Goal: Task Accomplishment & Management: Use online tool/utility

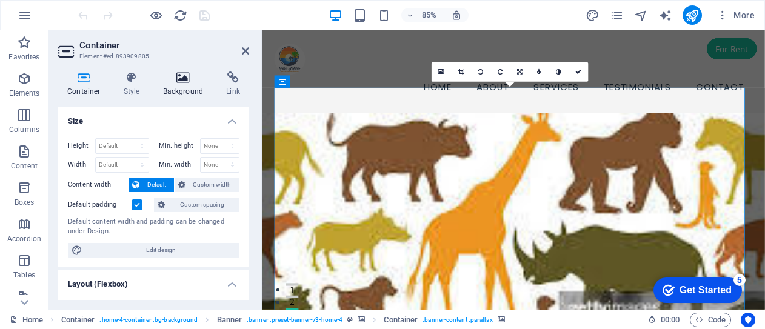
click at [183, 85] on h4 "Background" at bounding box center [186, 84] width 64 height 25
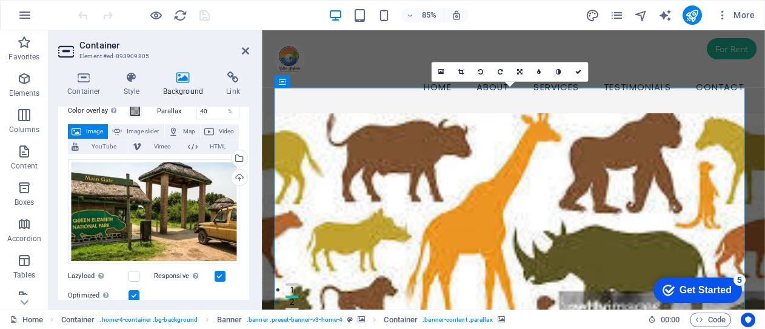
scroll to position [56, 0]
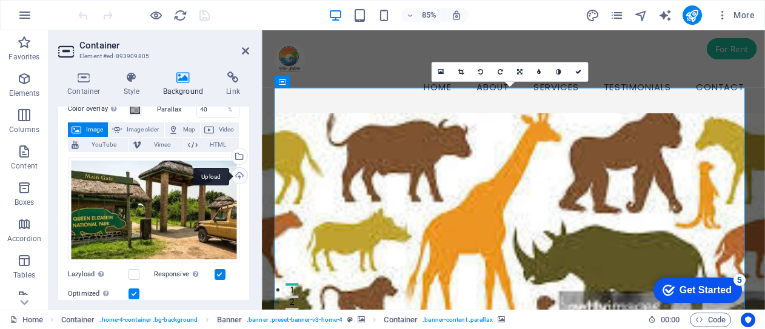
click at [235, 176] on div "Upload" at bounding box center [238, 177] width 18 height 18
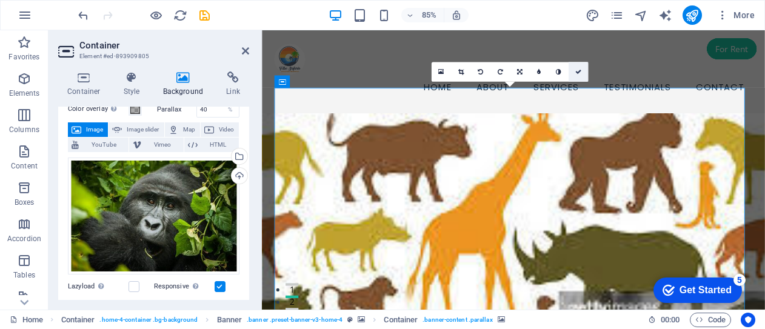
click at [582, 72] on link at bounding box center [578, 71] width 19 height 19
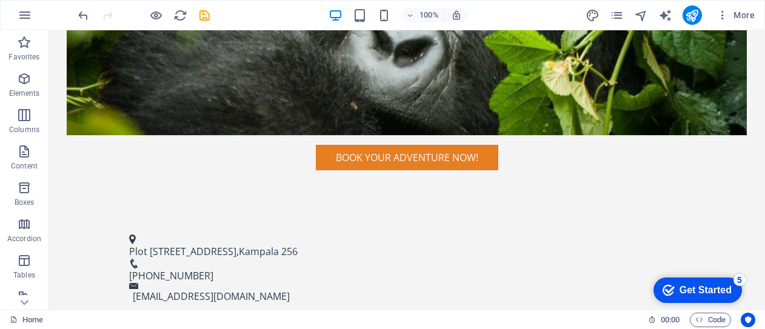
scroll to position [615, 0]
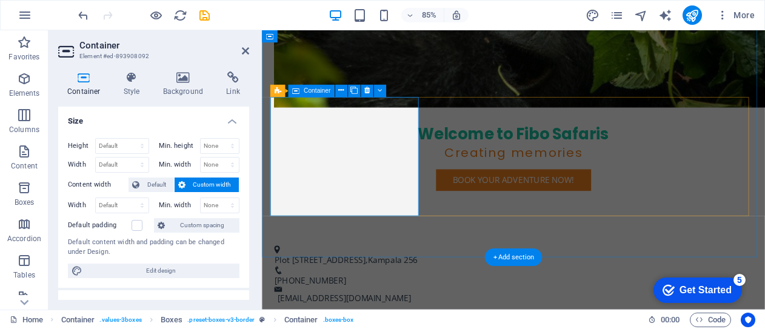
scroll to position [657, 0]
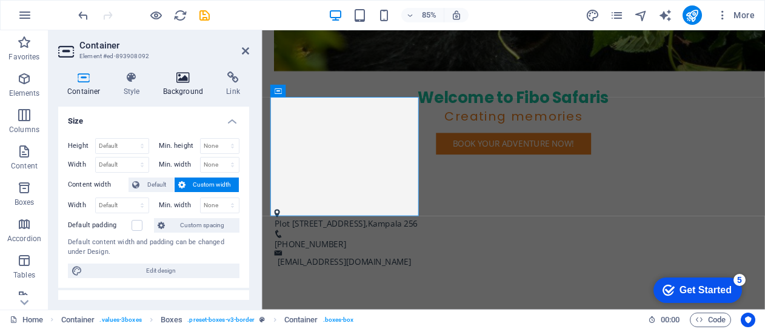
click at [181, 79] on icon at bounding box center [183, 78] width 59 height 12
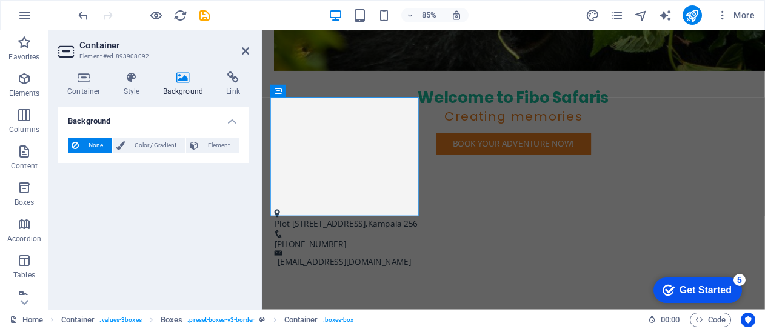
click at [221, 135] on div "None Color / Gradient Element Stretch background to full-width Color overlay Pl…" at bounding box center [153, 146] width 191 height 35
click at [216, 145] on span "Element" at bounding box center [218, 145] width 33 height 15
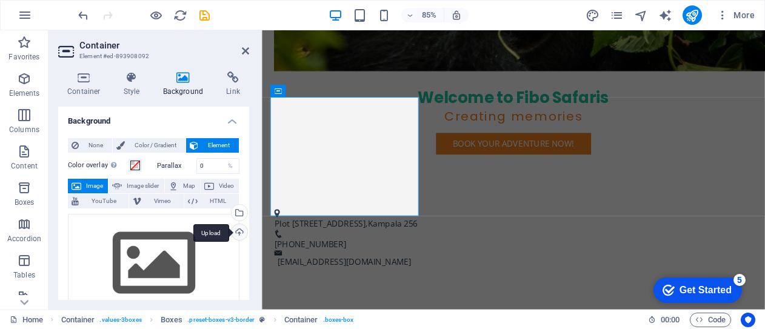
click at [239, 235] on div "Upload" at bounding box center [238, 233] width 18 height 18
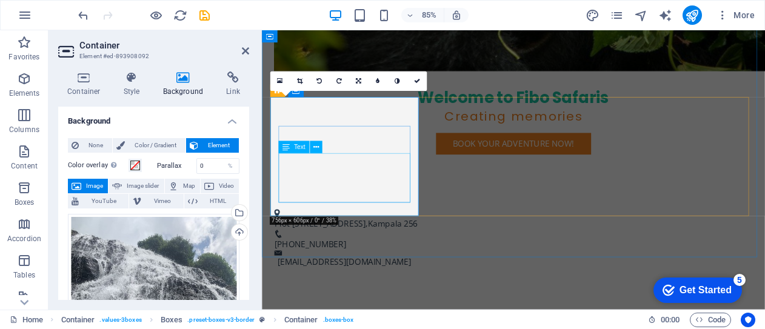
click at [316, 149] on icon at bounding box center [315, 147] width 5 height 11
click at [315, 148] on icon at bounding box center [315, 147] width 5 height 11
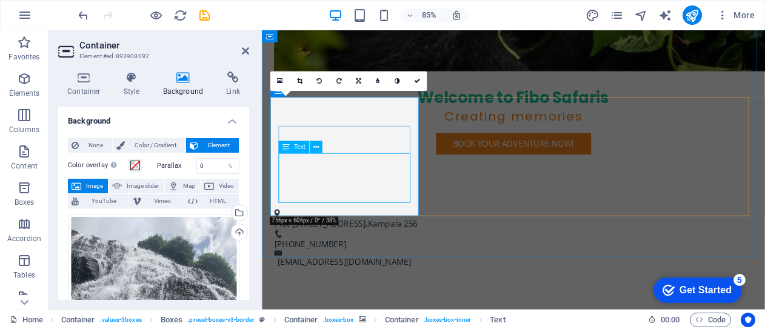
click at [286, 149] on icon at bounding box center [285, 147] width 7 height 12
click at [318, 147] on icon at bounding box center [315, 147] width 5 height 11
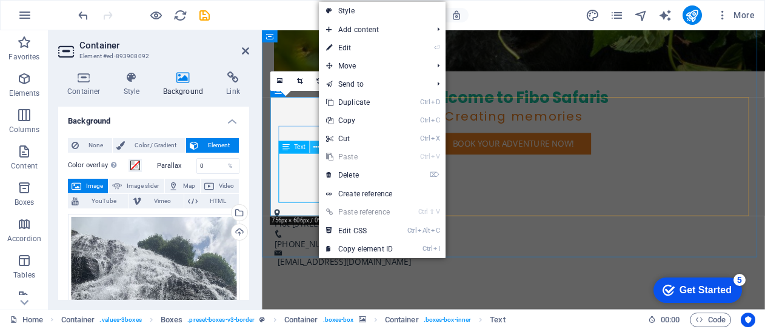
click at [316, 147] on icon at bounding box center [315, 147] width 5 height 11
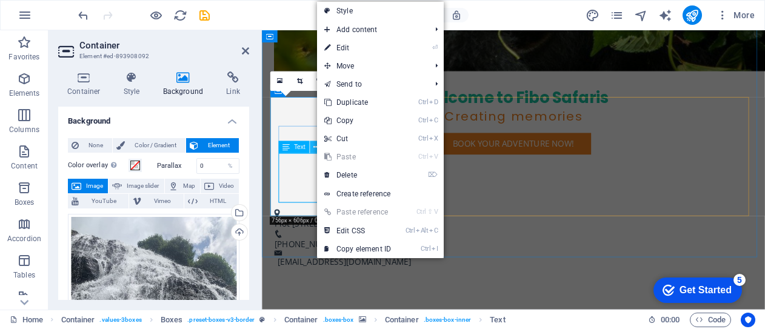
click at [316, 147] on icon at bounding box center [315, 147] width 5 height 11
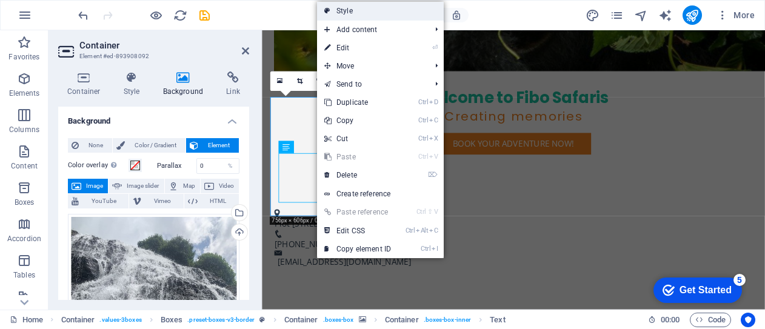
click at [347, 9] on link "Style" at bounding box center [380, 11] width 127 height 18
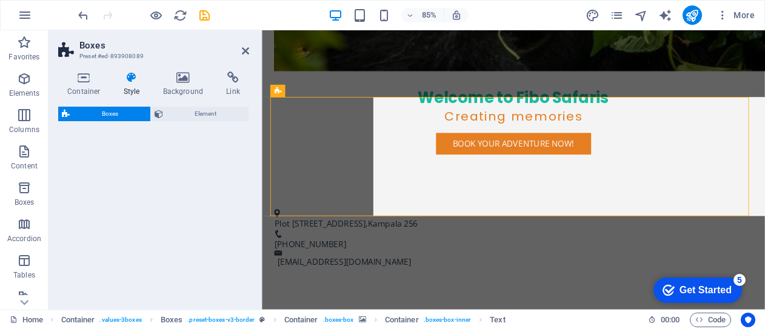
select select "rem"
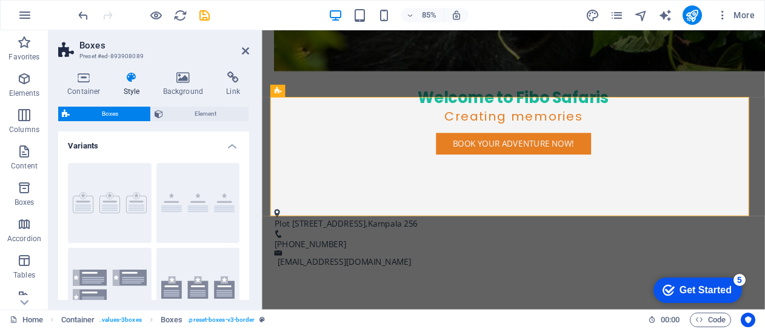
drag, startPoint x: 246, startPoint y: 164, endPoint x: 246, endPoint y: 181, distance: 17.6
click at [246, 181] on div "Border Default Icons left Icons outside" at bounding box center [153, 245] width 191 height 184
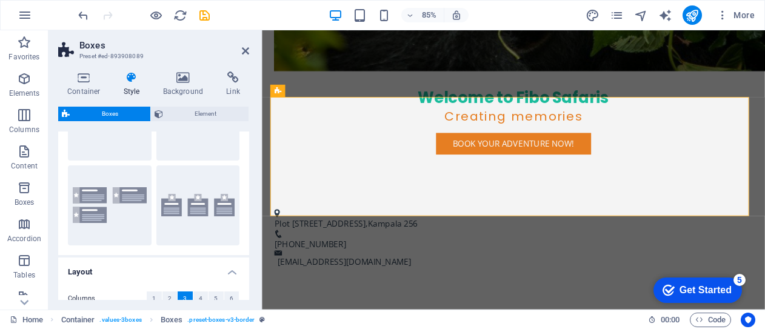
scroll to position [0, 0]
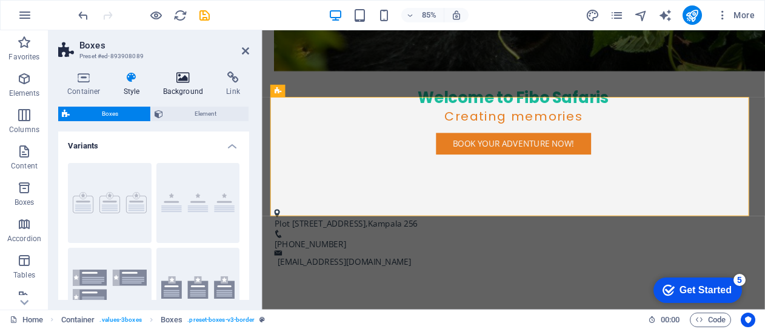
click at [183, 83] on icon at bounding box center [183, 78] width 59 height 12
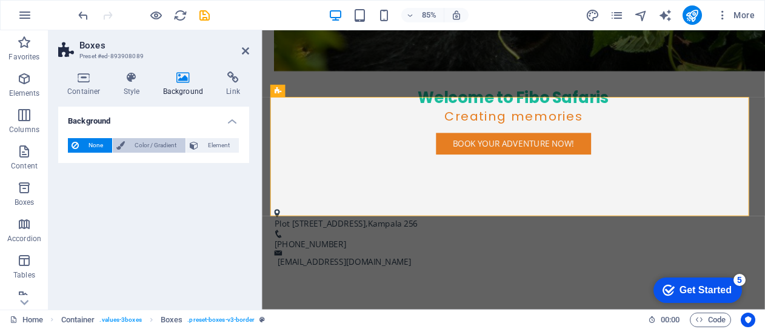
click at [143, 144] on span "Color / Gradient" at bounding box center [155, 145] width 53 height 15
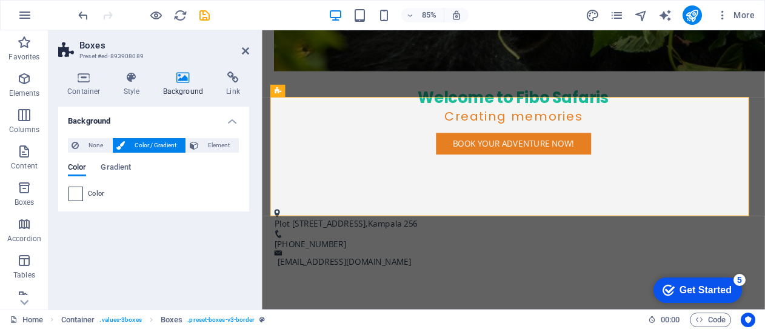
click at [75, 197] on span at bounding box center [75, 193] width 13 height 13
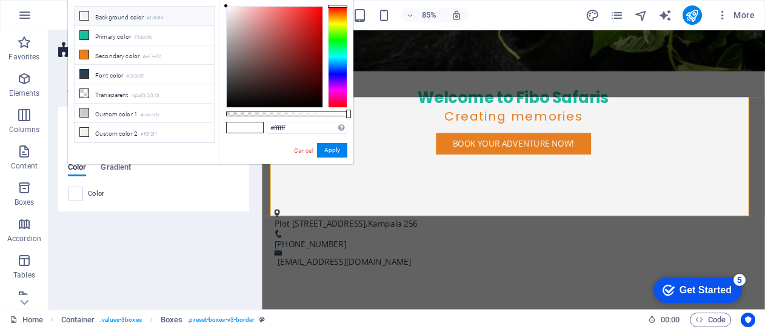
click at [81, 12] on icon at bounding box center [84, 16] width 8 height 8
click at [86, 18] on icon at bounding box center [84, 16] width 8 height 8
click at [87, 36] on icon at bounding box center [84, 35] width 8 height 8
type input "#1abc9c"
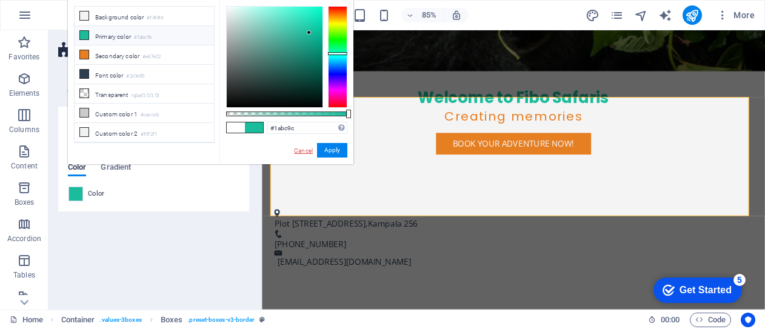
click at [300, 151] on link "Cancel" at bounding box center [303, 150] width 21 height 9
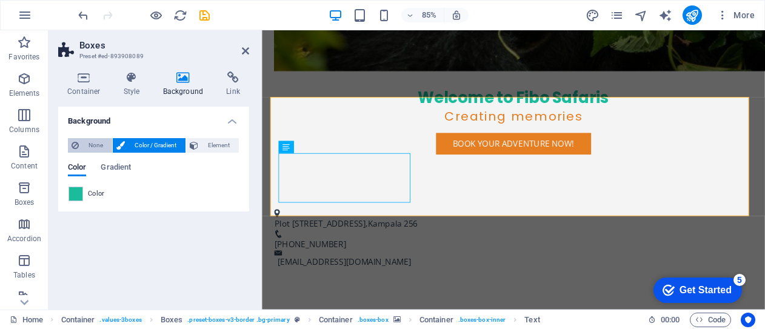
click at [90, 147] on span "None" at bounding box center [95, 145] width 26 height 15
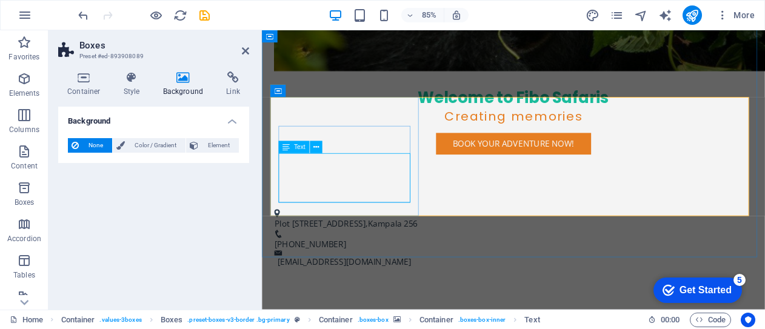
click at [287, 147] on icon at bounding box center [285, 147] width 7 height 12
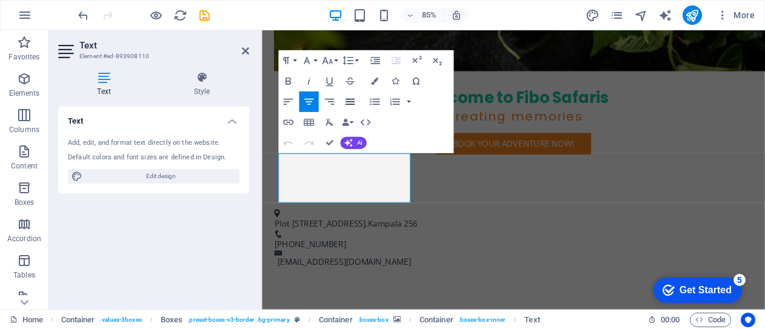
click at [350, 104] on icon "button" at bounding box center [350, 102] width 12 height 12
click at [311, 105] on icon "button" at bounding box center [308, 102] width 12 height 12
click at [353, 141] on button "AI" at bounding box center [353, 143] width 26 height 12
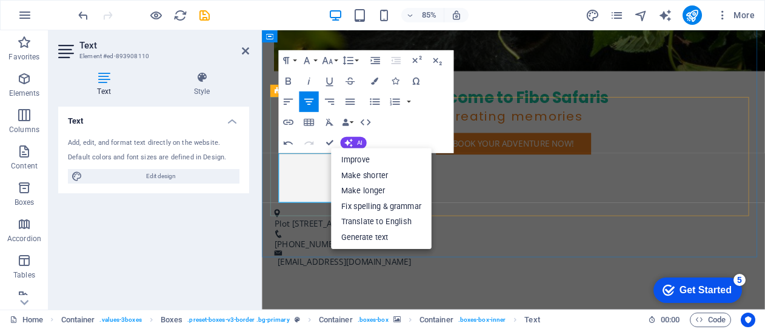
drag, startPoint x: 310, startPoint y: 182, endPoint x: 333, endPoint y: 218, distance: 42.9
click at [355, 139] on button "AI" at bounding box center [353, 143] width 26 height 12
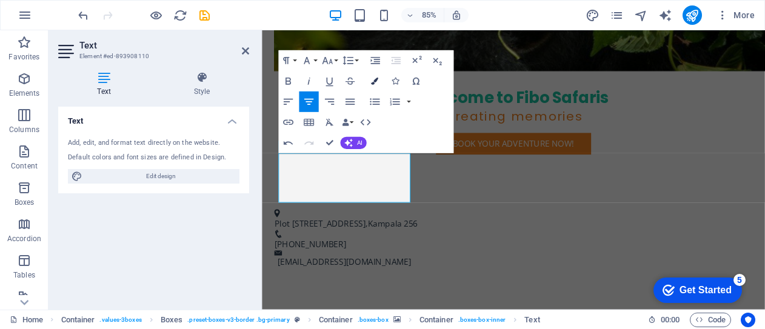
click at [375, 82] on icon "button" at bounding box center [374, 81] width 7 height 7
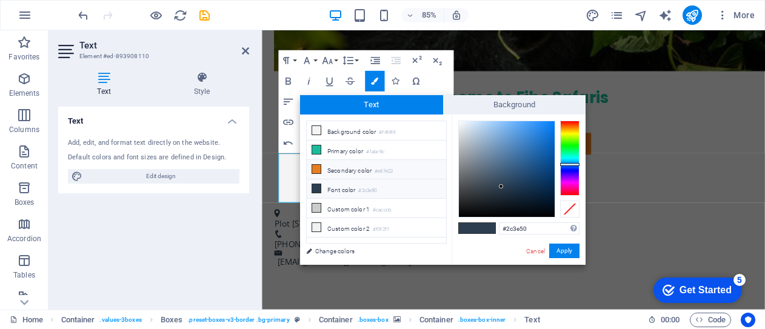
click at [315, 167] on icon at bounding box center [316, 169] width 8 height 8
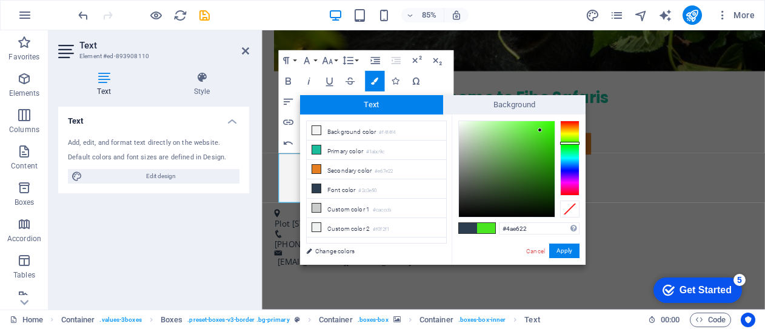
drag, startPoint x: 570, startPoint y: 124, endPoint x: 570, endPoint y: 143, distance: 18.8
click at [570, 143] on div at bounding box center [569, 158] width 19 height 75
click at [526, 226] on input "#4ae622" at bounding box center [539, 228] width 81 height 12
click at [535, 252] on link "Cancel" at bounding box center [535, 251] width 21 height 9
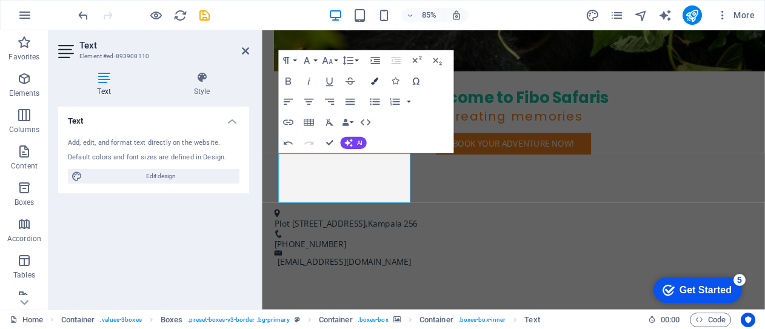
click at [376, 80] on icon "button" at bounding box center [374, 81] width 7 height 7
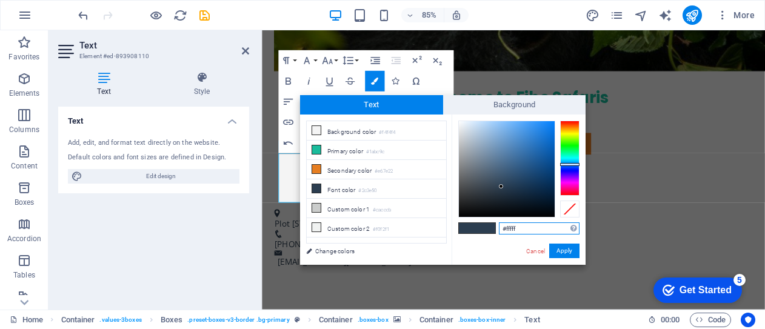
type input "#ffffff"
click at [566, 252] on button "Apply" at bounding box center [564, 251] width 30 height 15
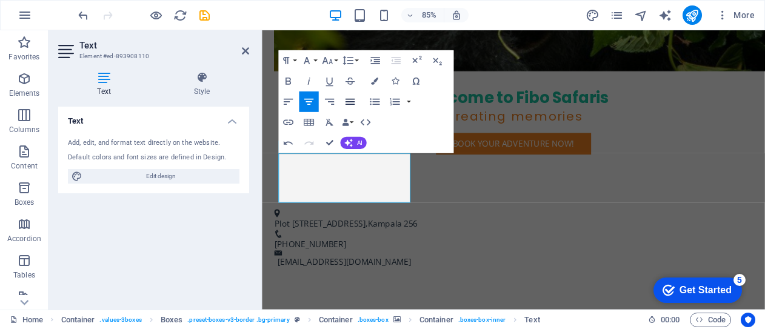
click at [353, 101] on icon "button" at bounding box center [350, 102] width 9 height 6
click at [332, 100] on icon "button" at bounding box center [329, 102] width 12 height 12
click at [310, 100] on icon "button" at bounding box center [308, 102] width 12 height 12
click at [289, 99] on icon "button" at bounding box center [288, 102] width 9 height 6
click at [308, 101] on icon "button" at bounding box center [308, 102] width 12 height 12
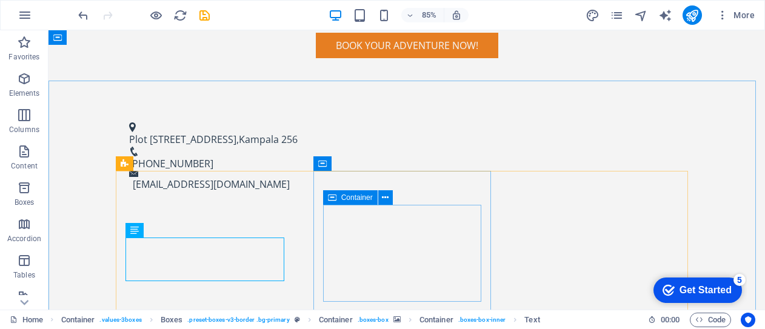
scroll to position [615, 0]
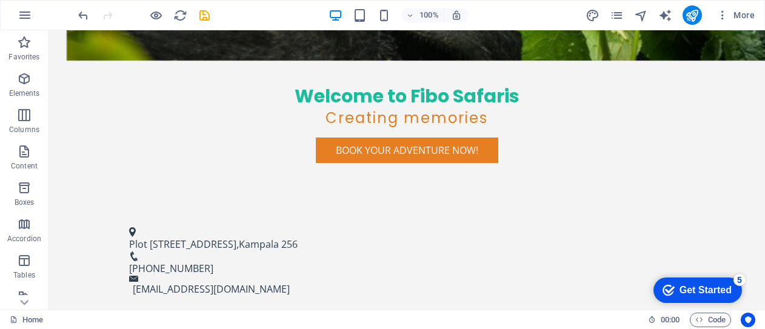
scroll to position [647, 0]
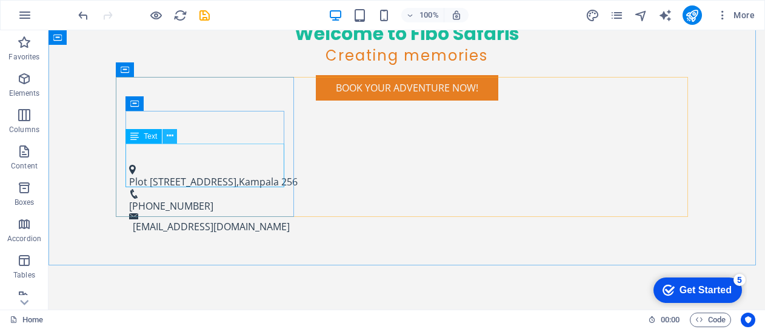
click at [169, 136] on icon at bounding box center [170, 136] width 7 height 13
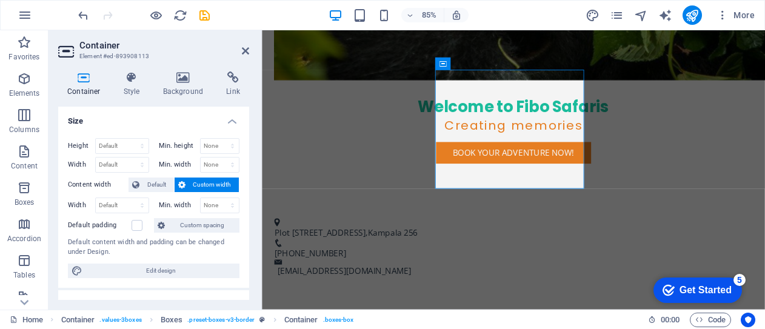
scroll to position [689, 0]
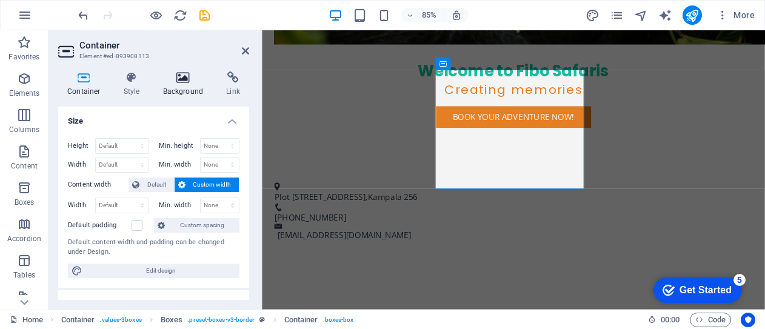
click at [184, 87] on h4 "Background" at bounding box center [186, 84] width 64 height 25
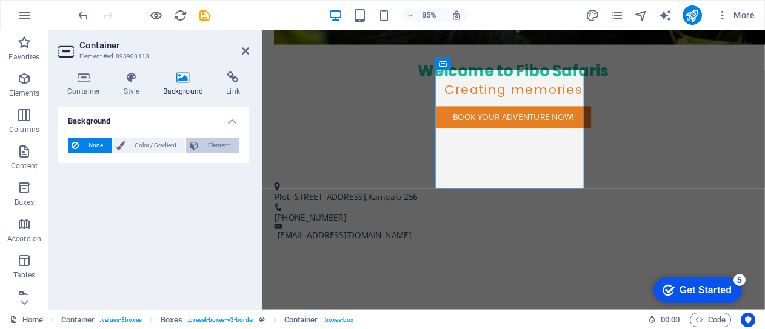
click at [212, 147] on span "Element" at bounding box center [218, 145] width 33 height 15
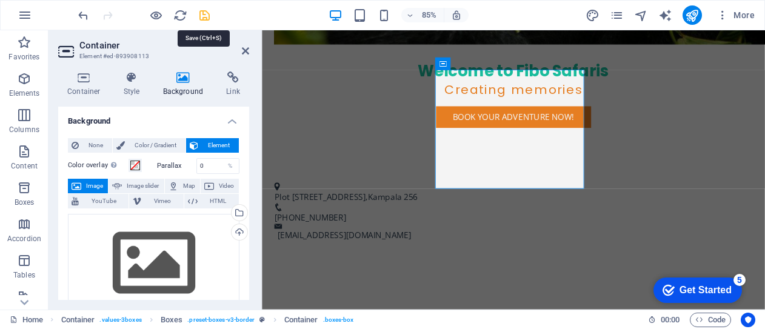
click at [205, 15] on icon "save" at bounding box center [205, 15] width 14 height 14
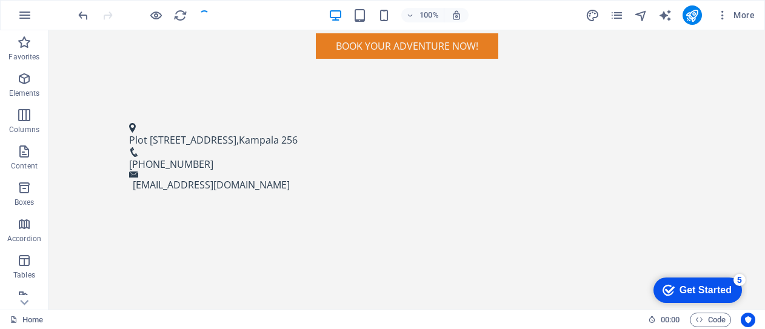
scroll to position [647, 0]
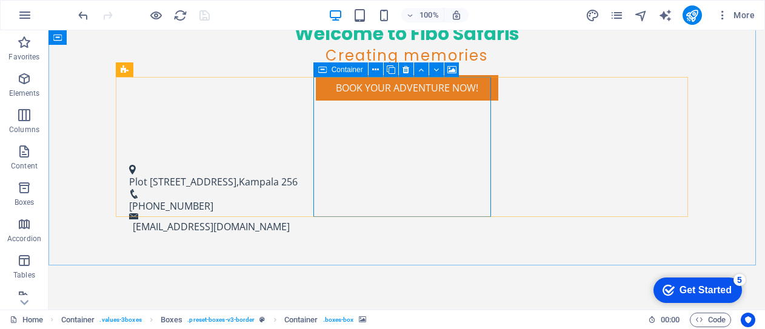
click at [321, 72] on icon at bounding box center [322, 69] width 8 height 15
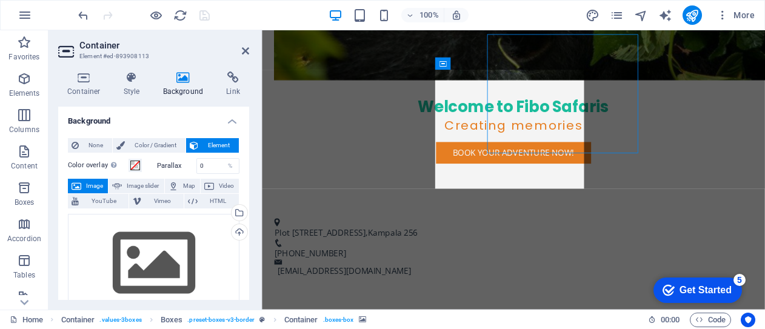
scroll to position [689, 0]
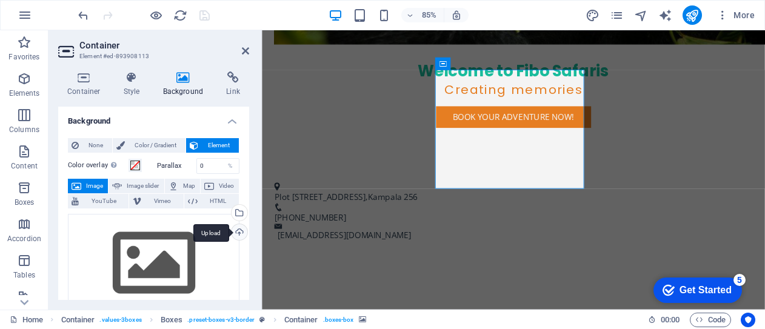
click at [239, 229] on div "Upload" at bounding box center [238, 233] width 18 height 18
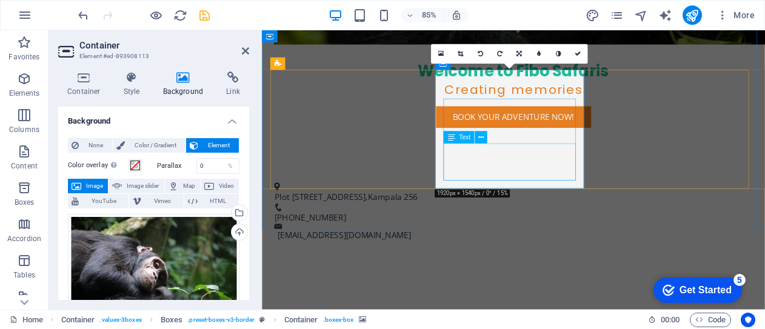
click at [463, 138] on span "Text" at bounding box center [465, 138] width 12 height 6
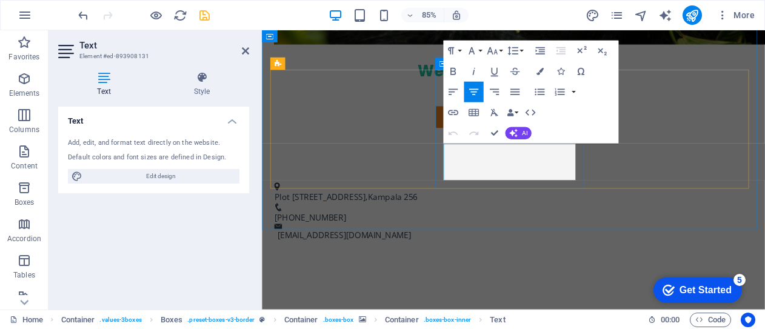
drag, startPoint x: 488, startPoint y: 175, endPoint x: 618, endPoint y: 196, distance: 132.1
click at [538, 72] on icon "button" at bounding box center [539, 71] width 7 height 7
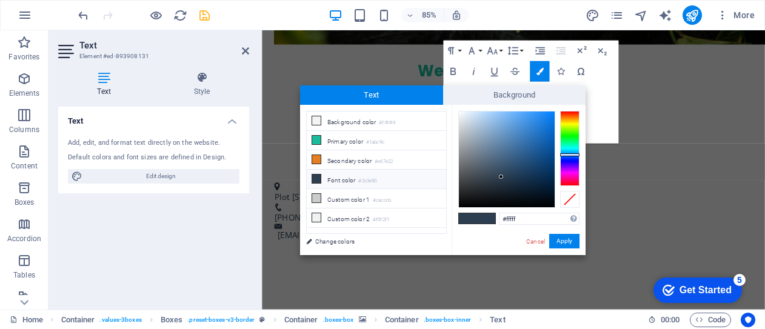
type input "#ffffff"
click at [566, 244] on button "Apply" at bounding box center [564, 241] width 30 height 15
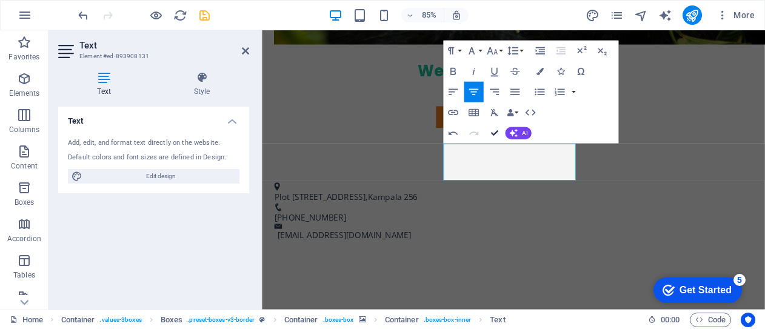
scroll to position [647, 0]
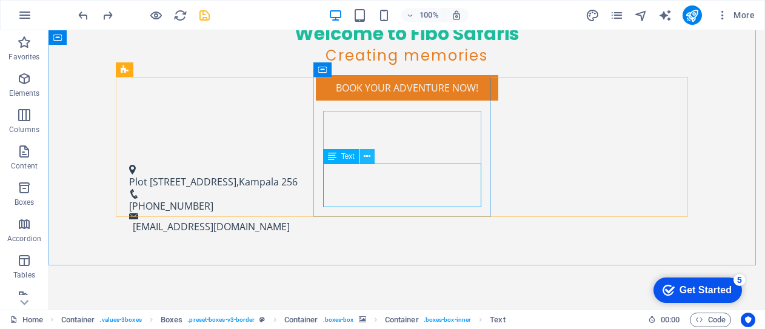
click at [368, 159] on icon at bounding box center [367, 156] width 7 height 13
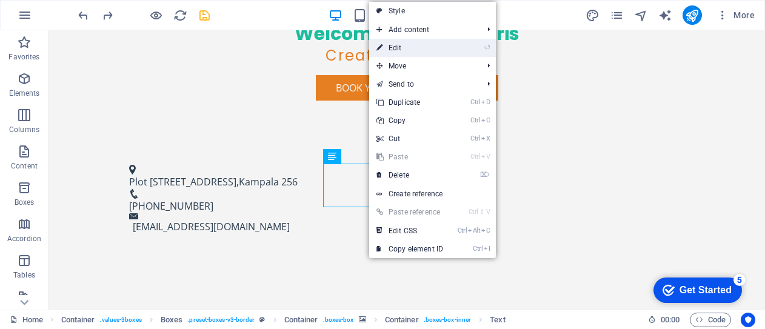
click at [395, 45] on link "⏎ Edit" at bounding box center [409, 48] width 81 height 18
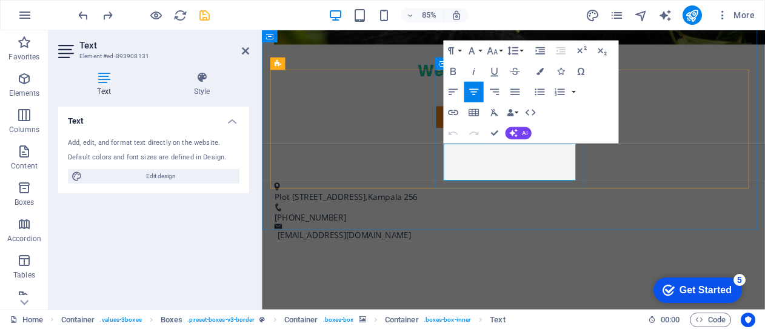
drag, startPoint x: 484, startPoint y: 172, endPoint x: 581, endPoint y: 196, distance: 100.0
click at [541, 73] on icon "button" at bounding box center [539, 71] width 7 height 7
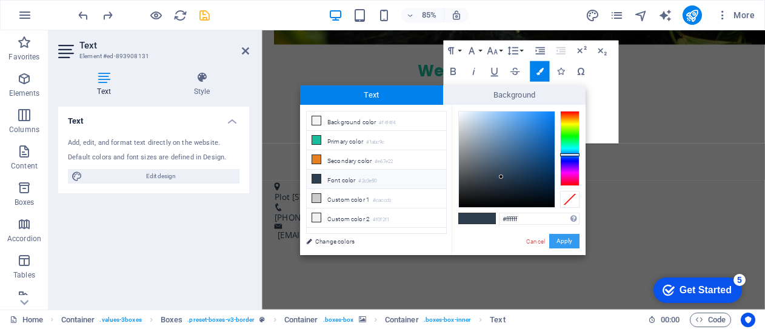
click at [564, 242] on button "Apply" at bounding box center [564, 241] width 30 height 15
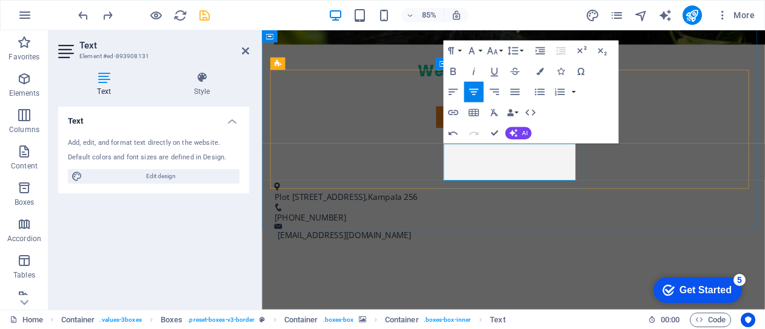
click at [538, 73] on icon "button" at bounding box center [539, 71] width 7 height 7
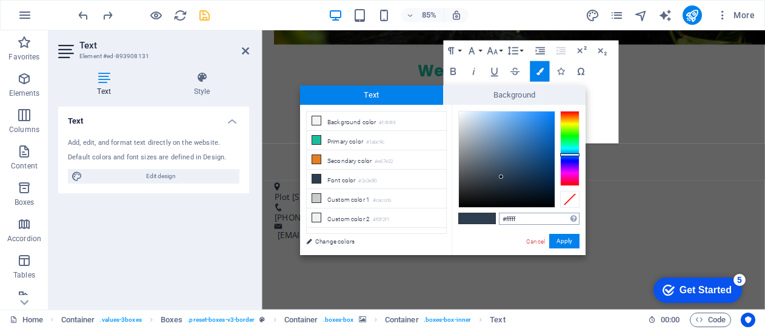
type input "#ffffff"
click at [563, 241] on button "Apply" at bounding box center [564, 241] width 30 height 15
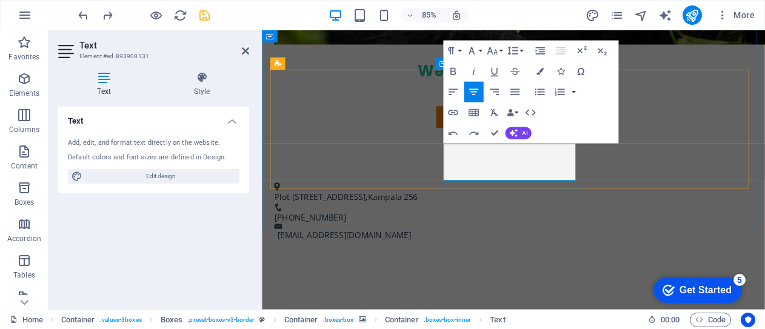
drag, startPoint x: 489, startPoint y: 174, endPoint x: 595, endPoint y: 201, distance: 108.9
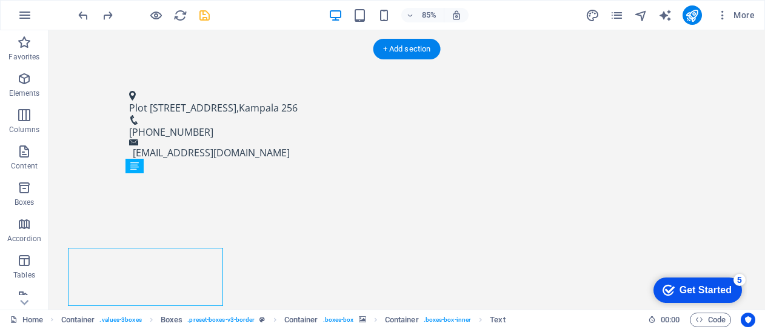
scroll to position [647, 0]
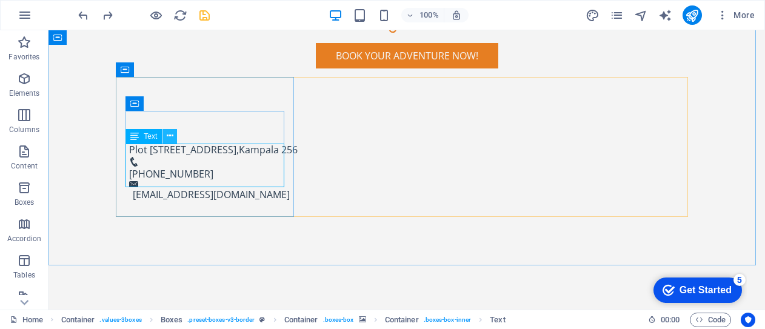
click at [172, 139] on icon at bounding box center [170, 136] width 7 height 13
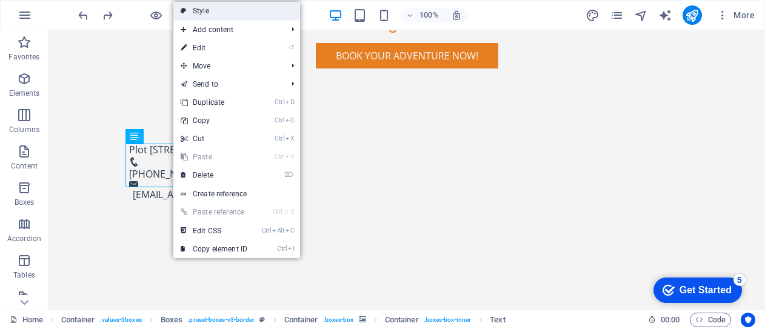
click at [205, 7] on link "Style" at bounding box center [236, 11] width 127 height 18
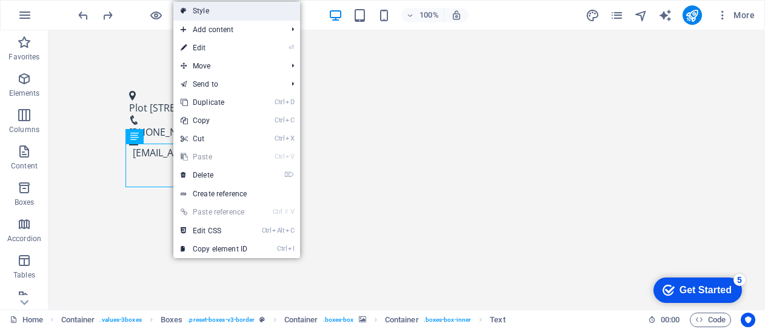
select select "rem"
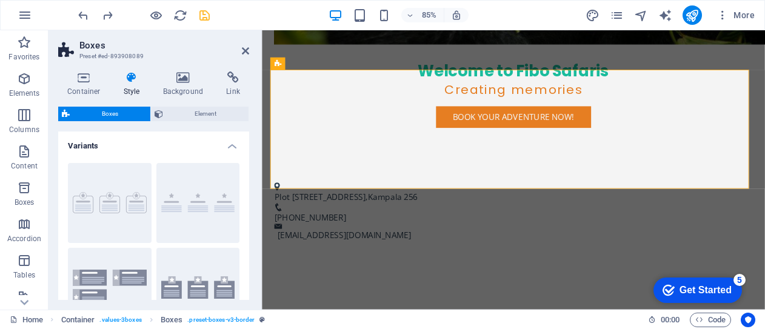
click at [205, 7] on div at bounding box center [144, 14] width 136 height 19
click at [187, 84] on h4 "Background" at bounding box center [186, 84] width 64 height 25
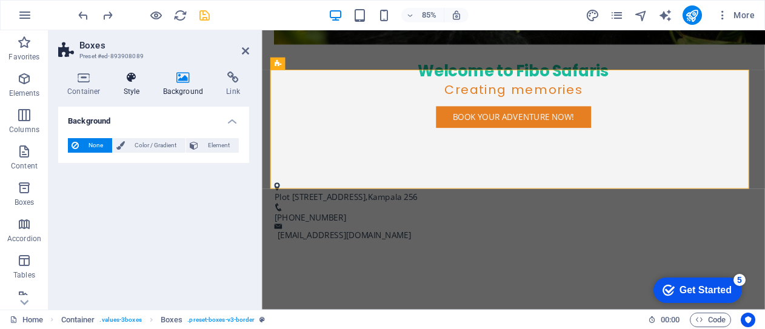
click at [130, 93] on h4 "Style" at bounding box center [134, 84] width 39 height 25
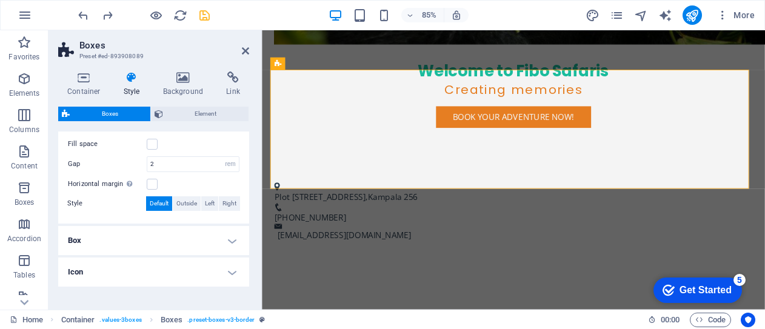
scroll to position [291, 0]
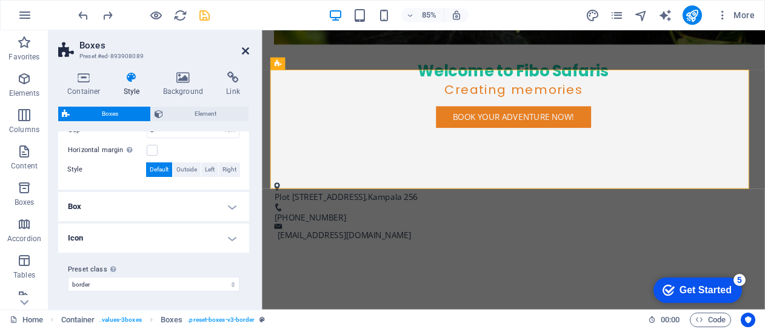
drag, startPoint x: 245, startPoint y: 48, endPoint x: 281, endPoint y: 66, distance: 40.7
click at [245, 48] on icon at bounding box center [245, 51] width 7 height 10
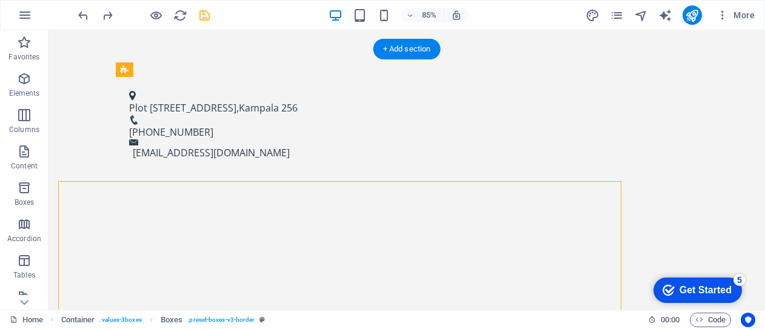
scroll to position [647, 0]
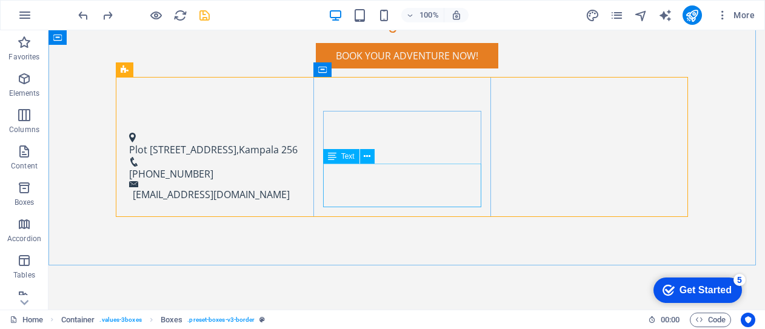
click at [333, 159] on icon at bounding box center [332, 156] width 8 height 15
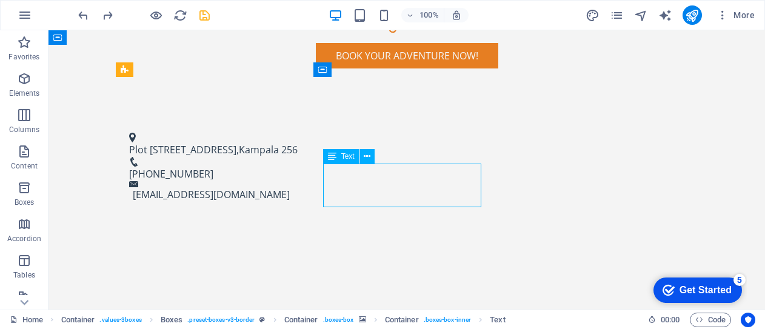
click at [333, 159] on icon at bounding box center [332, 156] width 8 height 15
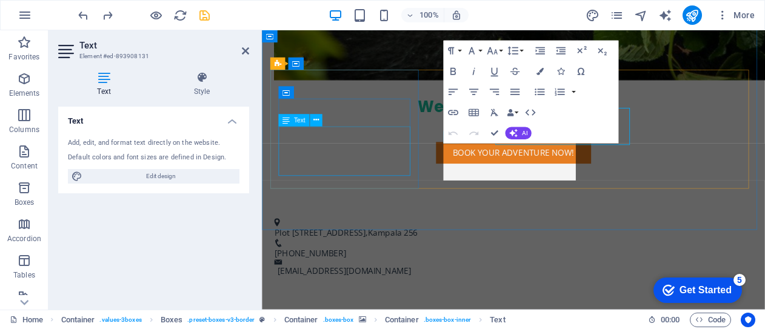
scroll to position [689, 0]
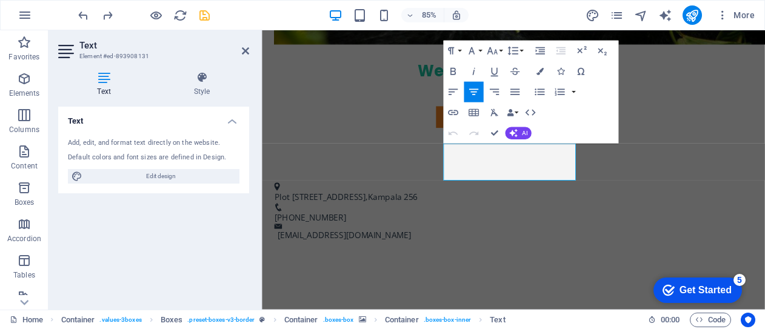
drag, startPoint x: 489, startPoint y: 172, endPoint x: 601, endPoint y: 209, distance: 117.9
click at [540, 72] on icon "button" at bounding box center [539, 71] width 7 height 7
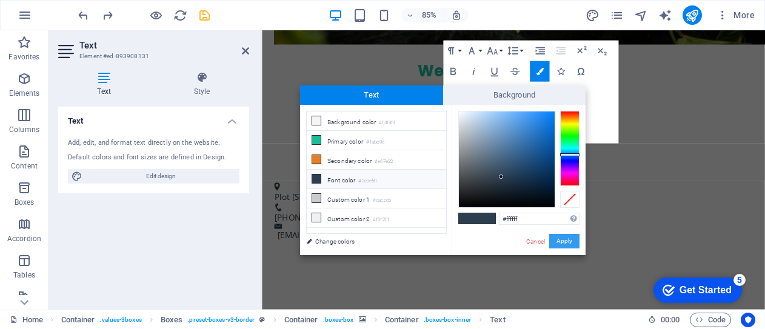
click at [560, 243] on button "Apply" at bounding box center [564, 241] width 30 height 15
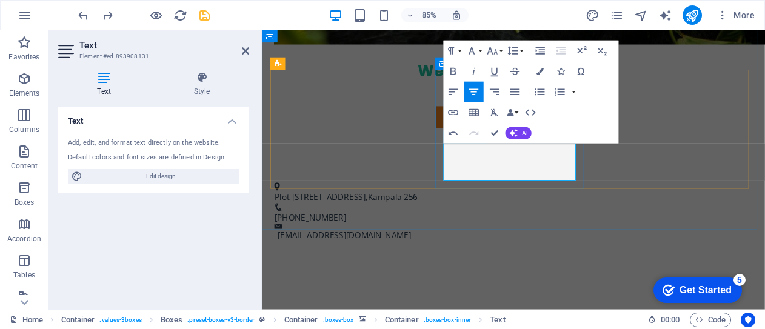
click at [451, 133] on icon "button" at bounding box center [453, 134] width 9 height 4
drag, startPoint x: 484, startPoint y: 167, endPoint x: 613, endPoint y: 199, distance: 132.5
click at [515, 89] on icon "button" at bounding box center [515, 92] width 12 height 12
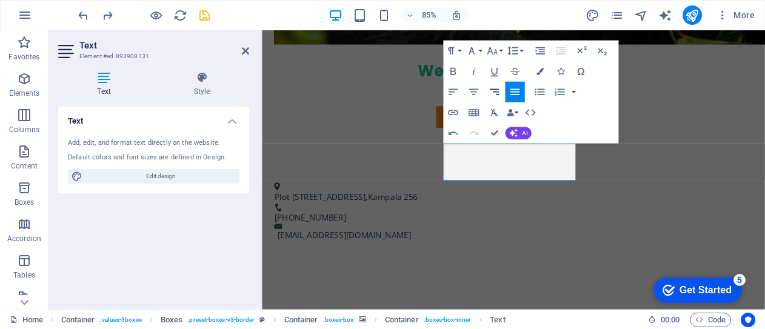
click at [499, 91] on icon "button" at bounding box center [495, 92] width 12 height 12
click at [473, 92] on icon "button" at bounding box center [473, 92] width 9 height 6
click at [542, 76] on button "Colors" at bounding box center [539, 71] width 19 height 21
type input "#2c3e50"
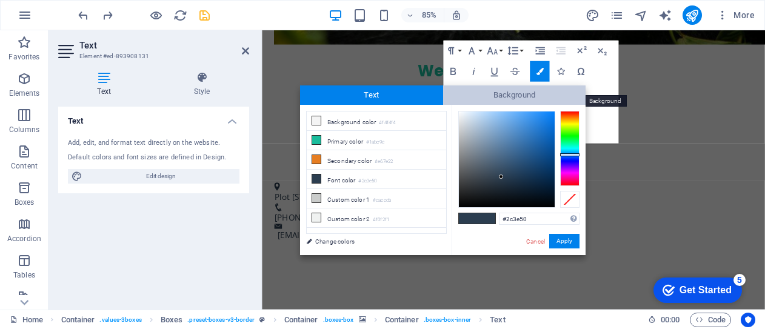
click at [506, 95] on span "Background" at bounding box center [514, 94] width 143 height 19
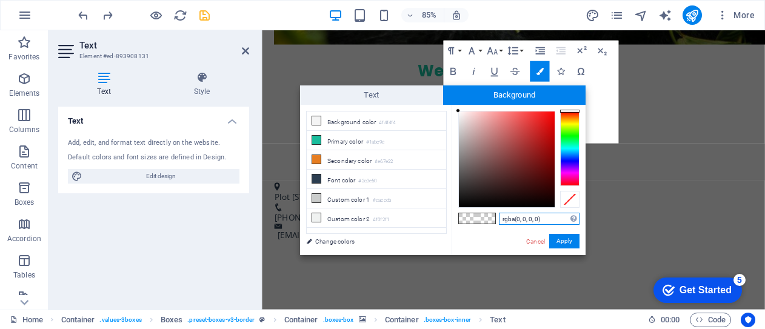
click at [538, 219] on input "rgba(0, 0, 0, 0)" at bounding box center [539, 219] width 81 height 12
click at [519, 221] on input "rgba(0, 0, )" at bounding box center [539, 219] width 81 height 12
click at [564, 242] on button "Apply" at bounding box center [564, 241] width 30 height 15
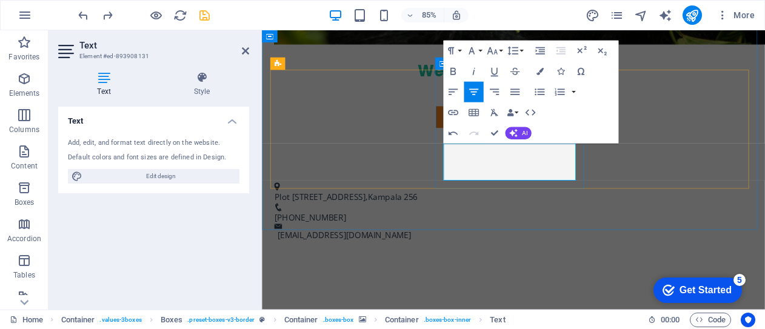
click at [452, 133] on icon "button" at bounding box center [453, 133] width 12 height 12
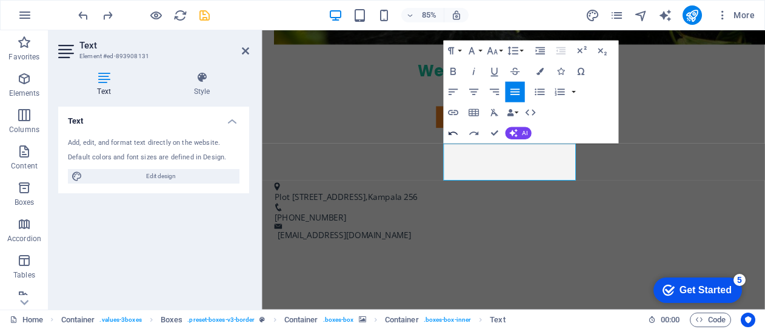
click at [452, 133] on icon "button" at bounding box center [453, 133] width 12 height 12
drag, startPoint x: 489, startPoint y: 175, endPoint x: 607, endPoint y: 203, distance: 122.0
click at [542, 73] on icon "button" at bounding box center [539, 71] width 7 height 7
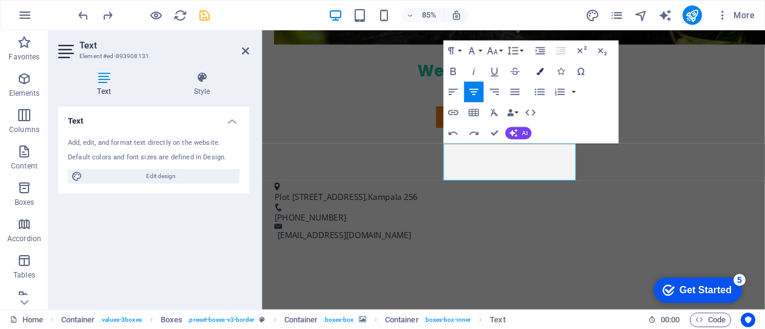
type input "rgba(0, 0, 0, 0)"
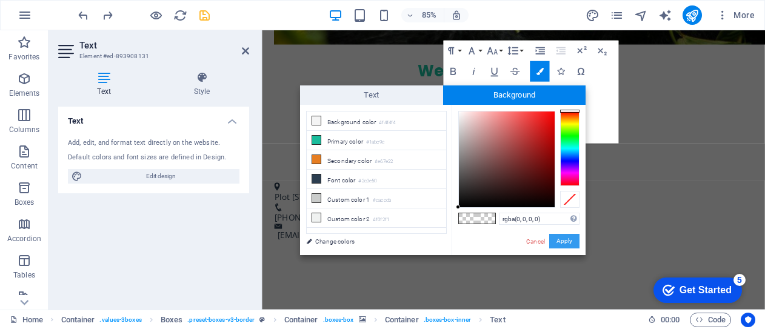
click at [566, 241] on button "Apply" at bounding box center [564, 241] width 30 height 15
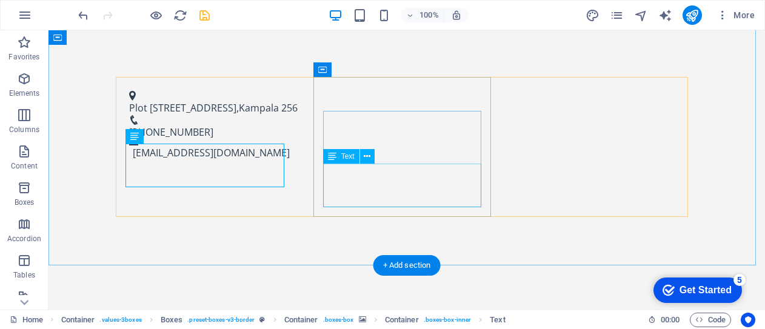
scroll to position [647, 0]
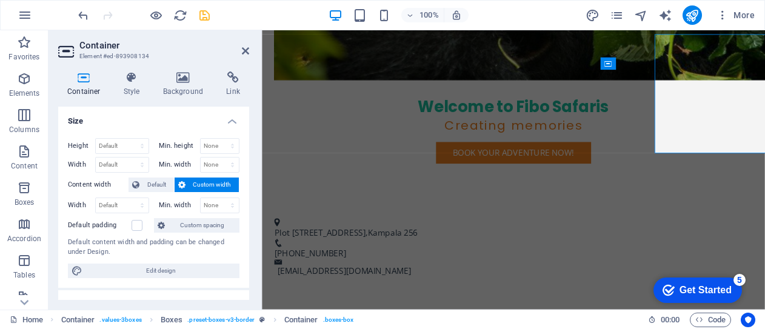
scroll to position [689, 0]
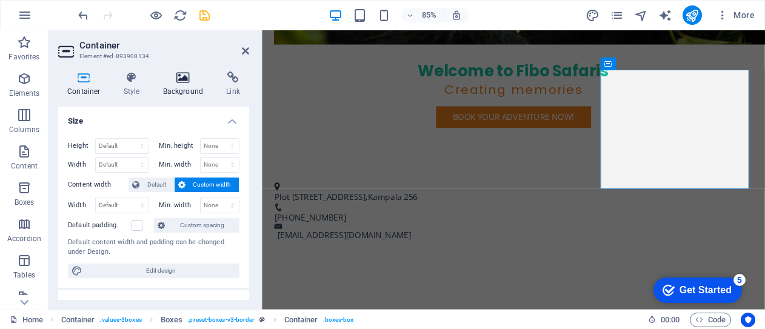
click at [182, 78] on icon at bounding box center [183, 78] width 59 height 12
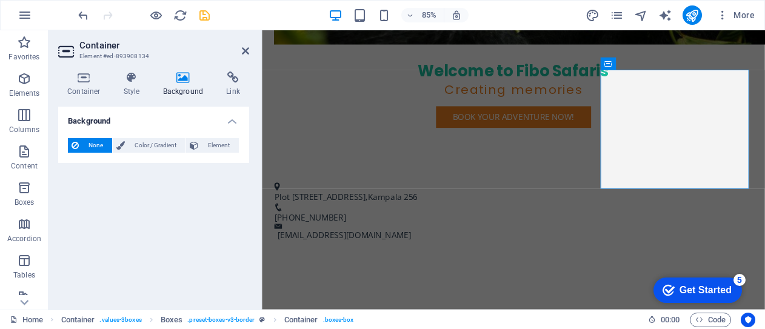
click at [183, 86] on h4 "Background" at bounding box center [186, 84] width 64 height 25
click at [209, 145] on span "Element" at bounding box center [218, 145] width 33 height 15
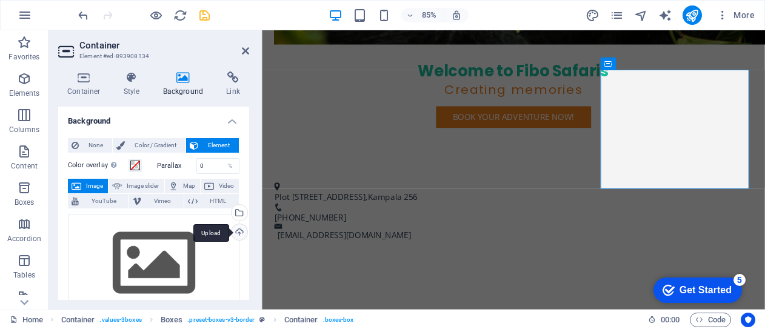
click at [240, 233] on div "Upload" at bounding box center [238, 233] width 18 height 18
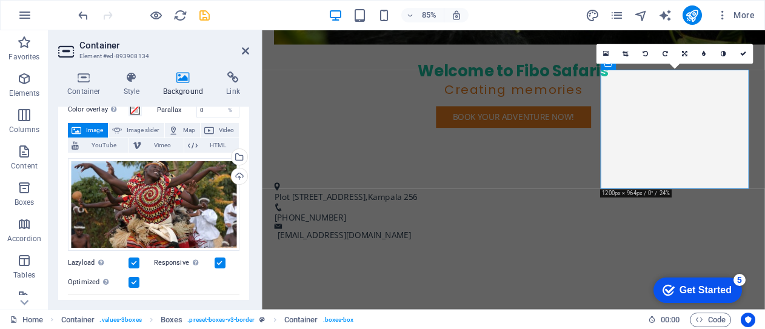
scroll to position [69, 0]
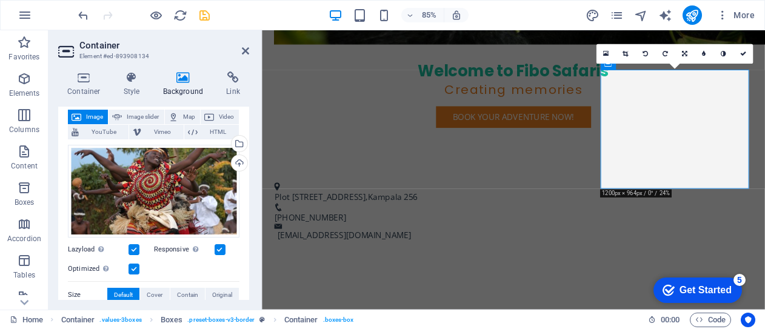
drag, startPoint x: 243, startPoint y: 178, endPoint x: 243, endPoint y: 190, distance: 11.5
click at [243, 190] on div "None Color / Gradient Element Stretch background to full-width Color overlay Pl…" at bounding box center [153, 279] width 191 height 441
drag, startPoint x: 244, startPoint y: 204, endPoint x: 250, endPoint y: 214, distance: 11.4
click at [250, 214] on div "Container Style Background Link Size Height Default px rem % vh vw Min. height …" at bounding box center [153, 186] width 210 height 248
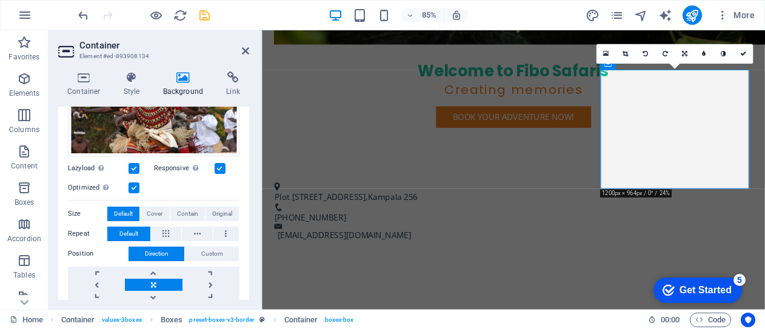
scroll to position [150, 0]
click at [73, 212] on label "Size" at bounding box center [87, 214] width 39 height 15
click at [74, 211] on label "Size" at bounding box center [87, 214] width 39 height 15
click at [188, 209] on span "Contain" at bounding box center [187, 214] width 21 height 15
click at [153, 213] on span "Cover" at bounding box center [155, 214] width 16 height 15
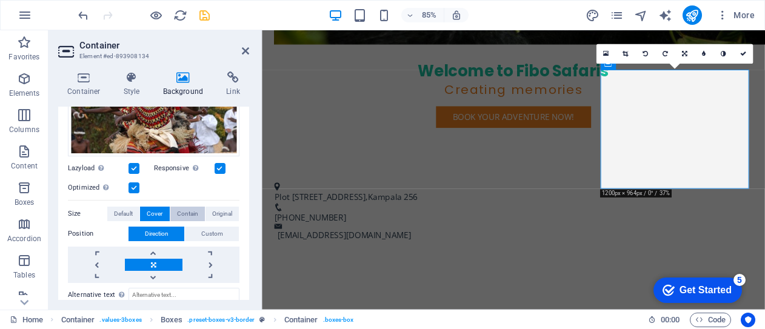
click at [190, 212] on span "Contain" at bounding box center [187, 214] width 21 height 15
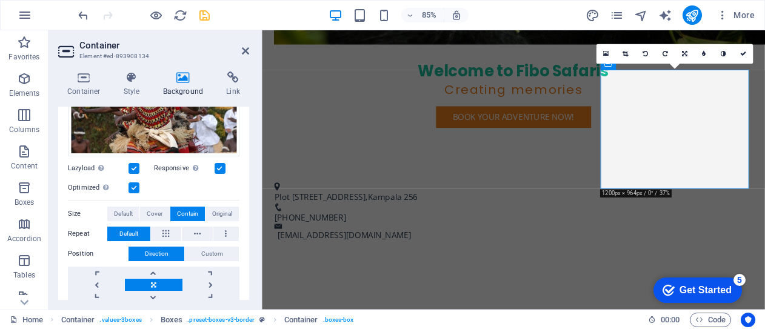
drag, startPoint x: 246, startPoint y: 222, endPoint x: 248, endPoint y: 233, distance: 10.5
click at [248, 233] on div "Background None Color / Gradient Element Stretch background to full-width Color…" at bounding box center [153, 203] width 191 height 193
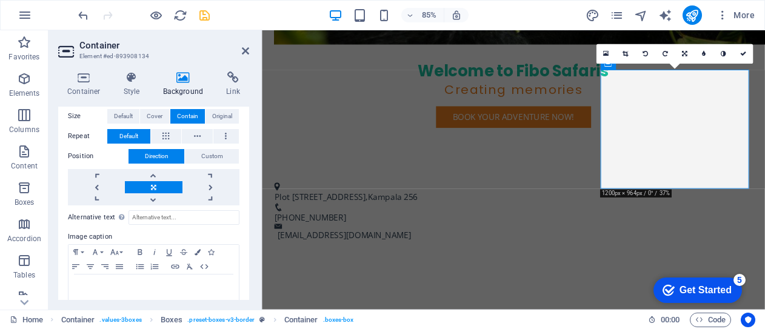
scroll to position [249, 0]
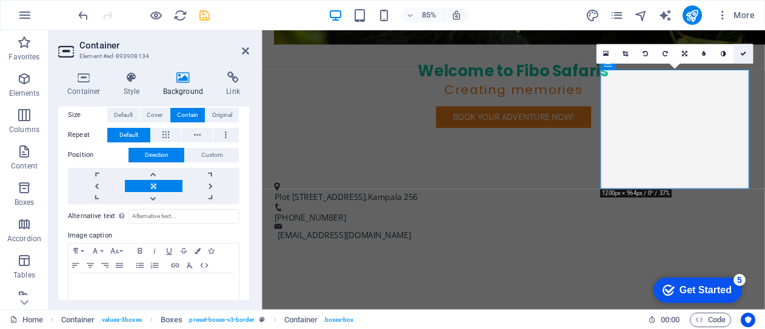
click at [742, 58] on link at bounding box center [742, 53] width 19 height 19
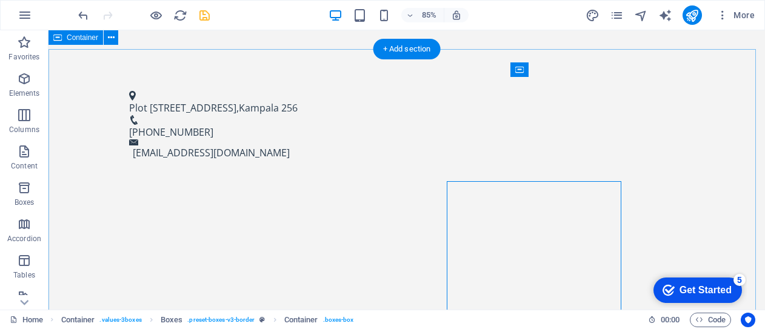
scroll to position [647, 0]
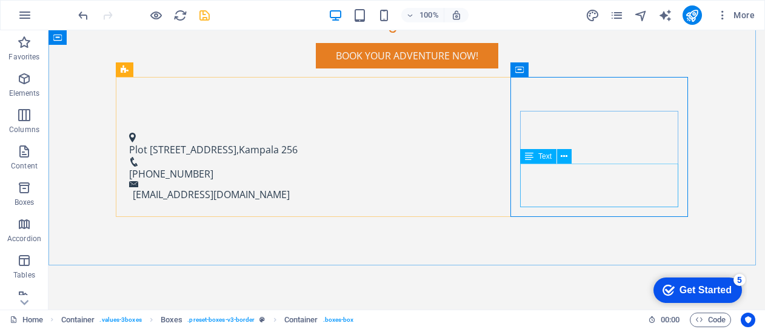
click at [543, 159] on span "Text" at bounding box center [544, 156] width 13 height 7
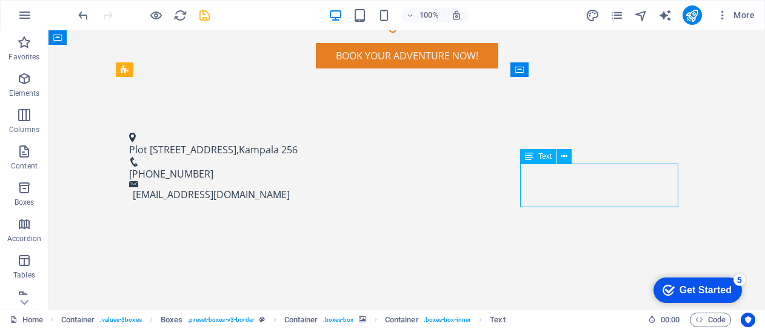
click at [543, 159] on span "Text" at bounding box center [544, 156] width 13 height 7
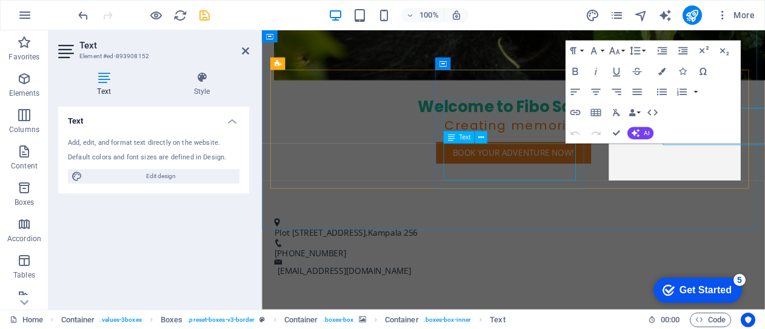
scroll to position [689, 0]
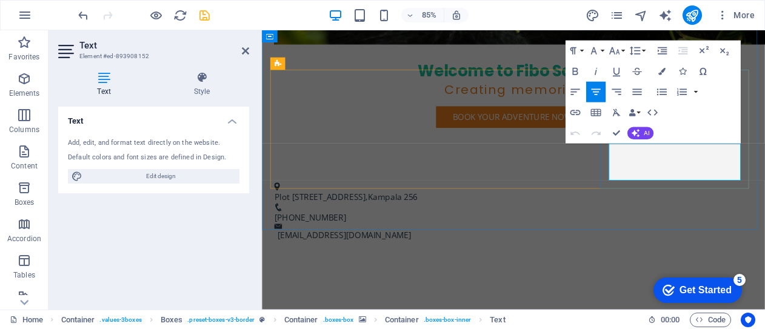
drag, startPoint x: 673, startPoint y: 172, endPoint x: 817, endPoint y: 193, distance: 145.8
click at [205, 82] on icon at bounding box center [202, 78] width 95 height 12
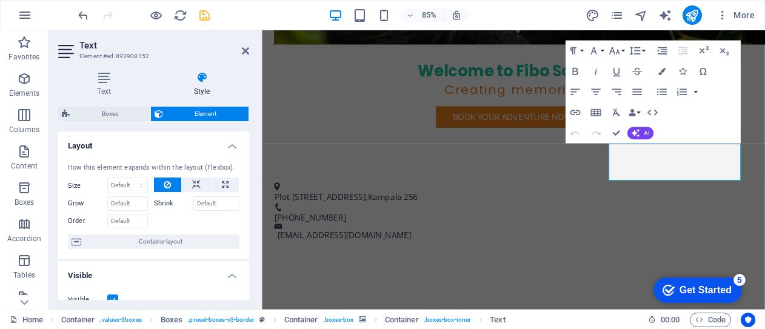
drag, startPoint x: 246, startPoint y: 152, endPoint x: 247, endPoint y: 170, distance: 18.2
click at [247, 170] on div "Layout How this element expands within the layout (Flexbox). Size Default auto …" at bounding box center [153, 216] width 191 height 169
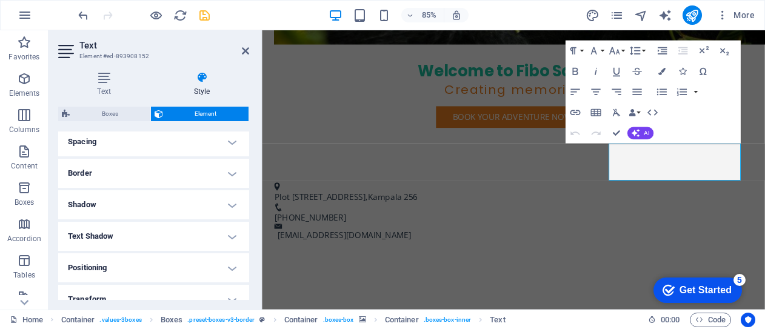
scroll to position [210, 0]
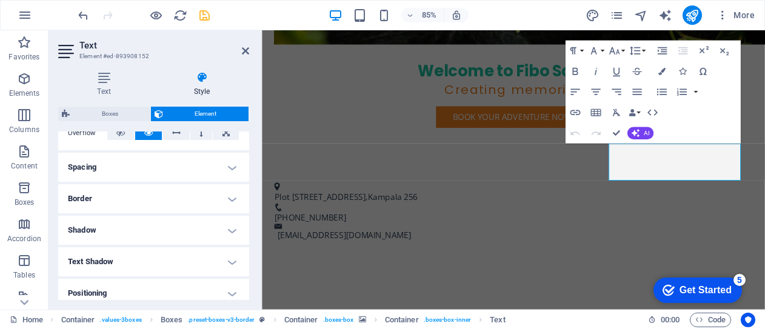
click at [230, 233] on h4 "Shadow" at bounding box center [153, 230] width 191 height 29
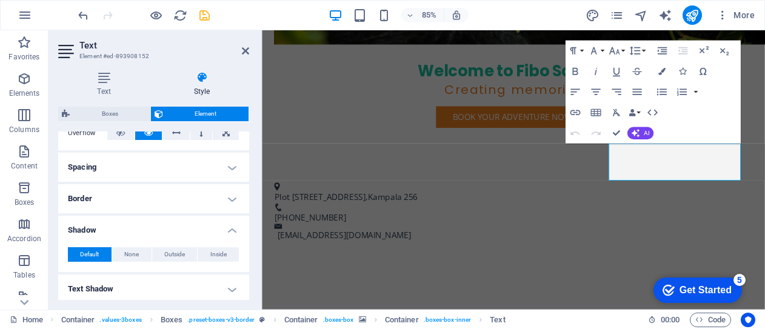
click at [230, 233] on h4 "Shadow" at bounding box center [153, 227] width 191 height 22
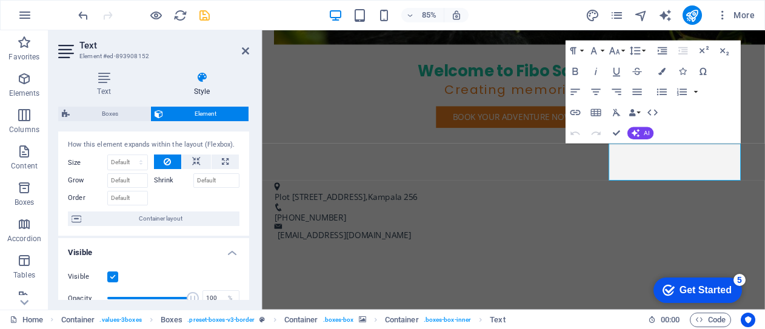
scroll to position [0, 0]
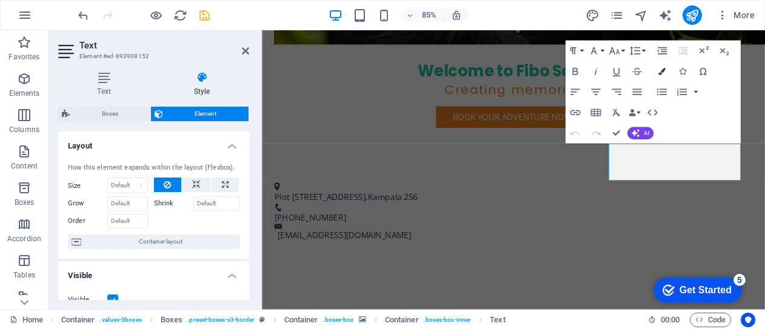
click at [664, 71] on icon "button" at bounding box center [661, 71] width 7 height 7
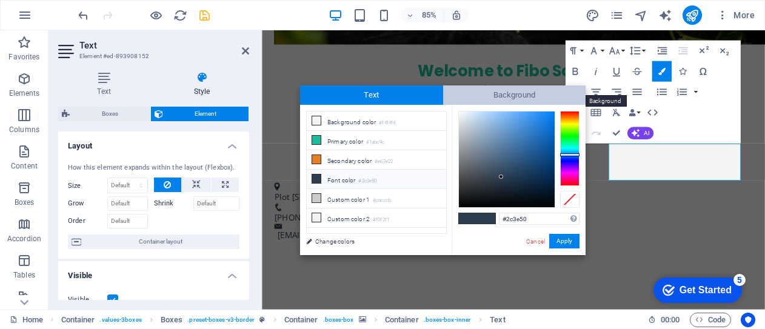
click at [490, 94] on span "Background" at bounding box center [514, 94] width 143 height 19
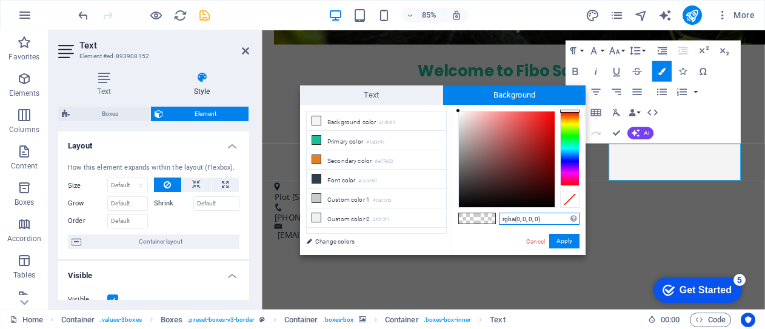
click at [520, 219] on input "rgba(0, 0, 0, 0)" at bounding box center [539, 219] width 81 height 12
type input "rgba(f, f, f, f)"
click at [561, 239] on button "Apply" at bounding box center [564, 241] width 30 height 15
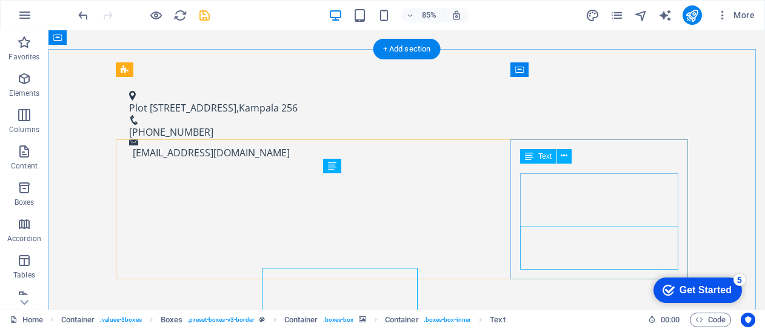
scroll to position [647, 0]
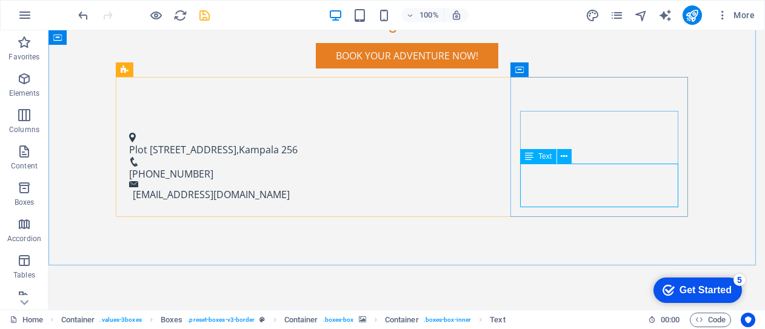
click at [530, 159] on icon at bounding box center [529, 156] width 8 height 15
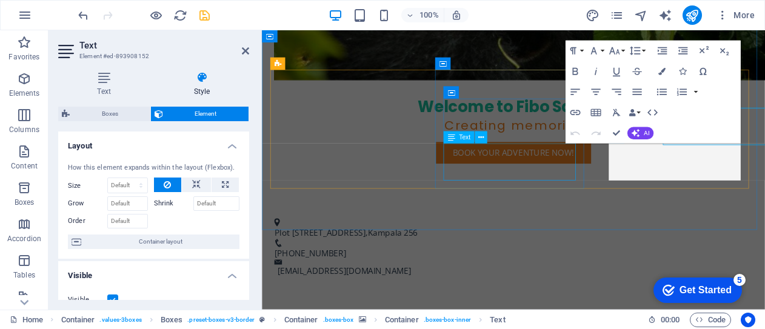
scroll to position [689, 0]
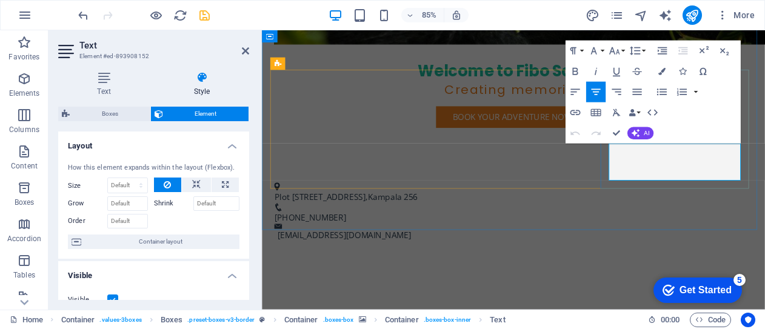
drag, startPoint x: 673, startPoint y: 169, endPoint x: 807, endPoint y: 203, distance: 138.9
click at [664, 70] on icon "button" at bounding box center [661, 71] width 7 height 7
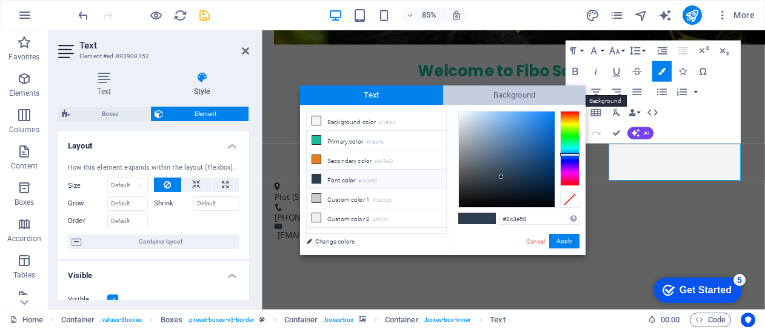
click at [496, 95] on span "Background" at bounding box center [514, 94] width 143 height 19
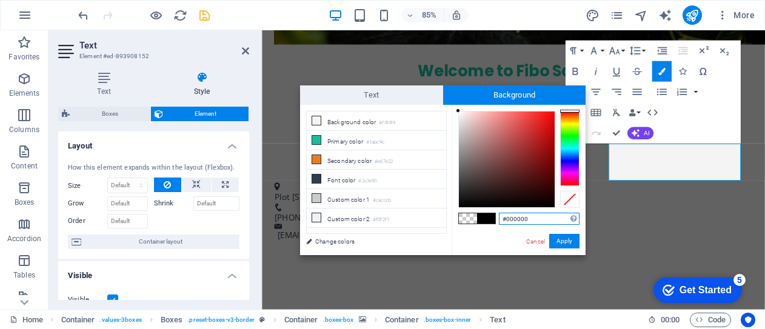
click at [529, 218] on input "#000000" at bounding box center [539, 219] width 81 height 12
type input "#ffffff"
click at [564, 242] on button "Apply" at bounding box center [564, 241] width 30 height 15
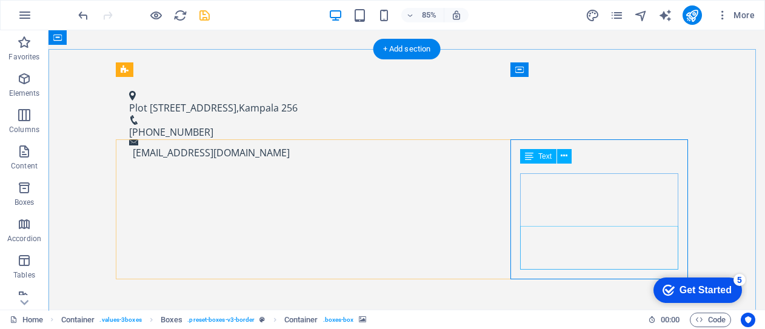
scroll to position [647, 0]
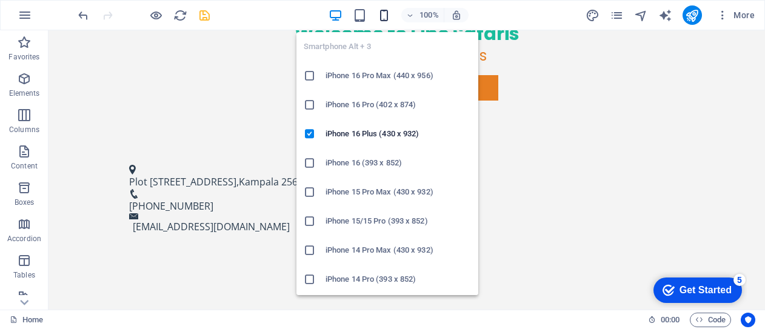
click at [387, 13] on icon "button" at bounding box center [384, 15] width 14 height 14
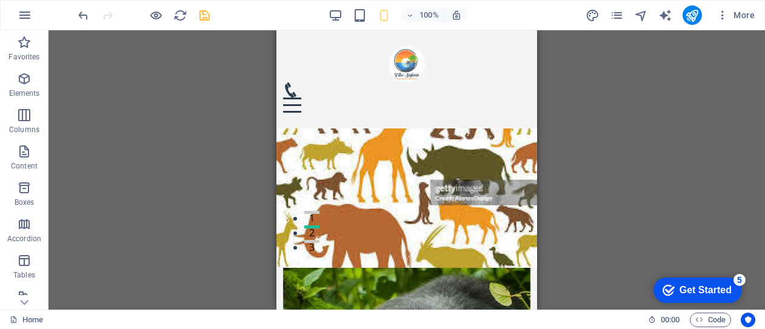
scroll to position [0, 0]
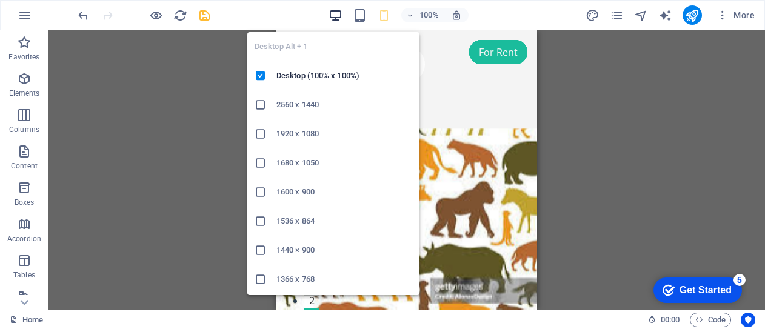
click at [336, 11] on icon "button" at bounding box center [336, 15] width 14 height 14
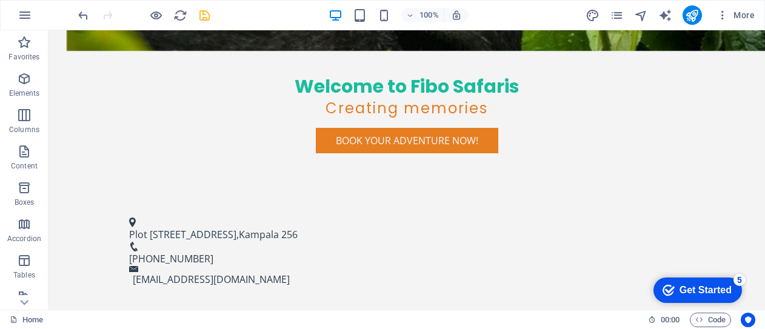
scroll to position [606, 0]
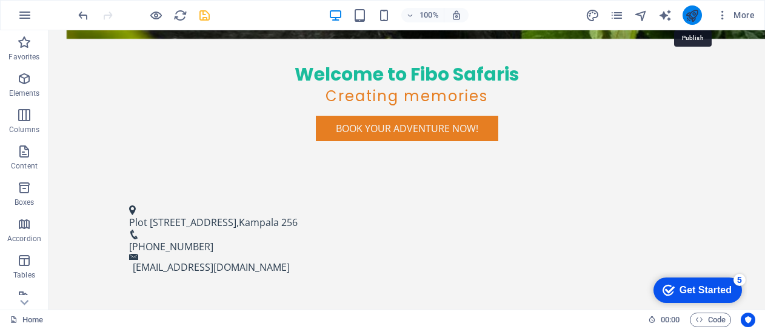
click at [695, 16] on icon "publish" at bounding box center [692, 15] width 14 height 14
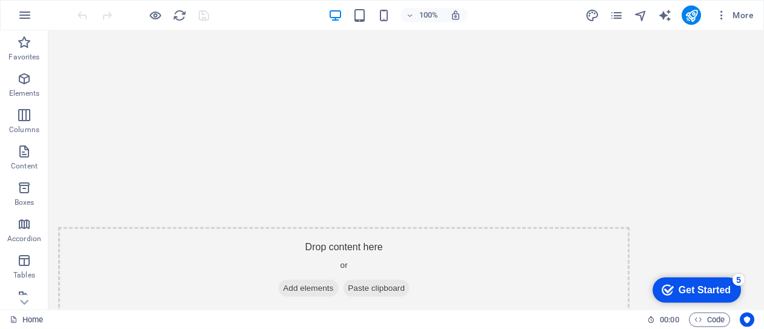
scroll to position [936, 0]
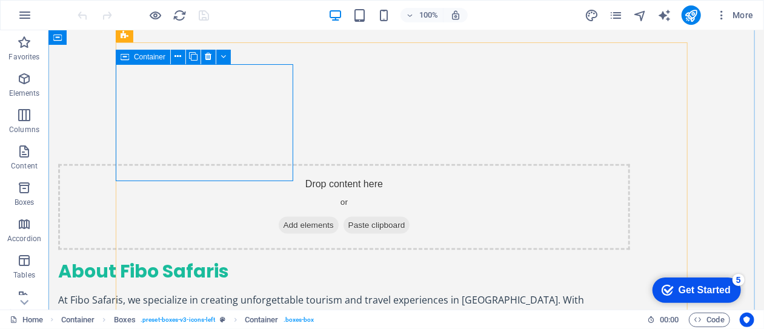
click at [122, 62] on icon at bounding box center [125, 57] width 8 height 15
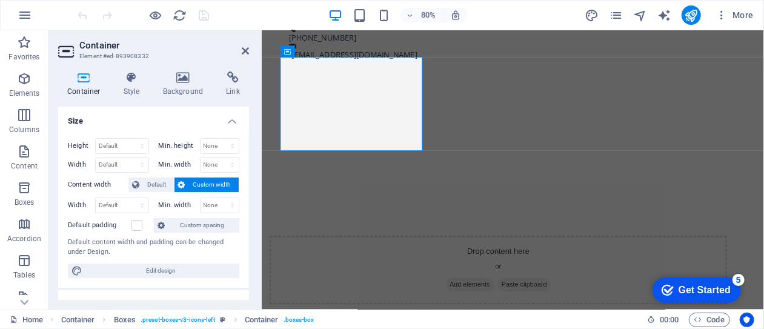
scroll to position [995, 0]
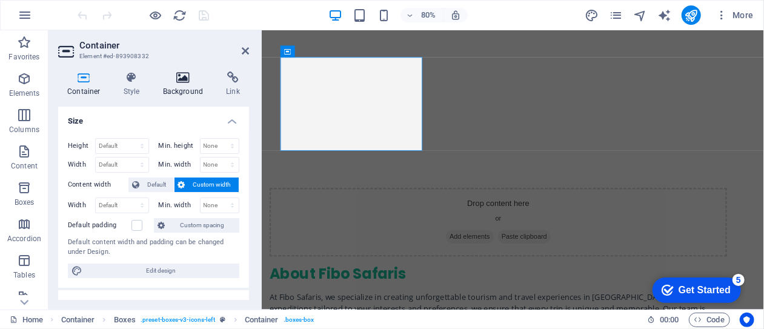
click at [182, 84] on h4 "Background" at bounding box center [186, 84] width 64 height 25
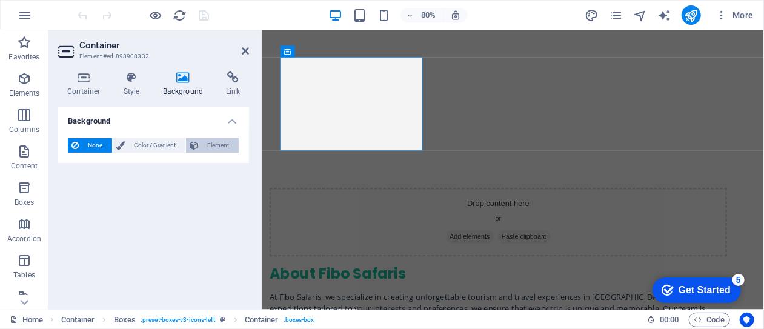
click at [219, 144] on span "Element" at bounding box center [218, 145] width 33 height 15
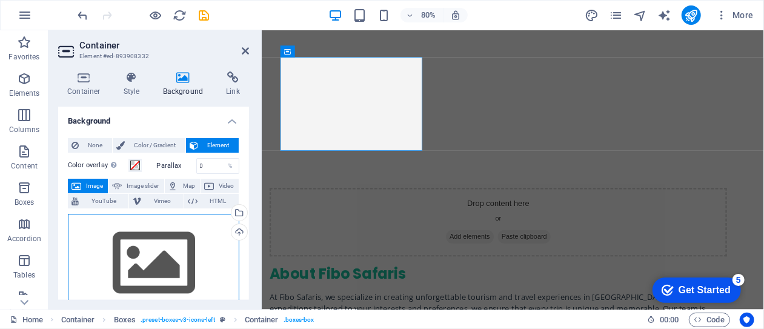
click at [168, 256] on div "Drag files here, click to choose files or select files from Files or our free s…" at bounding box center [154, 263] width 172 height 99
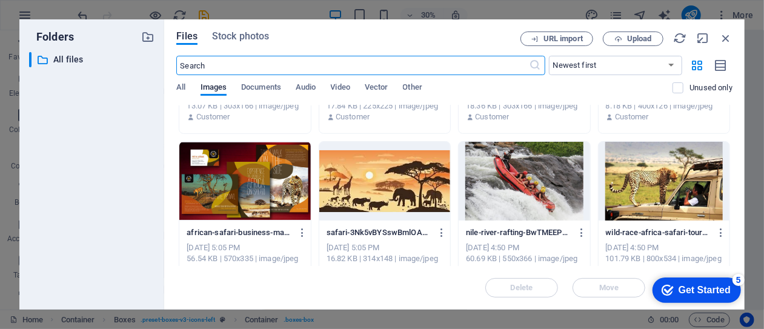
scroll to position [428, 0]
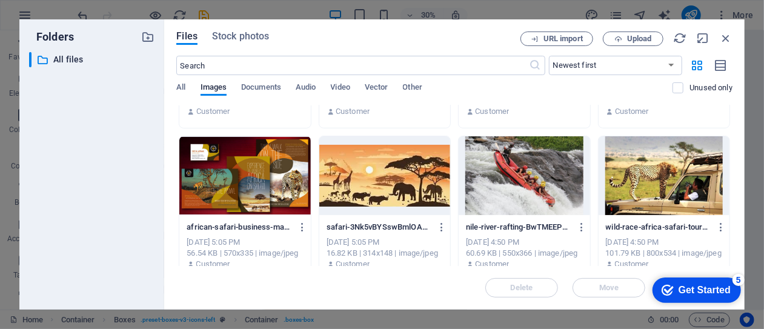
click at [643, 185] on div at bounding box center [664, 175] width 131 height 79
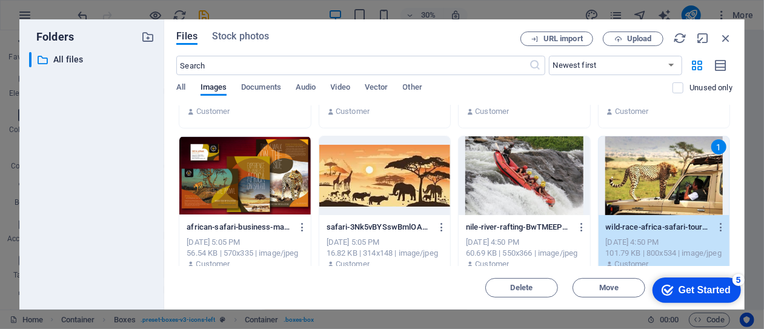
click at [659, 178] on div "1" at bounding box center [664, 175] width 131 height 79
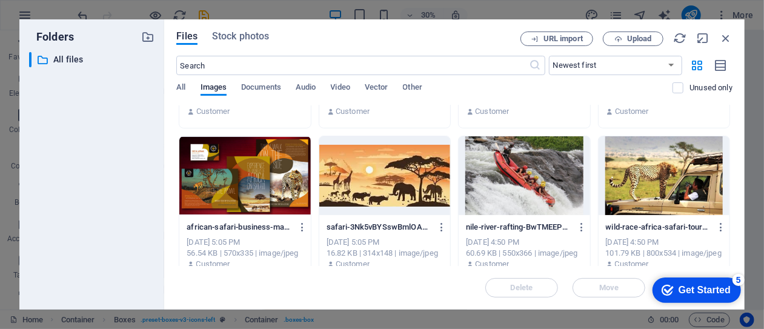
click at [659, 178] on div at bounding box center [664, 175] width 131 height 79
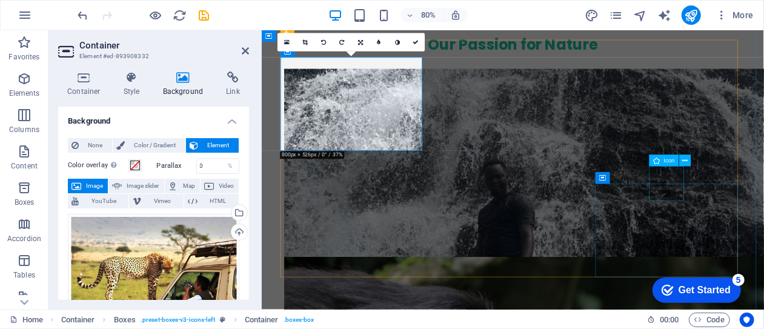
scroll to position [995, 0]
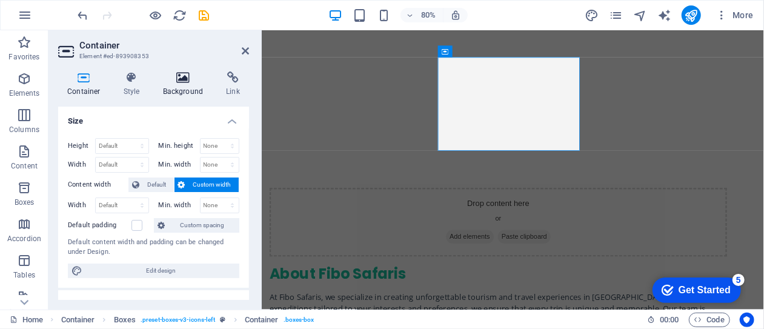
click at [181, 88] on h4 "Background" at bounding box center [186, 84] width 64 height 25
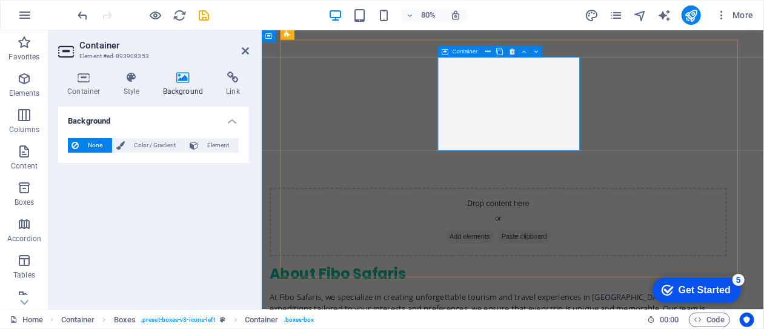
click at [182, 82] on icon at bounding box center [183, 78] width 59 height 12
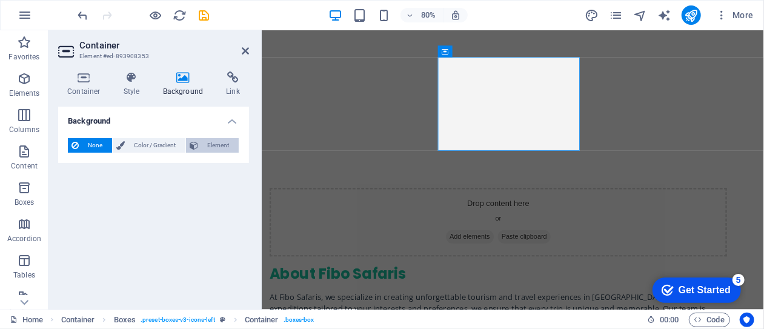
click at [215, 147] on span "Element" at bounding box center [218, 145] width 33 height 15
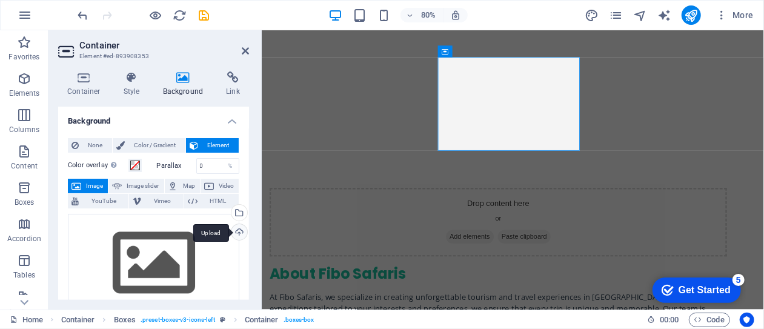
click at [236, 231] on div "Upload" at bounding box center [238, 233] width 18 height 18
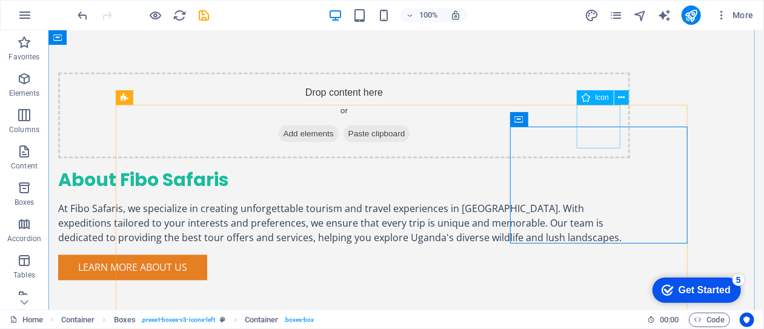
scroll to position [936, 0]
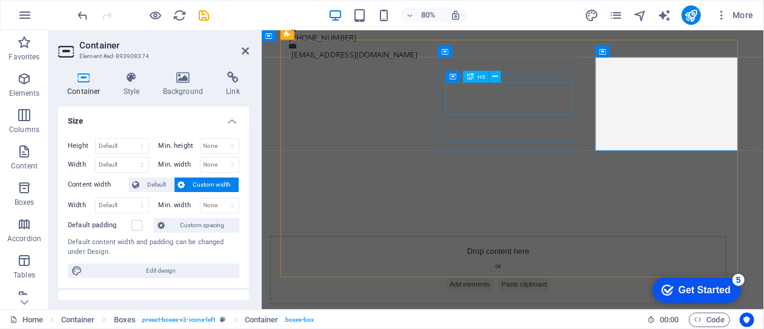
scroll to position [995, 0]
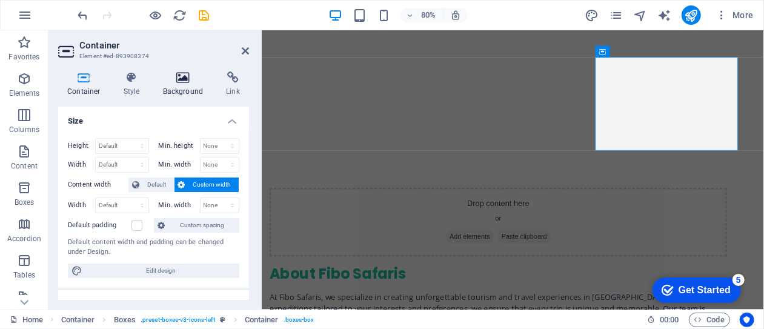
click at [182, 76] on icon at bounding box center [183, 78] width 59 height 12
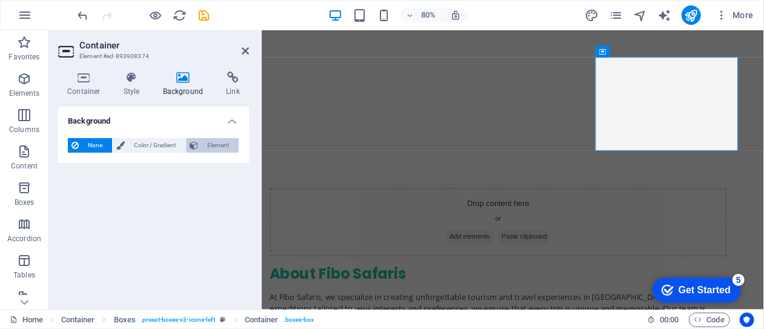
click at [216, 144] on span "Element" at bounding box center [218, 145] width 33 height 15
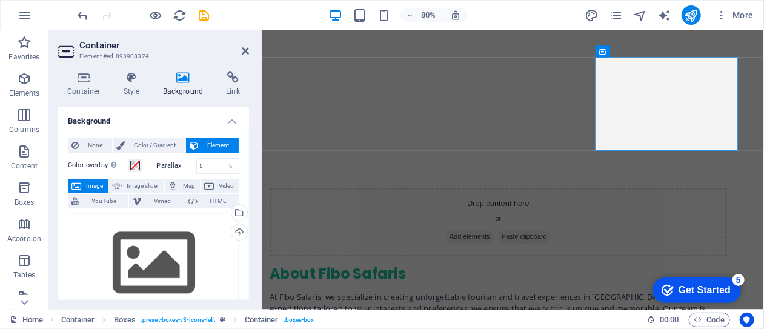
click at [148, 272] on div "Drag files here, click to choose files or select files from Files or our free s…" at bounding box center [154, 263] width 172 height 99
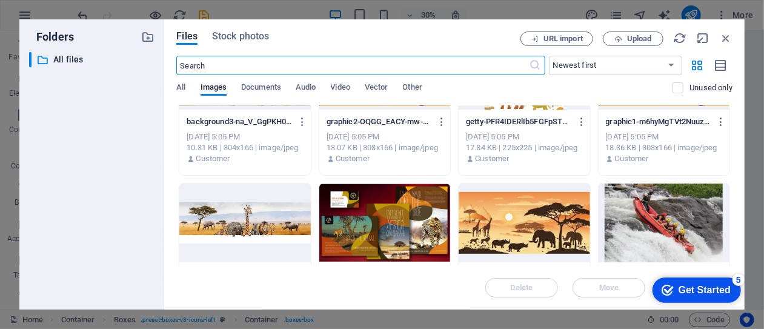
scroll to position [411, 0]
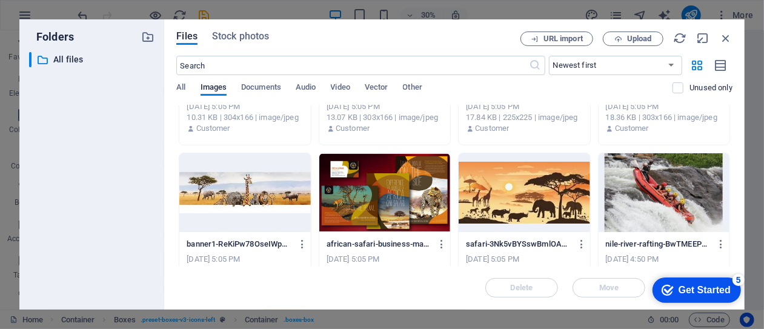
click at [656, 202] on div at bounding box center [664, 192] width 131 height 79
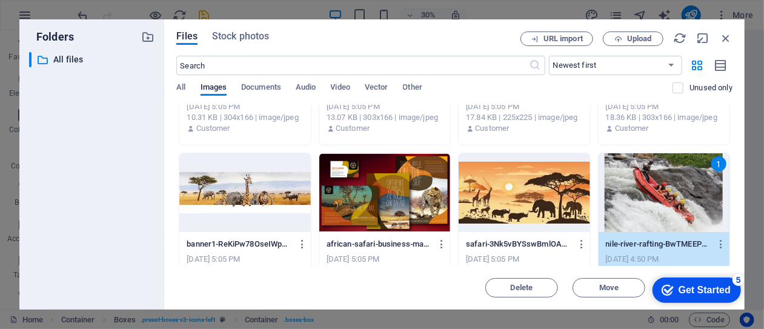
click at [656, 202] on div "1" at bounding box center [664, 192] width 131 height 79
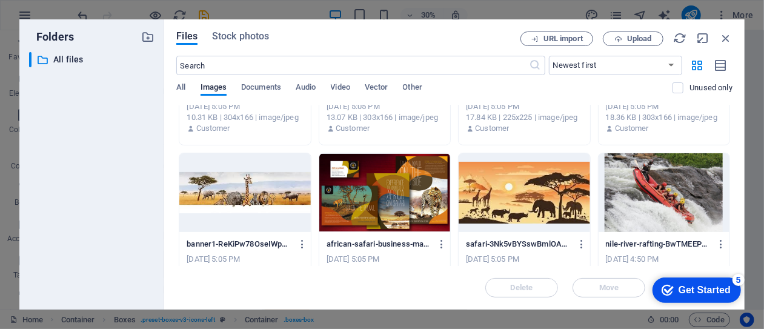
click at [656, 202] on div at bounding box center [664, 192] width 131 height 79
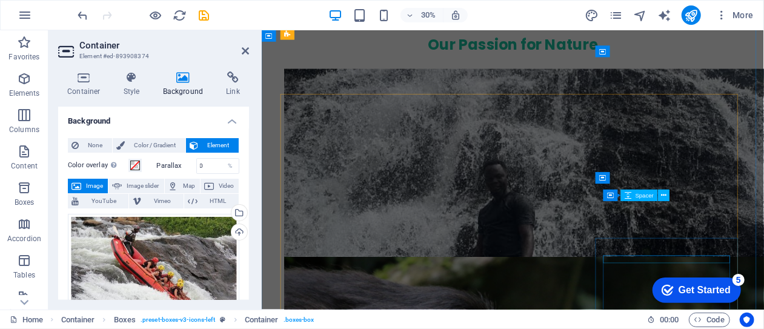
scroll to position [995, 0]
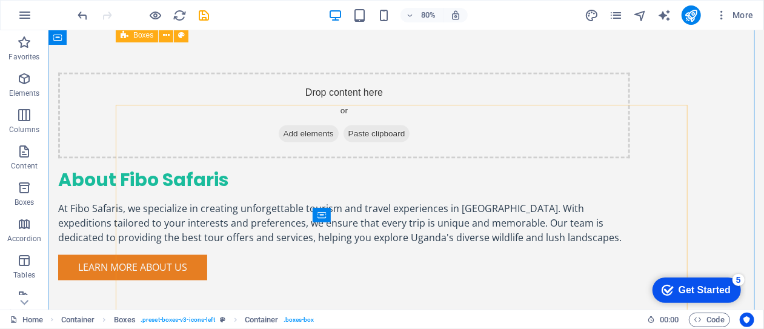
scroll to position [936, 0]
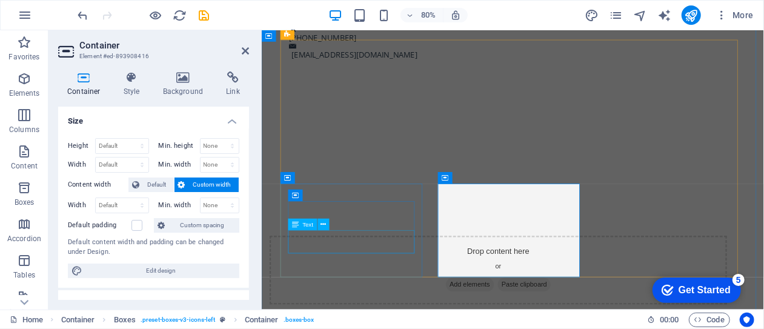
scroll to position [995, 0]
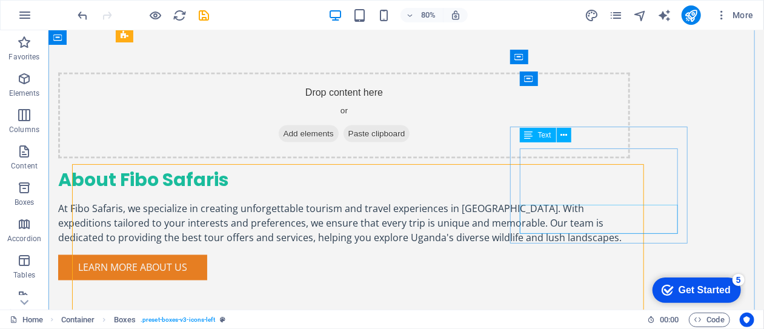
scroll to position [936, 0]
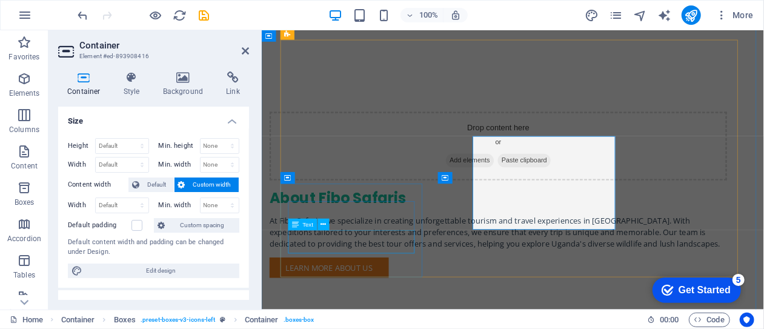
scroll to position [995, 0]
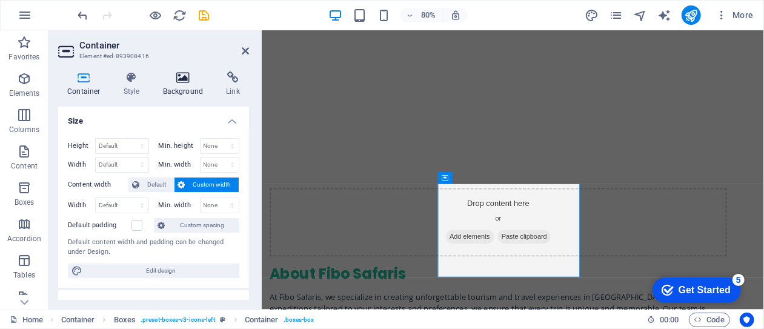
click at [182, 87] on h4 "Background" at bounding box center [186, 84] width 64 height 25
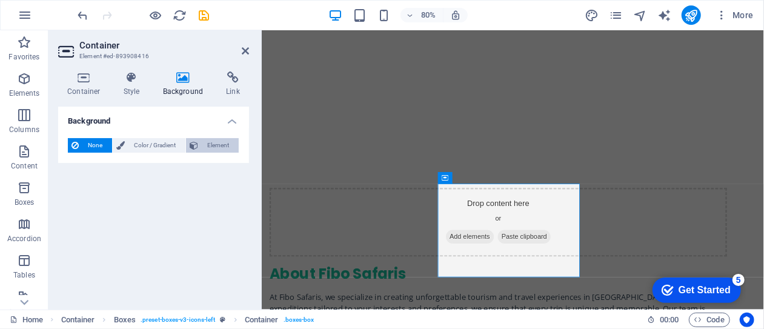
click at [220, 140] on span "Element" at bounding box center [218, 145] width 33 height 15
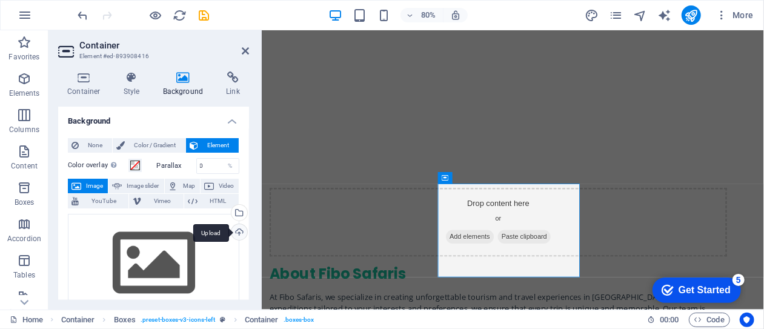
click at [236, 234] on div "Upload" at bounding box center [238, 233] width 18 height 18
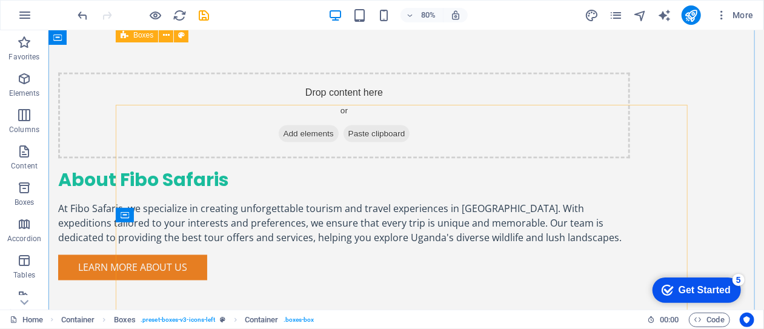
scroll to position [936, 0]
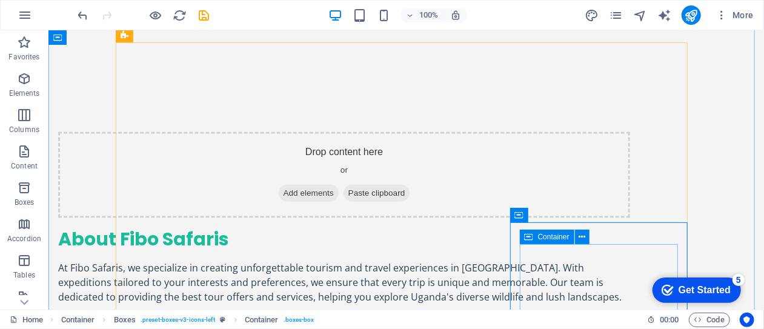
click at [537, 244] on div "Container" at bounding box center [559, 237] width 78 height 15
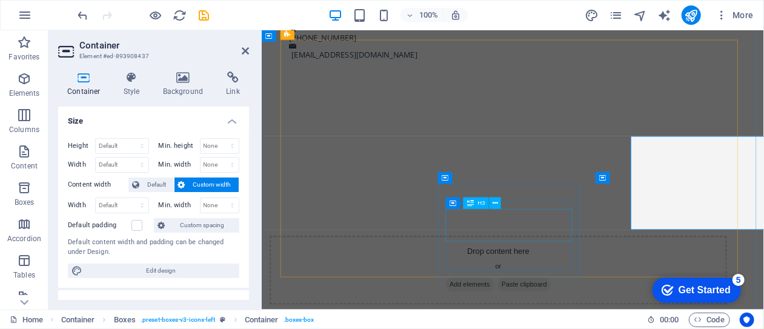
scroll to position [995, 0]
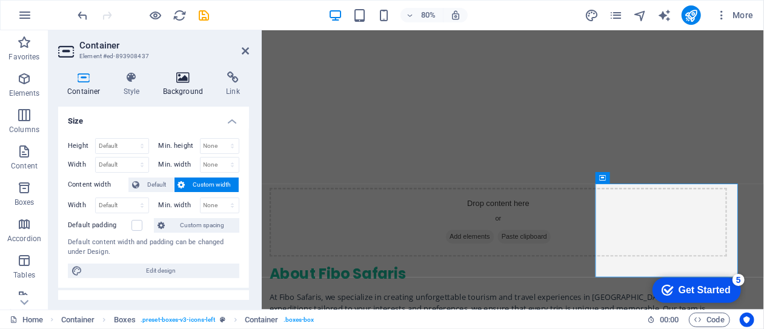
click at [181, 89] on h4 "Background" at bounding box center [186, 84] width 64 height 25
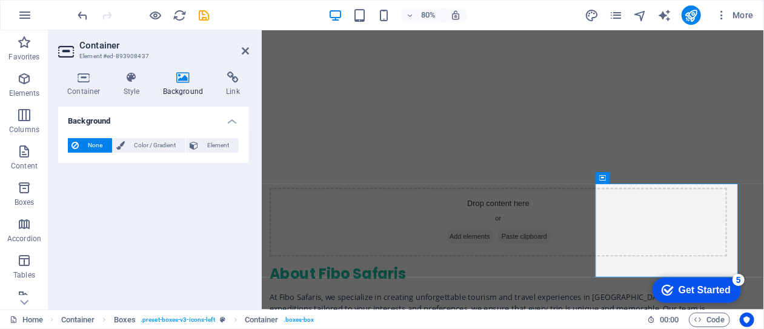
click at [181, 89] on h4 "Background" at bounding box center [186, 84] width 64 height 25
click at [218, 150] on span "Element" at bounding box center [218, 145] width 33 height 15
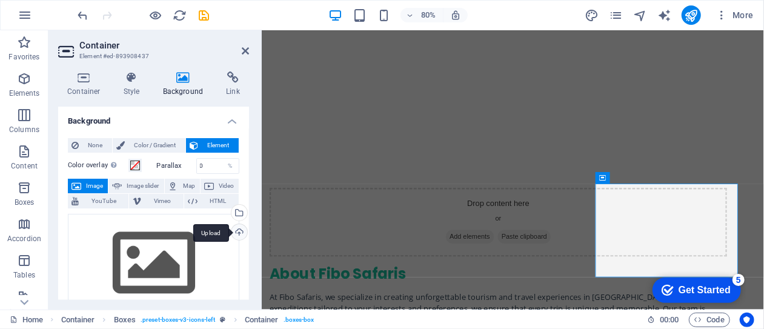
click at [236, 233] on div "Upload" at bounding box center [238, 233] width 18 height 18
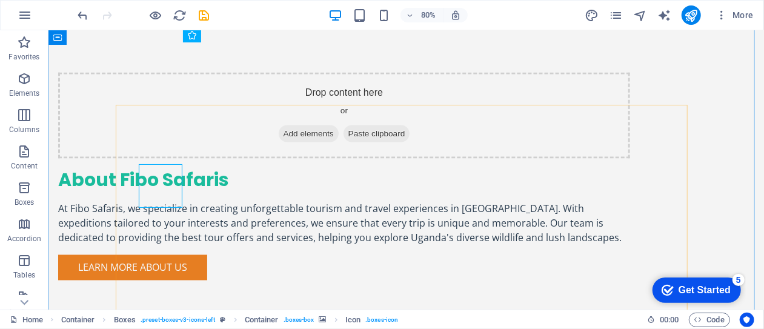
scroll to position [936, 0]
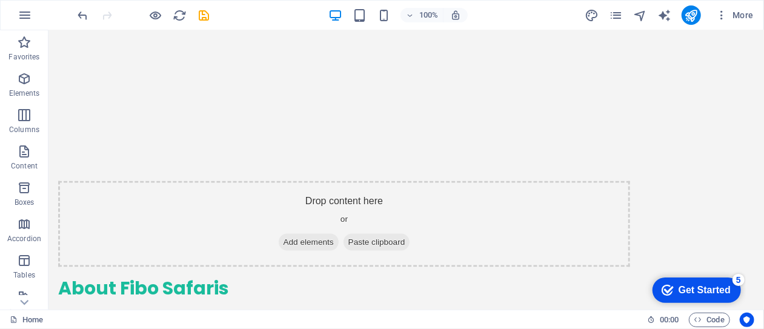
scroll to position [1051, 0]
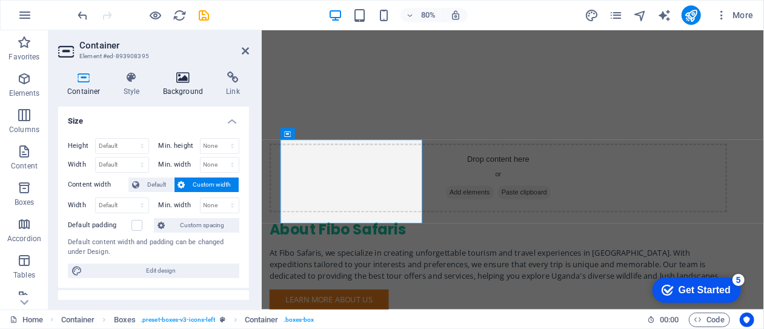
click at [183, 88] on h4 "Background" at bounding box center [186, 84] width 64 height 25
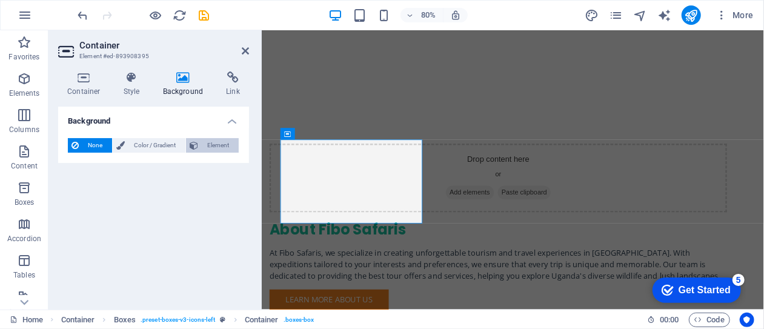
click at [212, 147] on span "Element" at bounding box center [218, 145] width 33 height 15
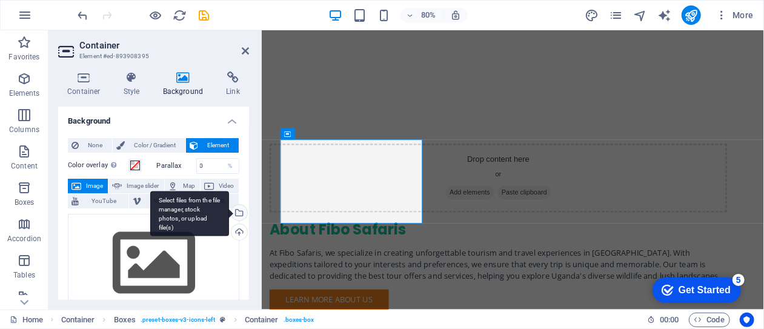
click at [237, 213] on div "Select files from the file manager, stock photos, or upload file(s)" at bounding box center [238, 214] width 18 height 18
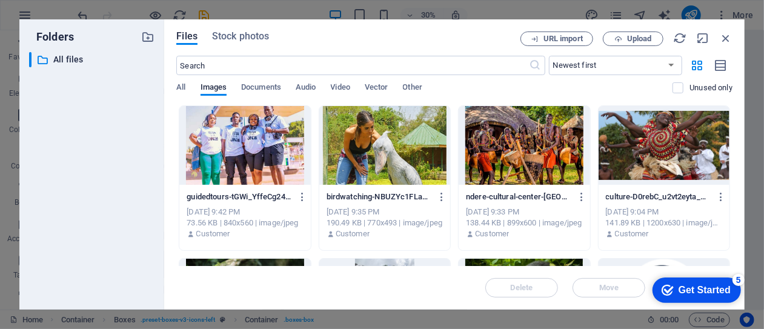
click at [730, 127] on div "Drop files here to upload them instantly guidedtours-tGWi_YffeCg24gUbKEJzFg.jpg…" at bounding box center [454, 185] width 556 height 161
drag, startPoint x: 729, startPoint y: 133, endPoint x: 732, endPoint y: 141, distance: 9.0
click at [732, 141] on div "Drop files here to upload them instantly guidedtours-tGWi_YffeCg24gUbKEJzFg.jpg…" at bounding box center [454, 185] width 556 height 161
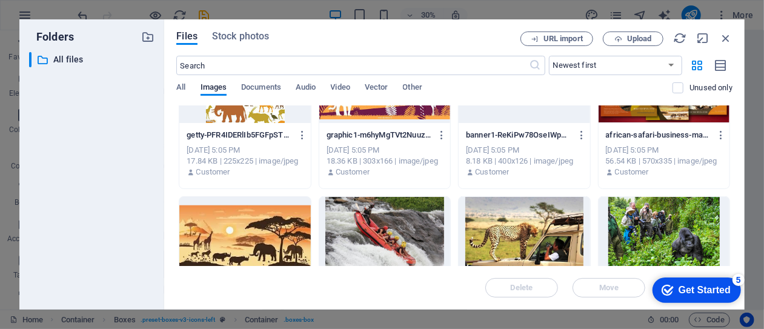
scroll to position [598, 0]
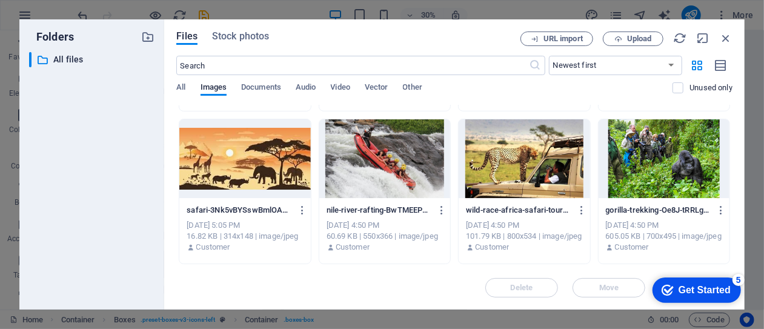
click at [647, 161] on div at bounding box center [664, 158] width 131 height 79
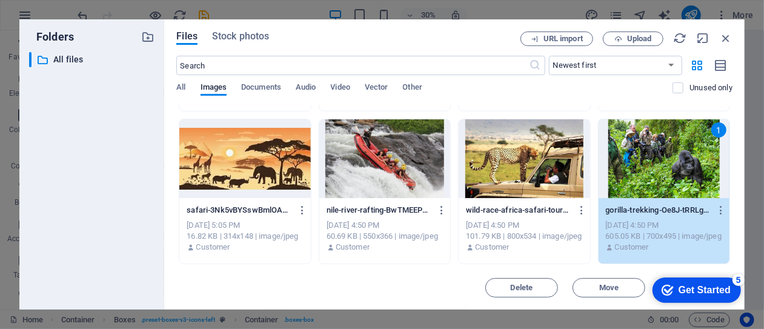
click at [660, 162] on div "1" at bounding box center [664, 158] width 131 height 79
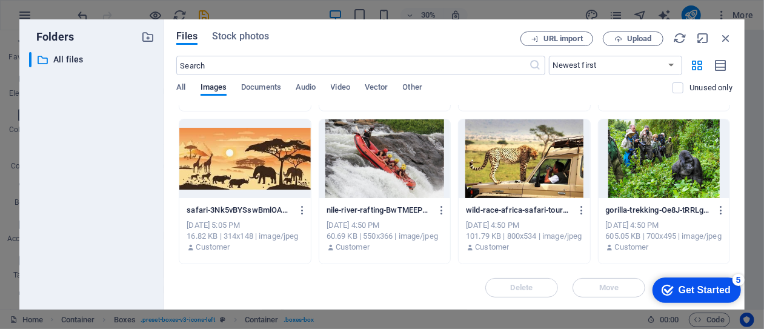
click at [660, 162] on div at bounding box center [664, 158] width 131 height 79
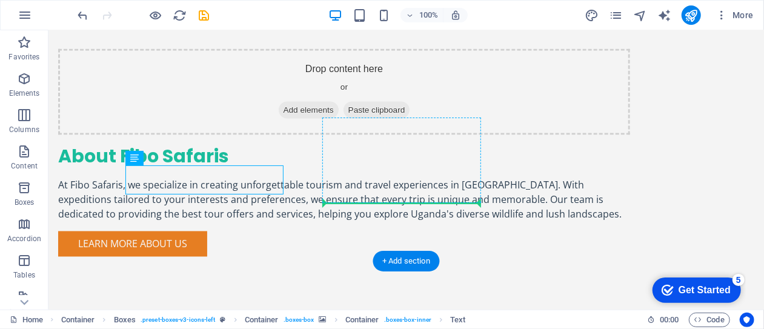
drag, startPoint x: 95, startPoint y: 228, endPoint x: 382, endPoint y: 226, distance: 287.3
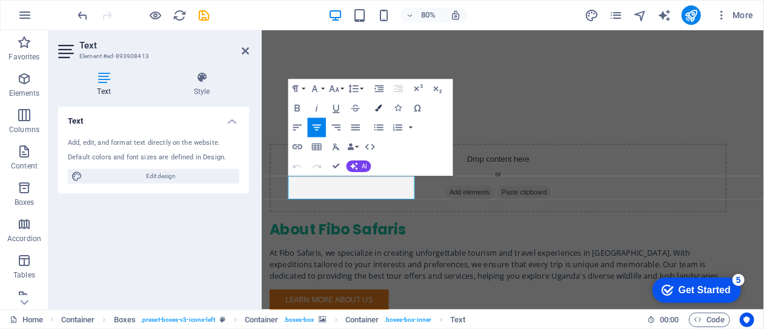
click at [380, 109] on icon "button" at bounding box center [379, 108] width 7 height 7
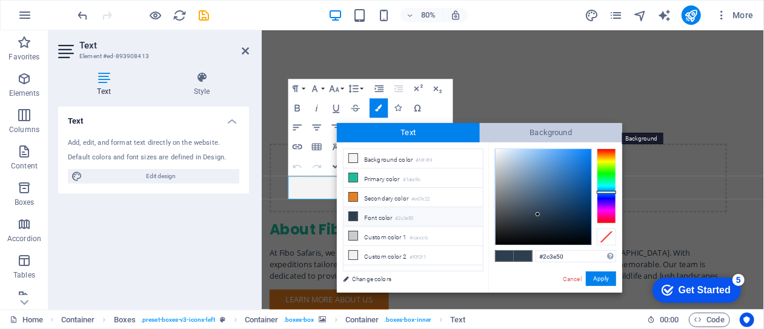
click at [511, 132] on span "Background" at bounding box center [551, 132] width 143 height 19
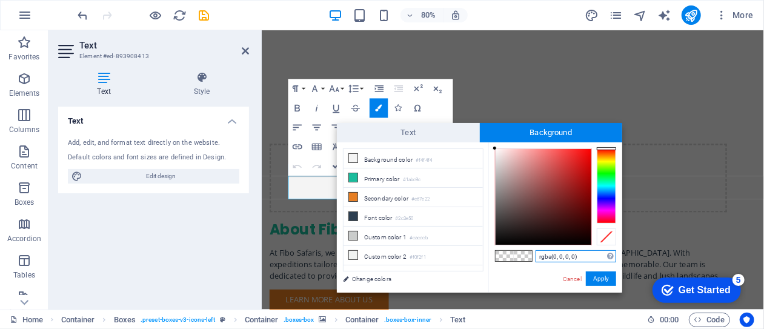
drag, startPoint x: 580, startPoint y: 257, endPoint x: 538, endPoint y: 256, distance: 41.2
click at [538, 256] on input "rgba(0, 0, 0, 0)" at bounding box center [576, 256] width 81 height 12
type input "#000000"
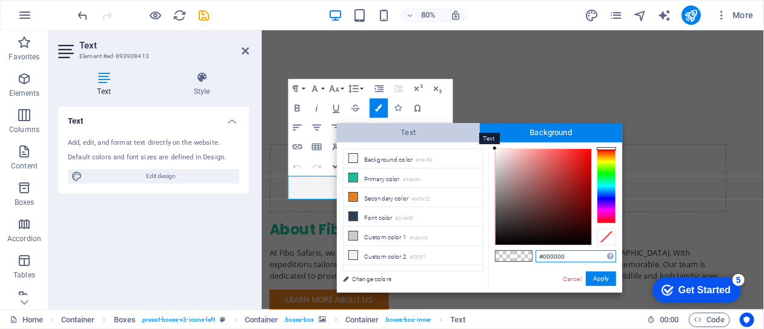
click at [411, 134] on span "Text" at bounding box center [408, 132] width 143 height 19
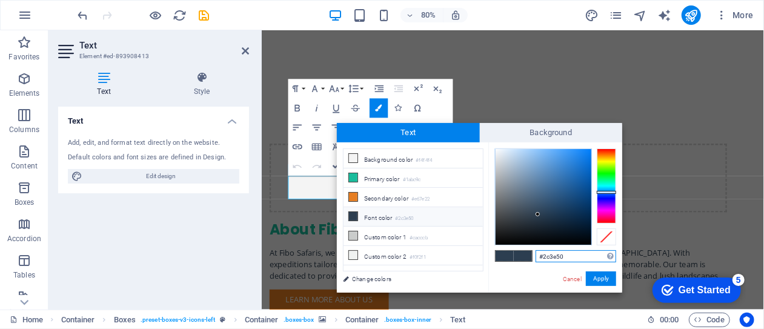
drag, startPoint x: 564, startPoint y: 254, endPoint x: 540, endPoint y: 255, distance: 24.3
click at [540, 255] on input "#2c3e50" at bounding box center [576, 256] width 81 height 12
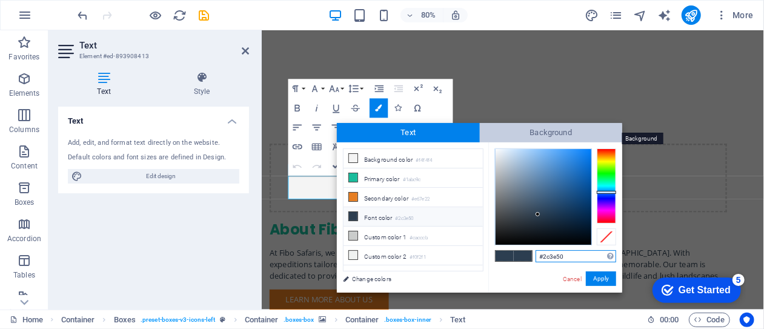
click at [513, 133] on span "Background" at bounding box center [551, 132] width 143 height 19
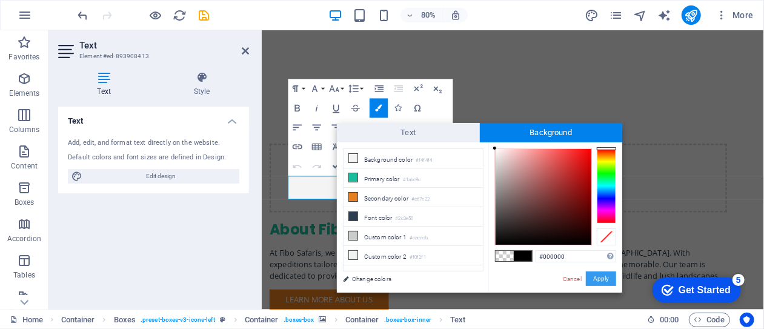
click at [600, 279] on button "Apply" at bounding box center [601, 279] width 30 height 15
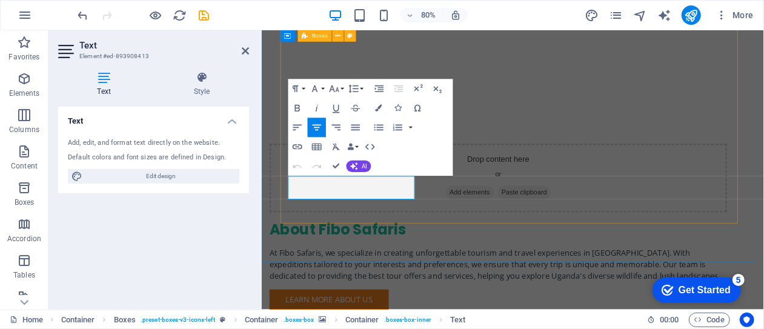
drag, startPoint x: 301, startPoint y: 222, endPoint x: 464, endPoint y: 235, distance: 163.6
click at [377, 107] on icon "button" at bounding box center [379, 108] width 7 height 7
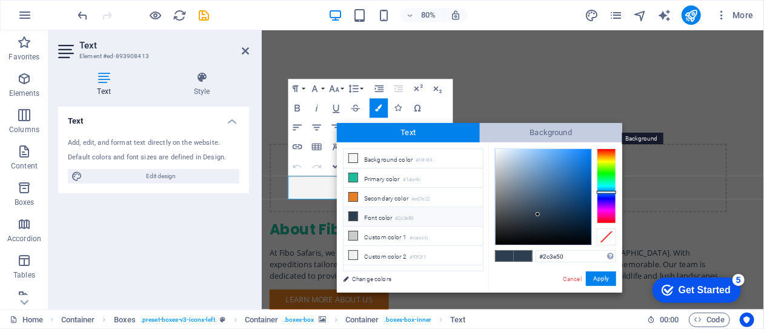
click at [547, 133] on span "Background" at bounding box center [551, 132] width 143 height 19
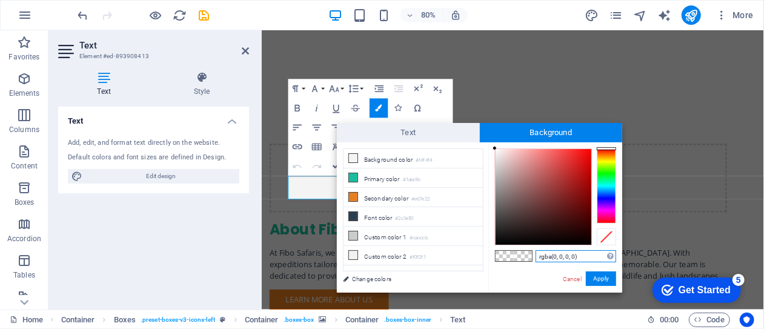
drag, startPoint x: 580, startPoint y: 255, endPoint x: 537, endPoint y: 255, distance: 43.0
click at [537, 255] on input "rgba(0, 0, 0, 0)" at bounding box center [576, 256] width 81 height 12
type input "#000000"
click at [604, 279] on button "Apply" at bounding box center [601, 279] width 30 height 15
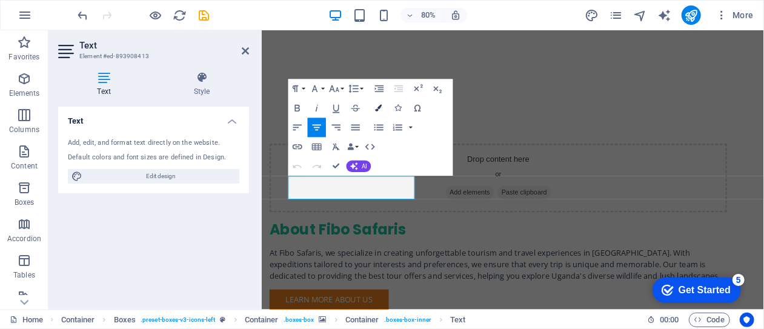
click at [379, 112] on icon "button" at bounding box center [379, 108] width 7 height 7
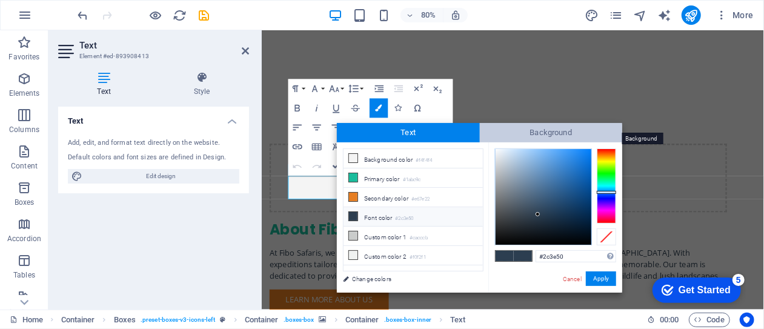
click at [543, 139] on span "Background" at bounding box center [551, 132] width 143 height 19
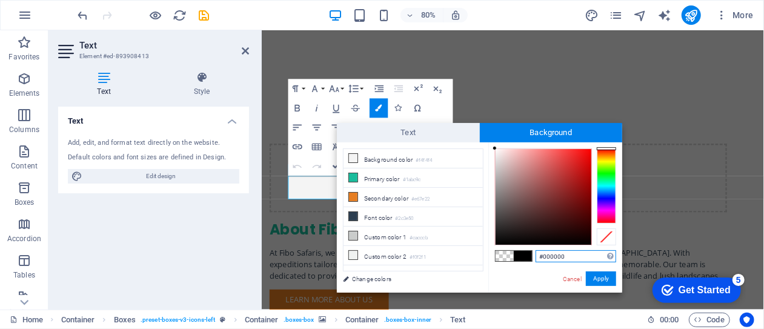
click at [563, 256] on input "#000000" at bounding box center [576, 256] width 81 height 12
type input "#ffffff"
click at [604, 279] on button "Apply" at bounding box center [601, 279] width 30 height 15
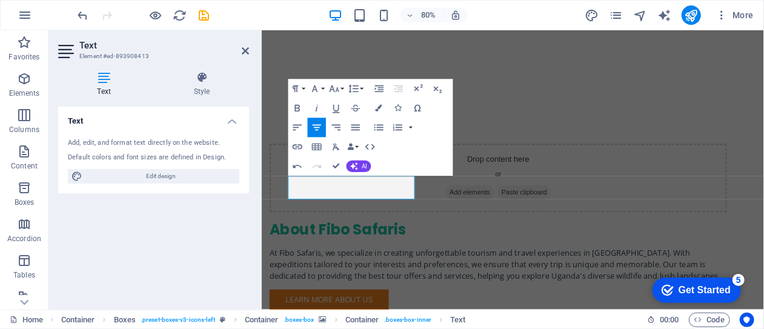
drag, startPoint x: 313, startPoint y: 220, endPoint x: 458, endPoint y: 232, distance: 146.0
drag, startPoint x: 298, startPoint y: 222, endPoint x: 477, endPoint y: 236, distance: 179.4
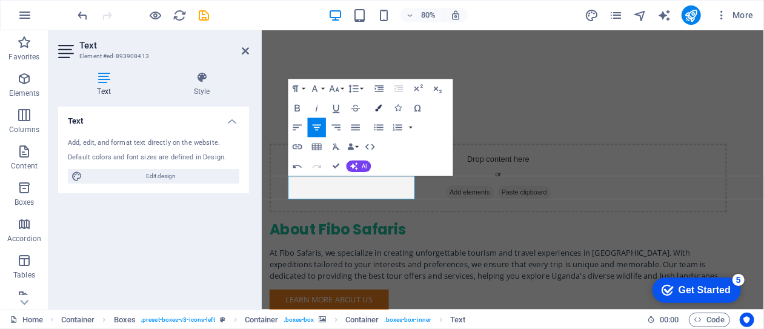
click at [381, 110] on icon "button" at bounding box center [379, 108] width 7 height 7
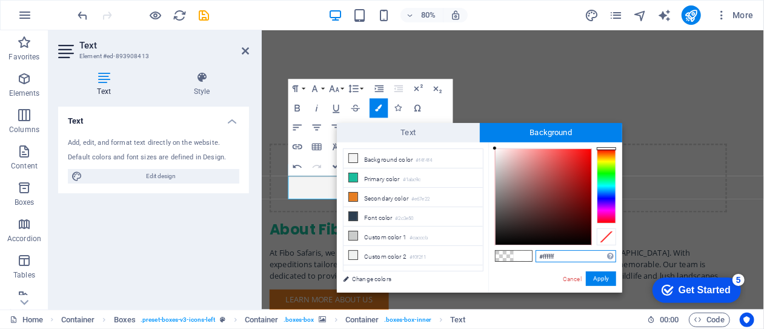
click at [559, 256] on input "#ffffff" at bounding box center [576, 256] width 81 height 12
click at [521, 256] on span at bounding box center [523, 256] width 18 height 10
click at [559, 256] on input "#ffffff" at bounding box center [576, 256] width 81 height 12
click at [601, 278] on button "Apply" at bounding box center [601, 279] width 30 height 15
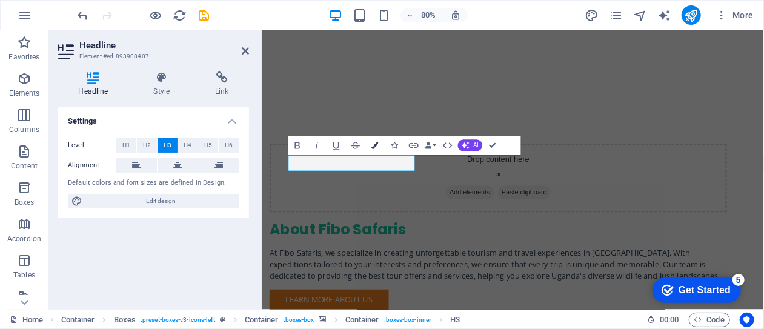
click at [375, 149] on icon "button" at bounding box center [375, 145] width 7 height 7
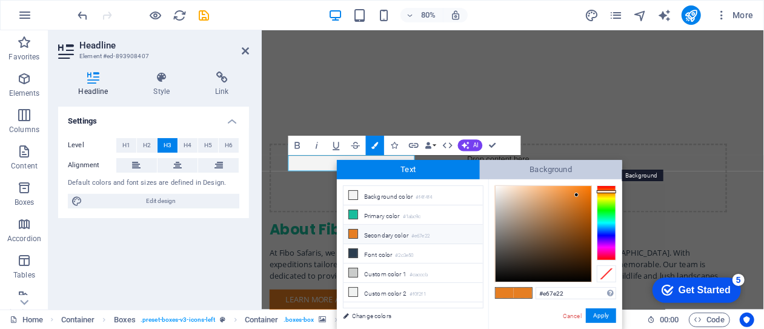
click at [550, 170] on span "Background" at bounding box center [551, 169] width 143 height 19
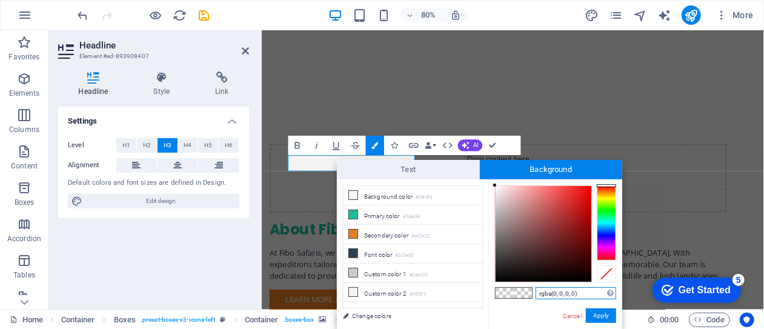
drag, startPoint x: 578, startPoint y: 292, endPoint x: 536, endPoint y: 293, distance: 42.5
click at [536, 293] on input "rgba(0, 0, 0, 0)" at bounding box center [576, 293] width 81 height 12
paste input "#2c3e50"
type input "#2c3e50"
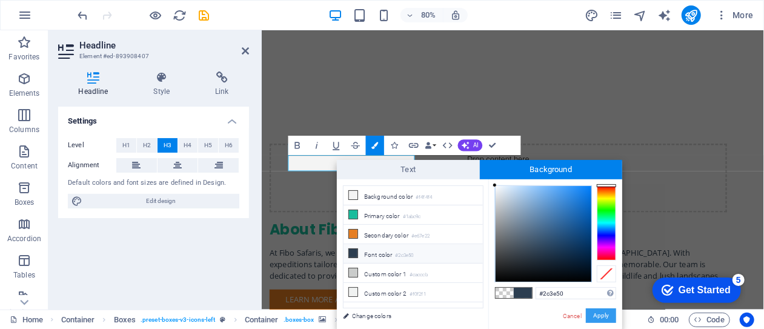
click at [605, 313] on button "Apply" at bounding box center [601, 316] width 30 height 15
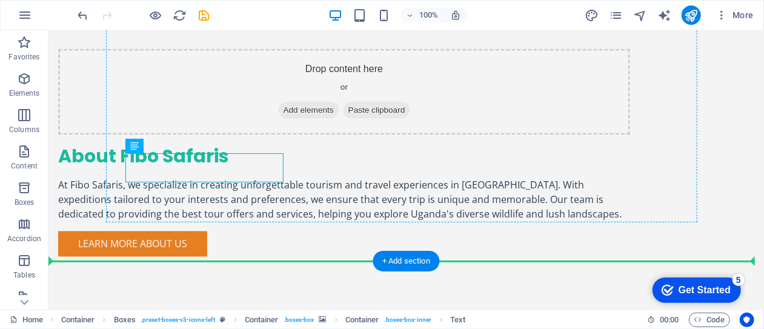
drag, startPoint x: 195, startPoint y: 176, endPoint x: 142, endPoint y: 183, distance: 53.2
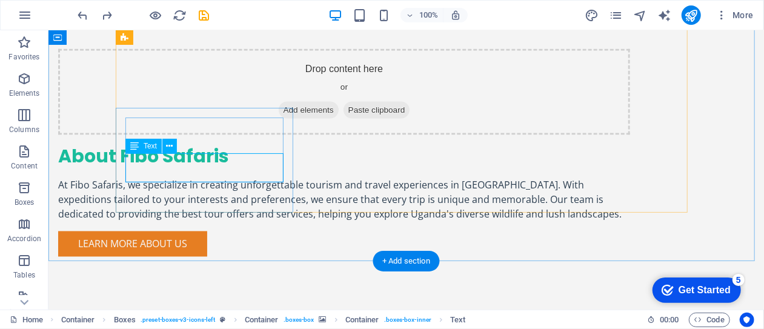
click at [168, 145] on icon at bounding box center [170, 146] width 7 height 13
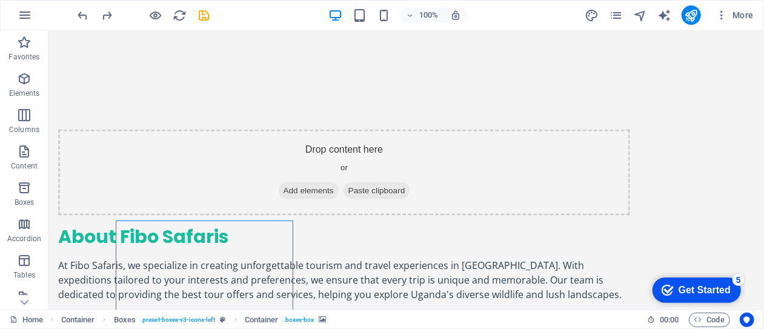
scroll to position [1001, 0]
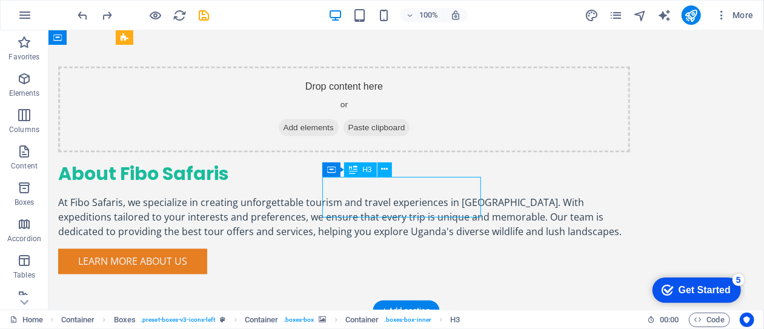
drag, startPoint x: 344, startPoint y: 185, endPoint x: 351, endPoint y: 187, distance: 7.5
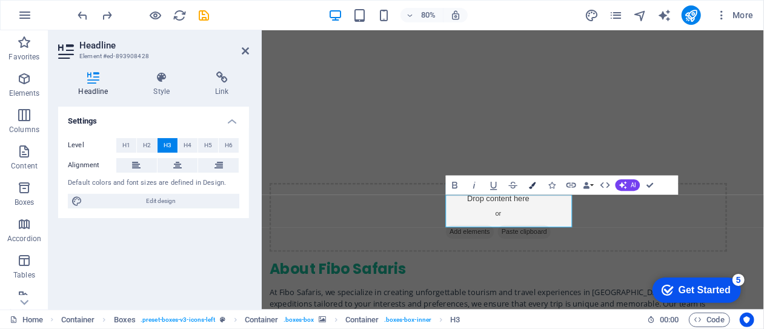
click at [535, 189] on icon "button" at bounding box center [533, 185] width 7 height 7
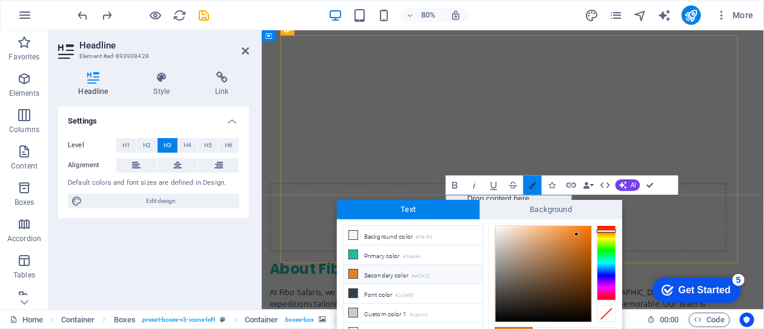
scroll to position [10, 0]
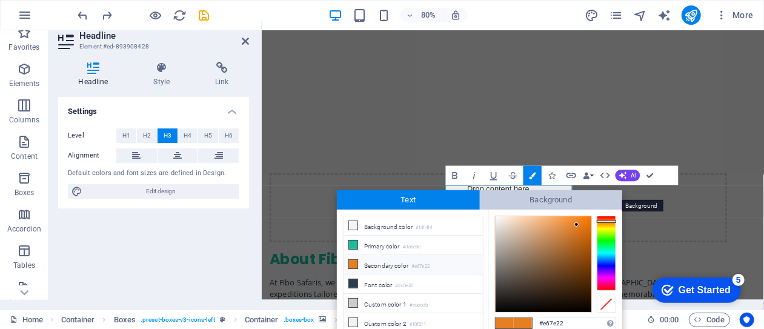
click at [540, 202] on span "Background" at bounding box center [551, 199] width 143 height 19
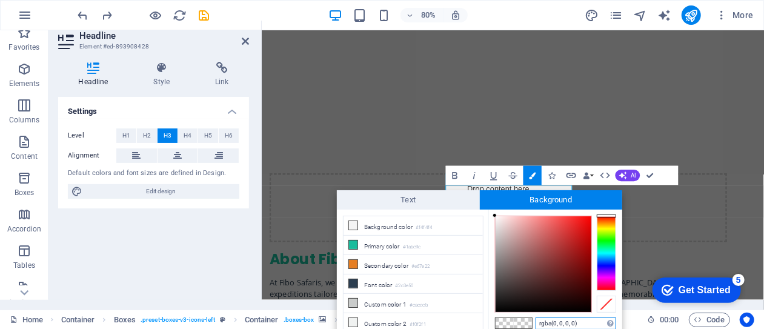
drag, startPoint x: 579, startPoint y: 321, endPoint x: 538, endPoint y: 322, distance: 40.6
click at [538, 322] on input "rgba(0, 0, 0, 0)" at bounding box center [576, 324] width 81 height 12
paste input "#2c3e50"
type input "#2c3e50"
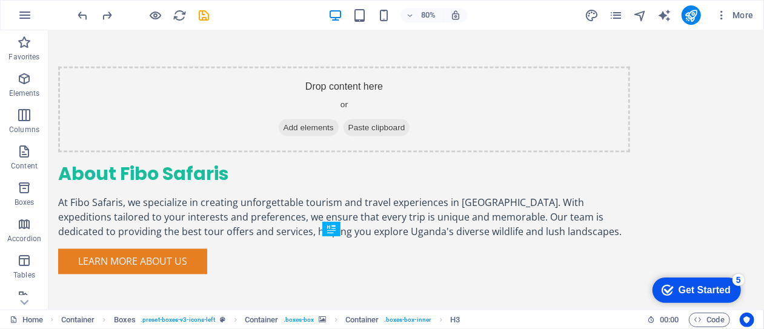
scroll to position [942, 0]
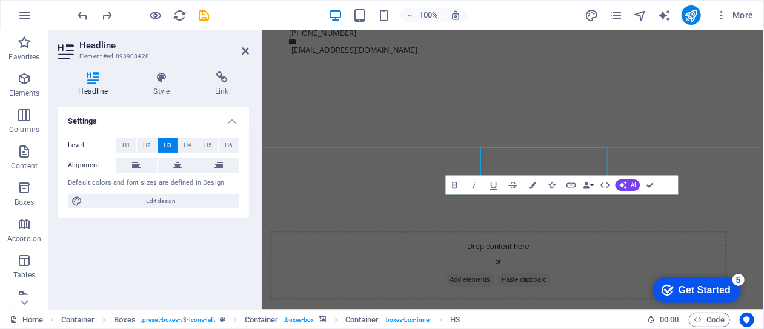
scroll to position [1001, 0]
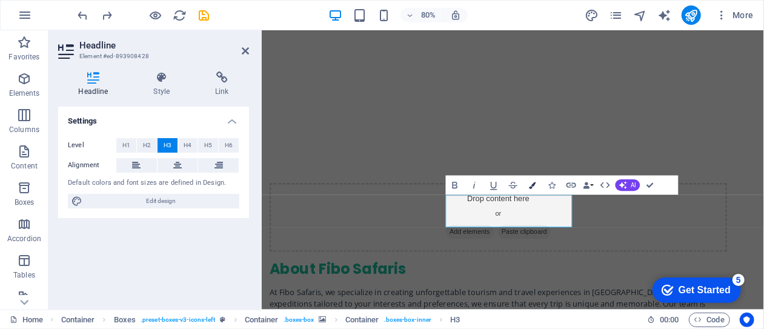
click at [532, 187] on icon "button" at bounding box center [533, 185] width 7 height 7
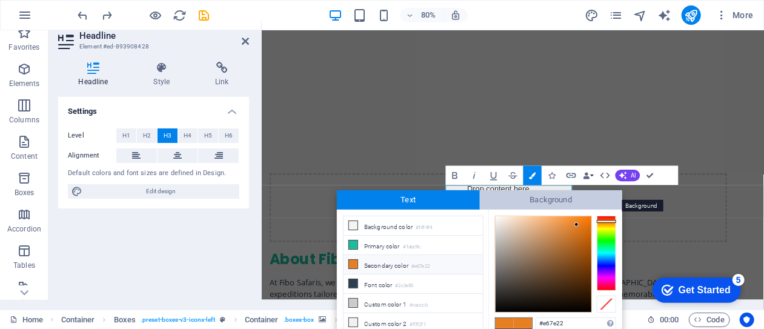
click at [532, 201] on span "Background" at bounding box center [551, 199] width 143 height 19
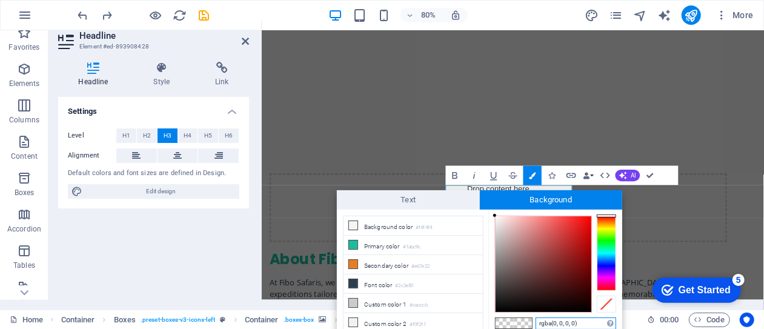
drag, startPoint x: 578, startPoint y: 321, endPoint x: 536, endPoint y: 326, distance: 41.4
click at [536, 326] on input "rgba(0, 0, 0, 0)" at bounding box center [576, 324] width 81 height 12
paste input "#2c3e50"
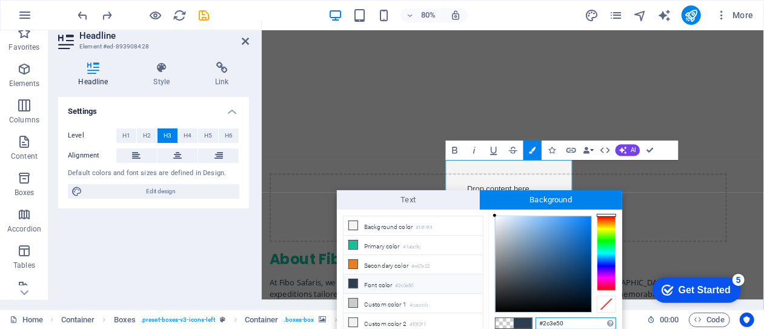
scroll to position [1092, 0]
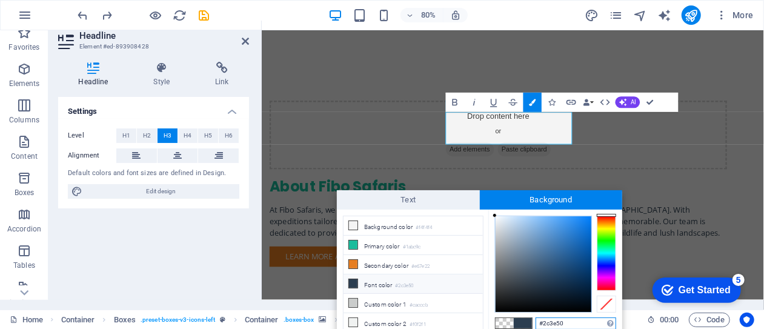
type input "#2c3e50"
drag, startPoint x: 620, startPoint y: 249, endPoint x: 620, endPoint y: 221, distance: 27.9
drag, startPoint x: 594, startPoint y: 196, endPoint x: 593, endPoint y: 202, distance: 6.2
click at [593, 202] on span "Background" at bounding box center [551, 199] width 143 height 19
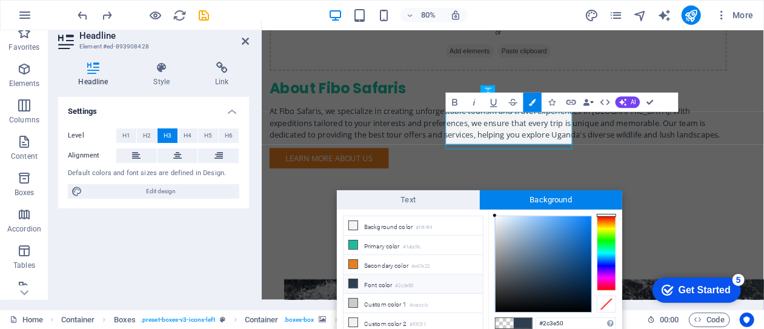
scroll to position [0, 0]
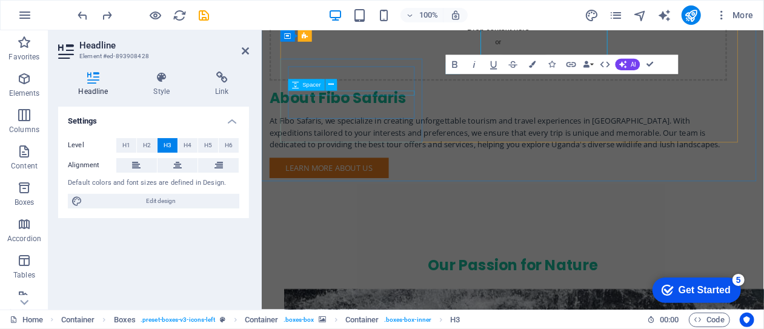
scroll to position [1152, 0]
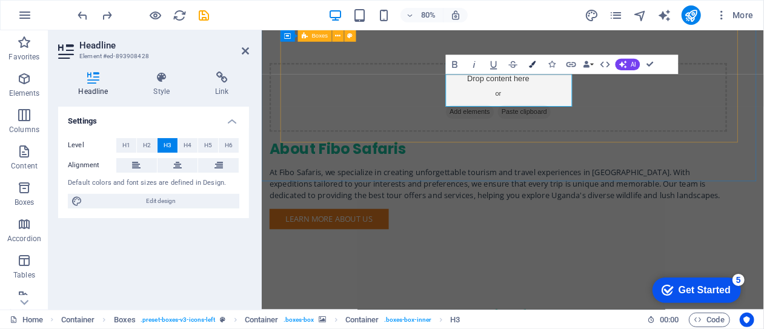
click at [532, 66] on icon "button" at bounding box center [533, 64] width 7 height 7
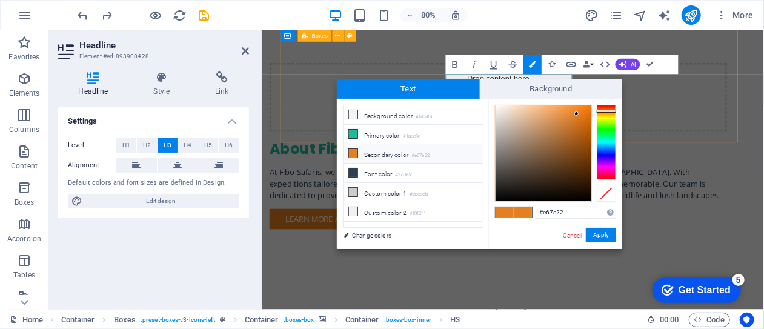
drag, startPoint x: 558, startPoint y: 213, endPoint x: 533, endPoint y: 212, distance: 24.9
click at [533, 212] on div "#e67e22 Supported formats #0852ed rgb(8, 82, 237) rgba(8, 82, 237, 90%) hsv(221…" at bounding box center [556, 262] width 134 height 326
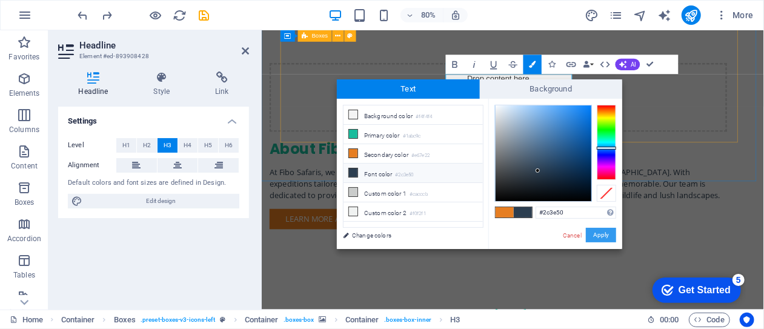
click at [598, 235] on button "Apply" at bounding box center [601, 235] width 30 height 15
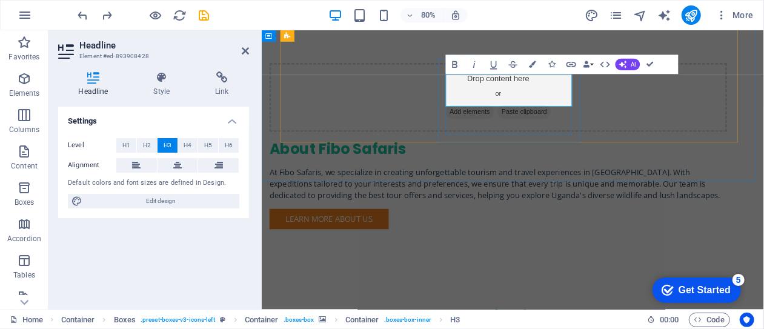
drag, startPoint x: 513, startPoint y: 95, endPoint x: 617, endPoint y: 116, distance: 106.3
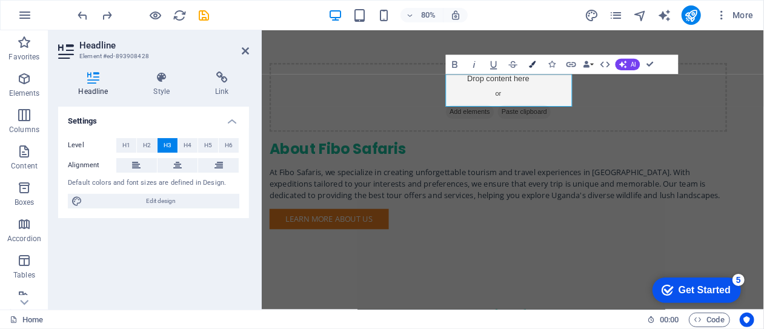
click at [533, 70] on button "Colors" at bounding box center [533, 64] width 18 height 19
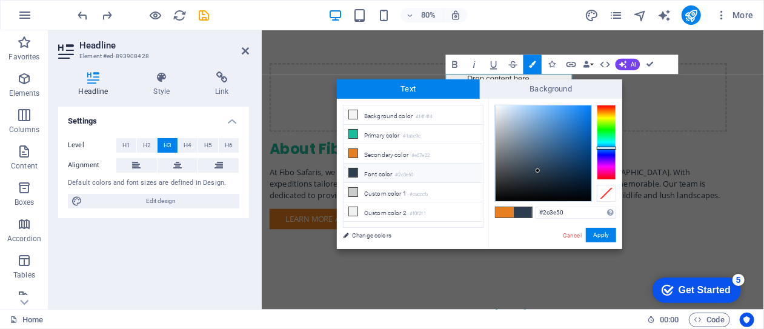
click at [504, 212] on span at bounding box center [505, 212] width 18 height 10
type input "#e67e22"
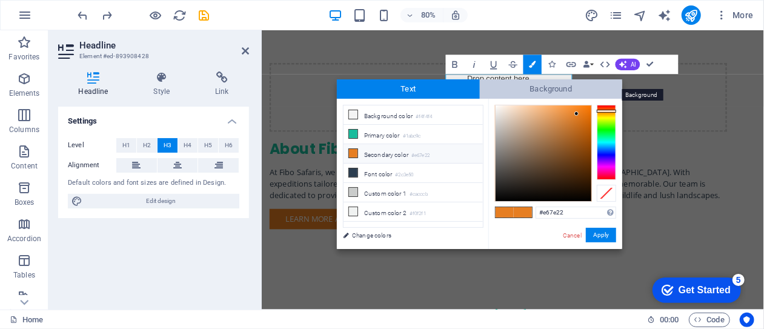
click at [540, 89] on span "Background" at bounding box center [551, 88] width 143 height 19
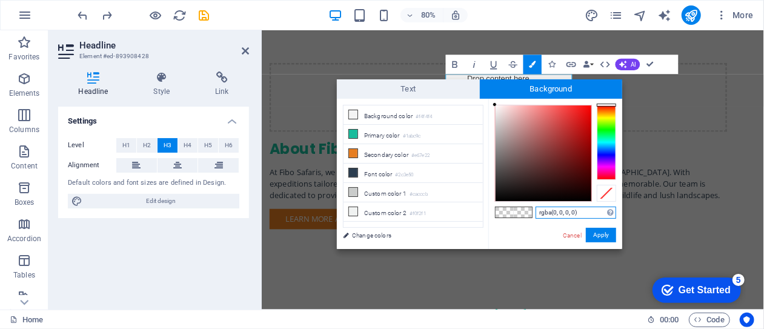
drag, startPoint x: 581, startPoint y: 212, endPoint x: 537, endPoint y: 212, distance: 43.6
click at [537, 212] on input "rgba(0, 0, 0, 0)" at bounding box center [576, 213] width 81 height 12
paste input "#2c3e50"
type input "#2c3e50"
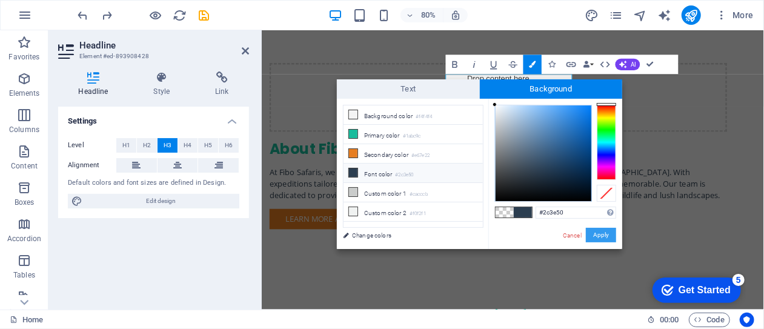
click at [599, 234] on button "Apply" at bounding box center [601, 235] width 30 height 15
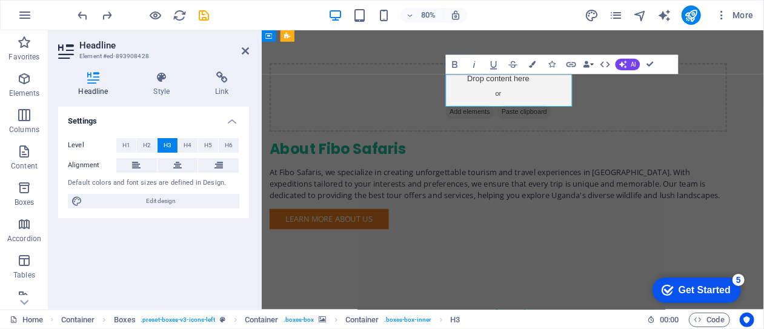
drag, startPoint x: 511, startPoint y: 95, endPoint x: 606, endPoint y: 116, distance: 96.9
click at [533, 66] on icon "button" at bounding box center [533, 64] width 7 height 7
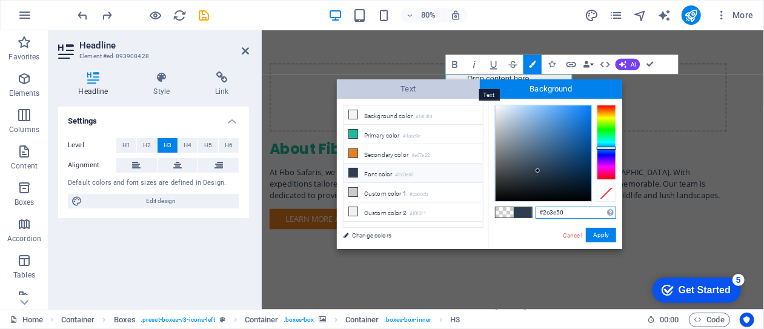
click at [436, 91] on span "Text" at bounding box center [408, 88] width 143 height 19
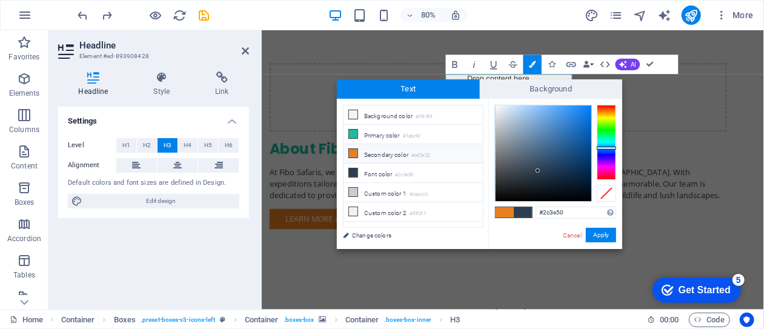
click at [504, 211] on span at bounding box center [505, 212] width 18 height 10
type input "#e67e22"
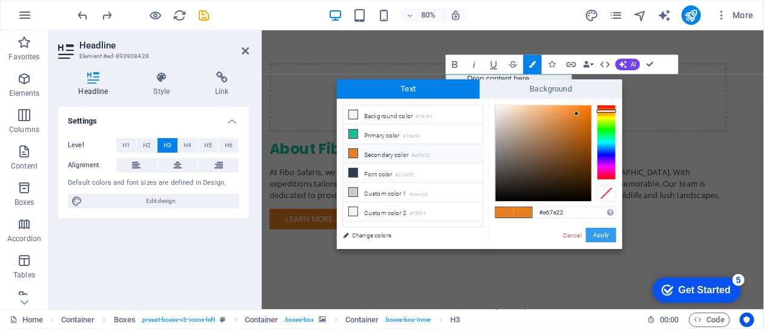
click at [603, 237] on button "Apply" at bounding box center [601, 235] width 30 height 15
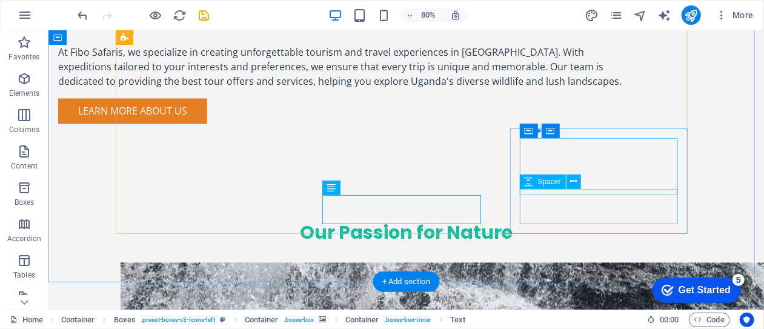
scroll to position [1092, 0]
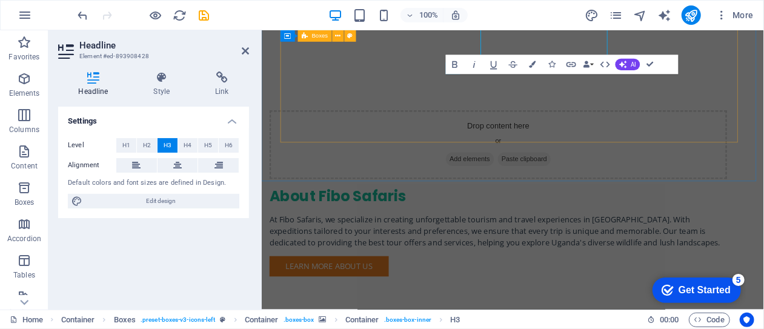
scroll to position [1152, 0]
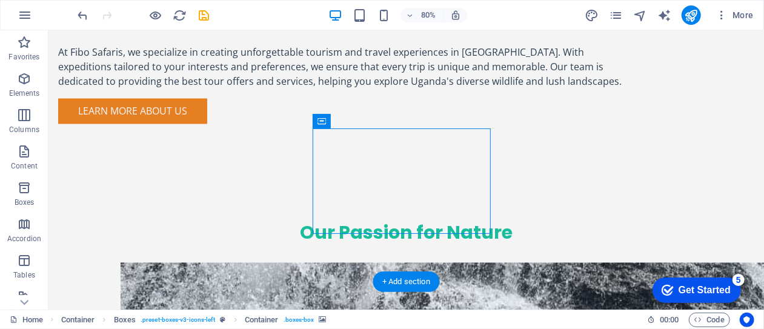
scroll to position [1092, 0]
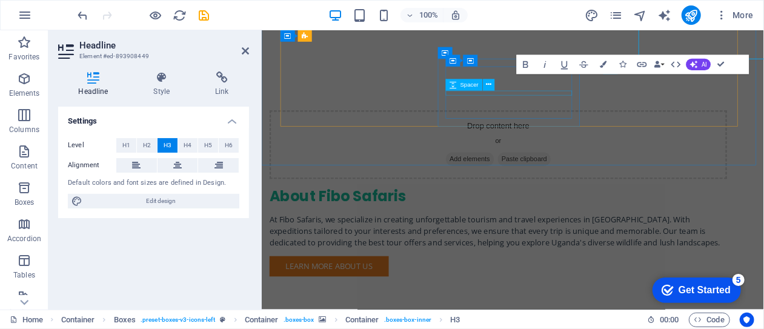
scroll to position [1152, 0]
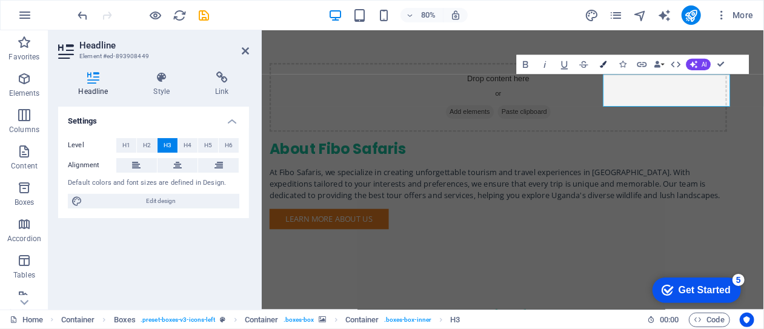
click at [605, 65] on icon "button" at bounding box center [604, 64] width 7 height 7
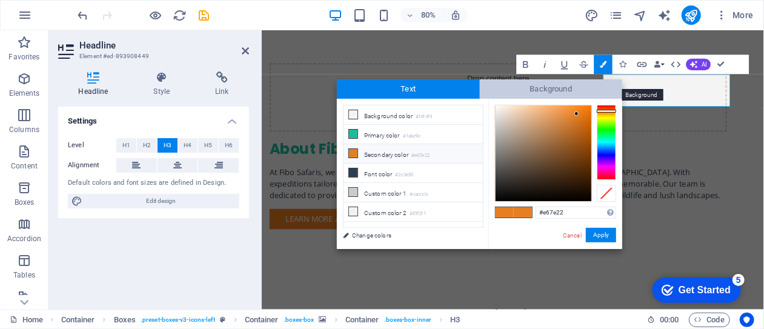
click at [532, 93] on span "Background" at bounding box center [551, 88] width 143 height 19
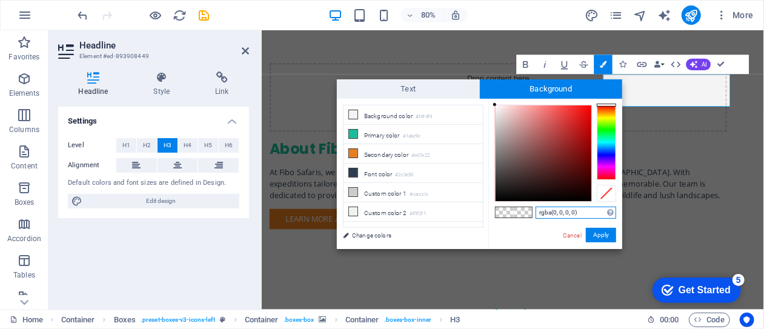
drag, startPoint x: 577, startPoint y: 213, endPoint x: 535, endPoint y: 213, distance: 41.8
click at [536, 213] on input "rgba(0, 0, 0, 0)" at bounding box center [576, 213] width 81 height 12
paste input "#2c3e50"
type input "#2c3e50"
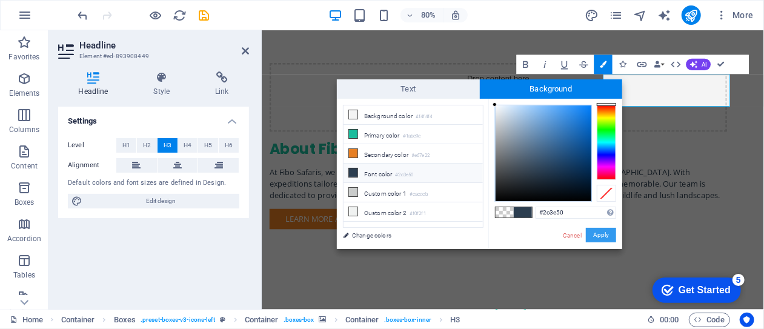
click at [600, 235] on button "Apply" at bounding box center [601, 235] width 30 height 15
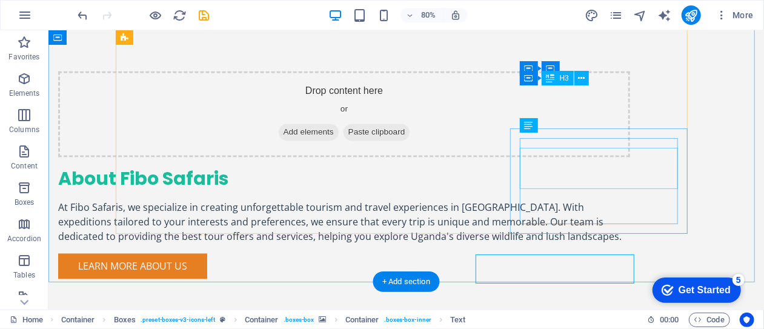
scroll to position [1092, 0]
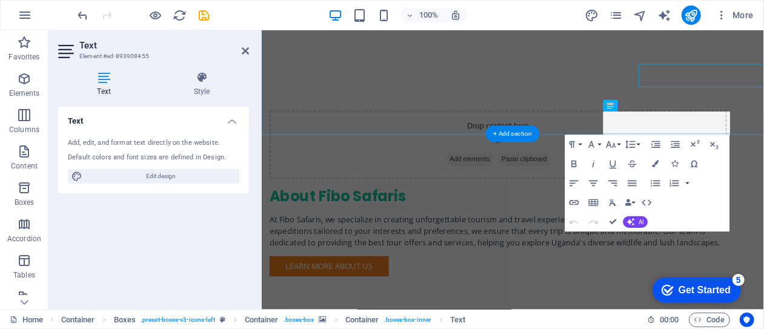
scroll to position [1152, 0]
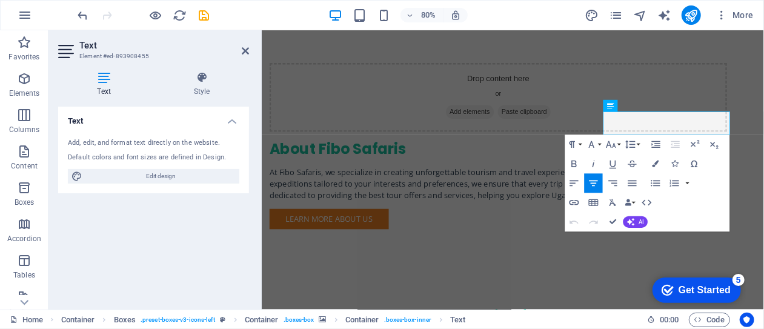
drag, startPoint x: 695, startPoint y: 142, endPoint x: 846, endPoint y: 158, distance: 152.4
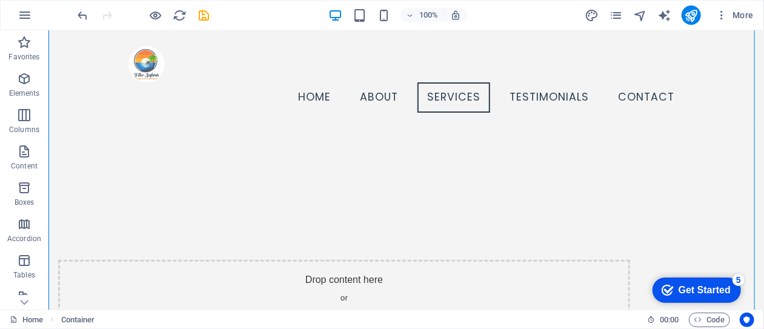
scroll to position [760, 0]
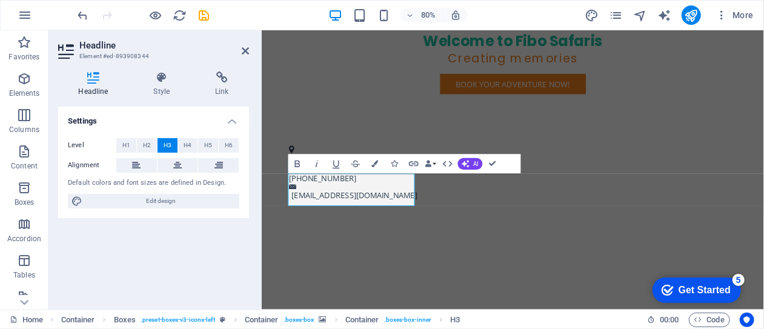
scroll to position [881, 0]
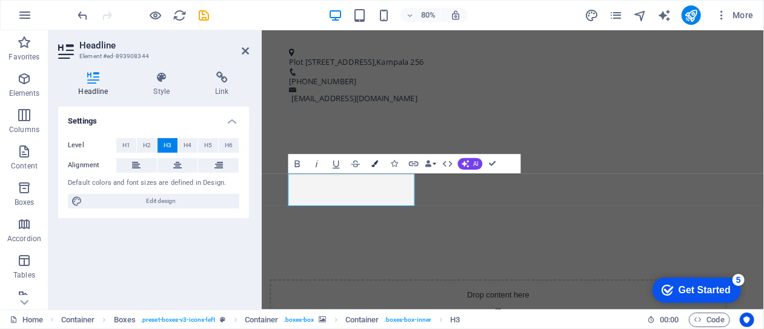
click at [376, 167] on icon "button" at bounding box center [375, 164] width 7 height 7
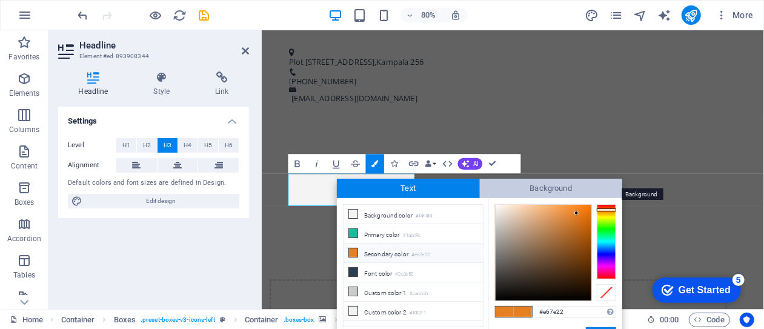
click at [543, 187] on span "Background" at bounding box center [551, 188] width 143 height 19
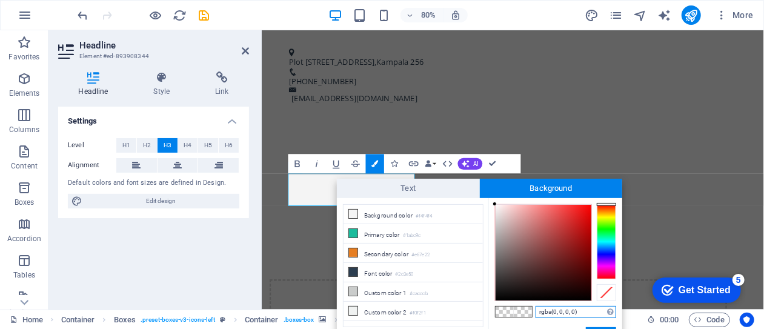
drag, startPoint x: 582, startPoint y: 312, endPoint x: 538, endPoint y: 309, distance: 43.8
click at [538, 309] on input "rgba(0, 0, 0, 0)" at bounding box center [576, 312] width 81 height 12
paste input "#2c3e50"
type input "#2c3e50"
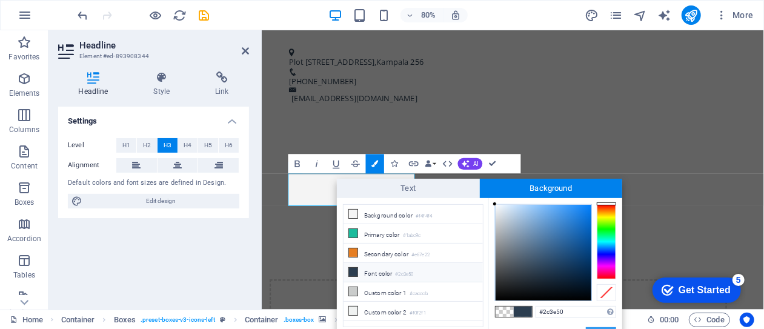
click at [596, 328] on button "Apply" at bounding box center [601, 334] width 30 height 15
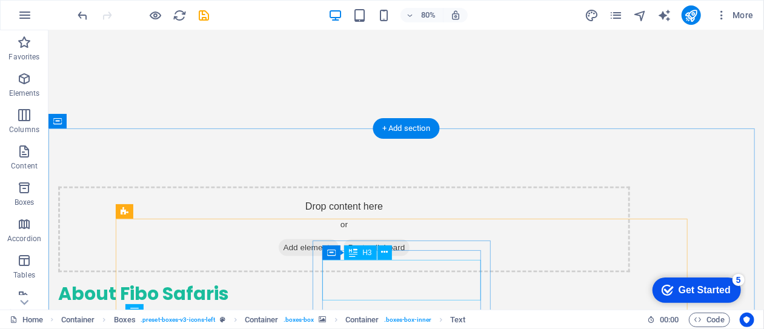
scroll to position [822, 0]
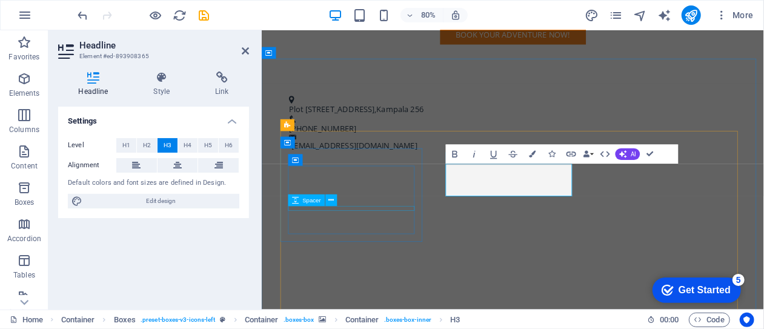
scroll to position [881, 0]
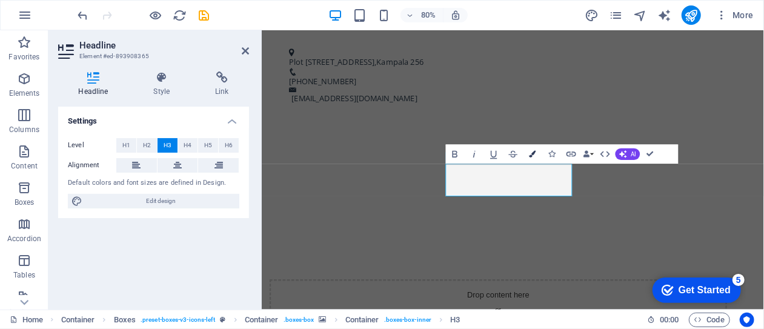
click at [531, 159] on button "Colors" at bounding box center [533, 154] width 18 height 19
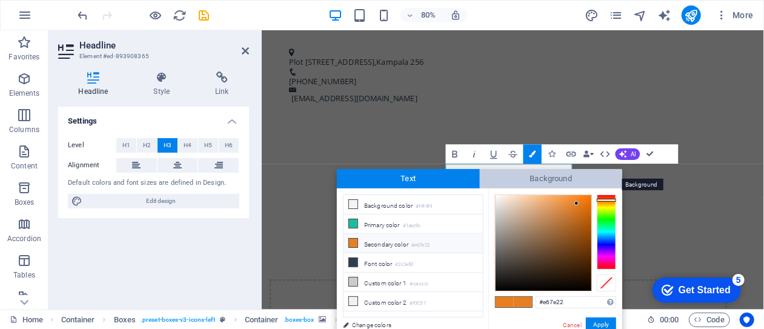
click at [536, 174] on span "Background" at bounding box center [551, 178] width 143 height 19
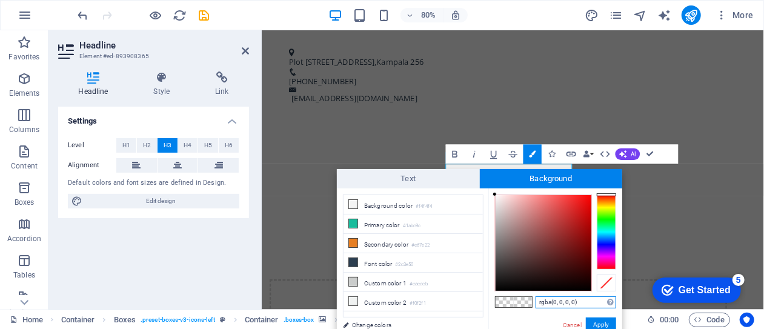
drag, startPoint x: 563, startPoint y: 305, endPoint x: 533, endPoint y: 304, distance: 29.1
paste input "#2c3e50"
type input "#2c3e50"
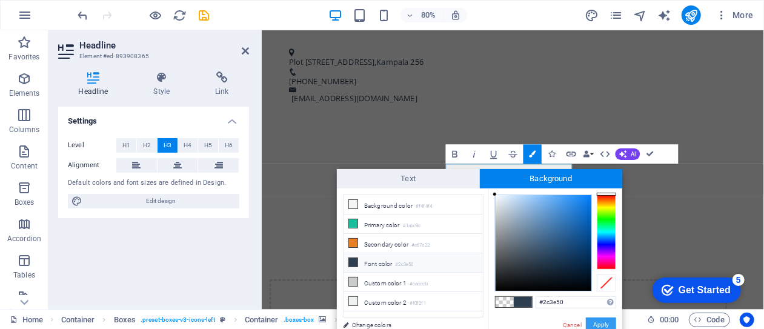
click at [600, 322] on button "Apply" at bounding box center [601, 325] width 30 height 15
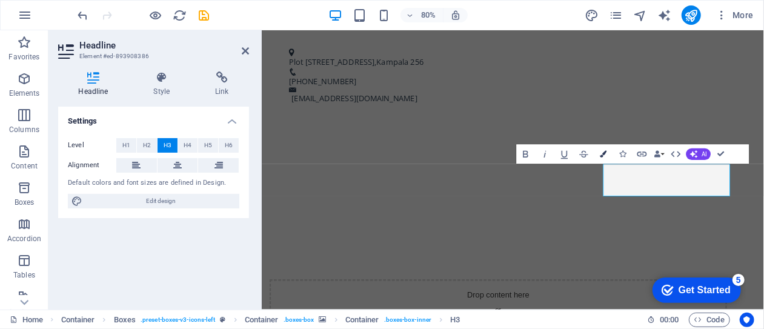
click at [603, 156] on icon "button" at bounding box center [604, 154] width 7 height 7
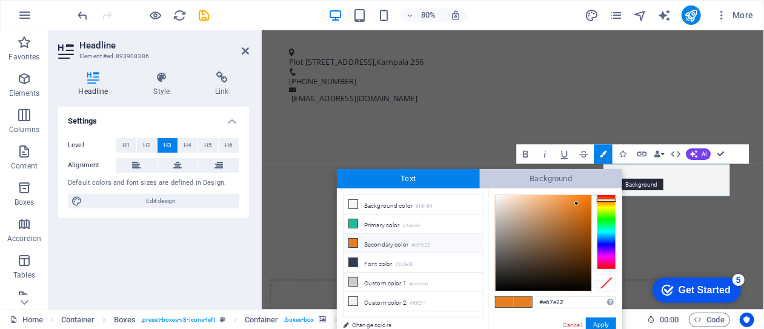
click at [556, 181] on span "Background" at bounding box center [551, 178] width 143 height 19
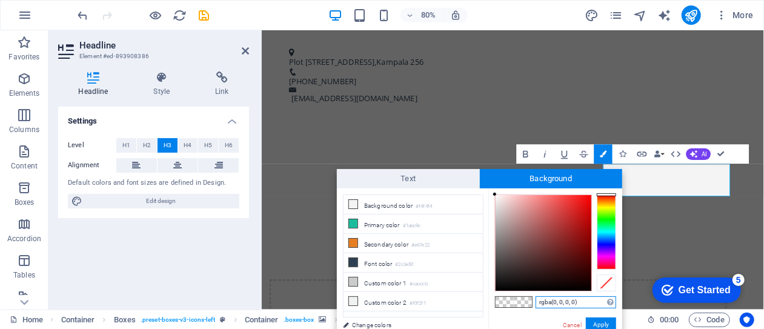
drag, startPoint x: 583, startPoint y: 303, endPoint x: 533, endPoint y: 305, distance: 49.7
paste input "#2c3e50"
type input "#2c3e50"
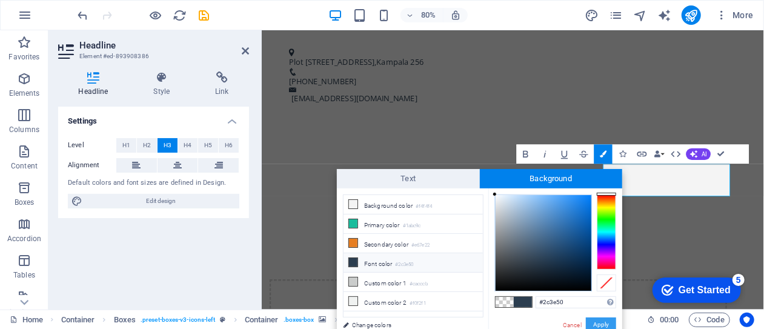
click at [600, 323] on button "Apply" at bounding box center [601, 325] width 30 height 15
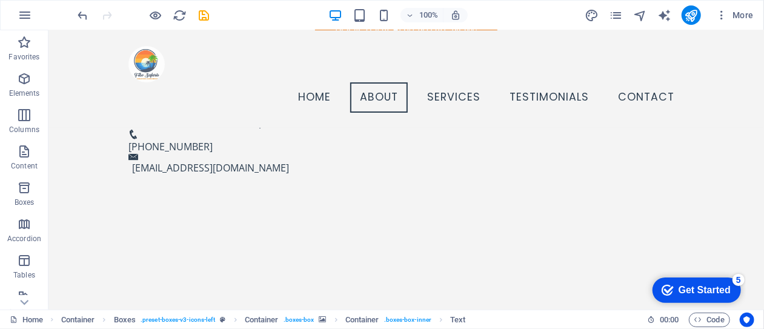
scroll to position [588, 0]
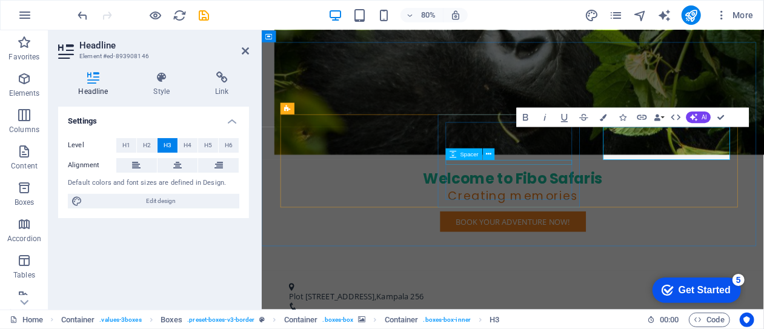
scroll to position [647, 0]
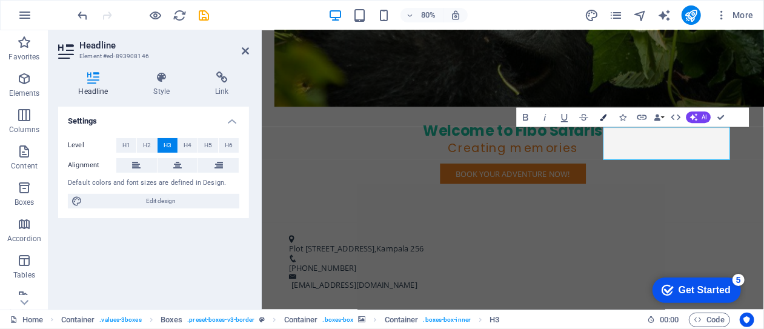
click at [605, 122] on button "Colors" at bounding box center [604, 117] width 18 height 19
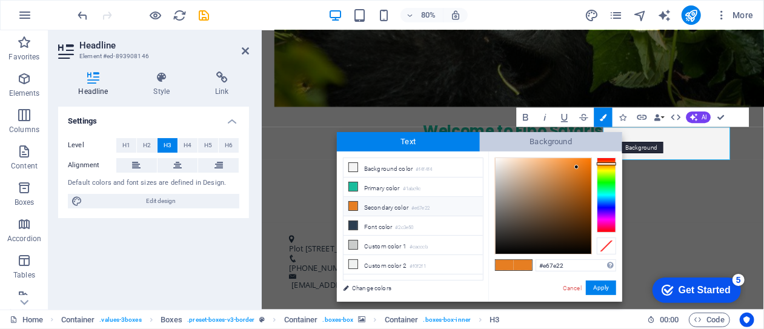
click at [541, 143] on span "Background" at bounding box center [551, 141] width 143 height 19
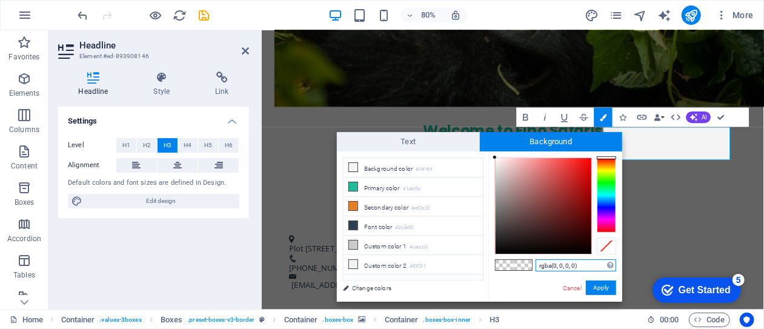
drag, startPoint x: 579, startPoint y: 264, endPoint x: 535, endPoint y: 266, distance: 43.7
click at [536, 266] on input "rgba(0, 0, 0, 0)" at bounding box center [576, 265] width 81 height 12
paste input "#2c3e50"
type input "#2c3e50"
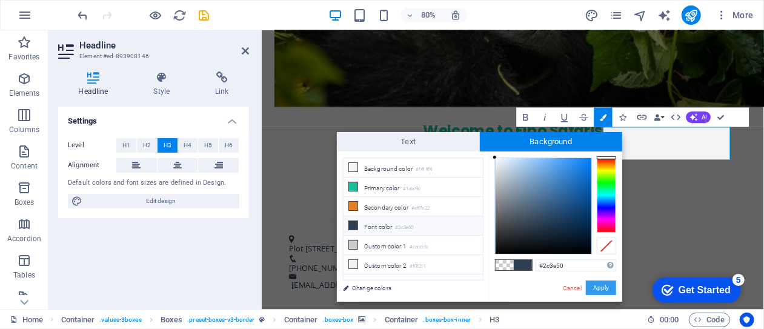
click at [601, 287] on button "Apply" at bounding box center [601, 288] width 30 height 15
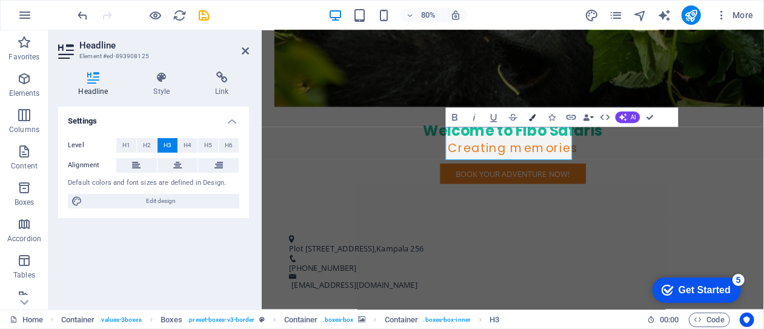
click at [531, 119] on icon "button" at bounding box center [533, 118] width 7 height 7
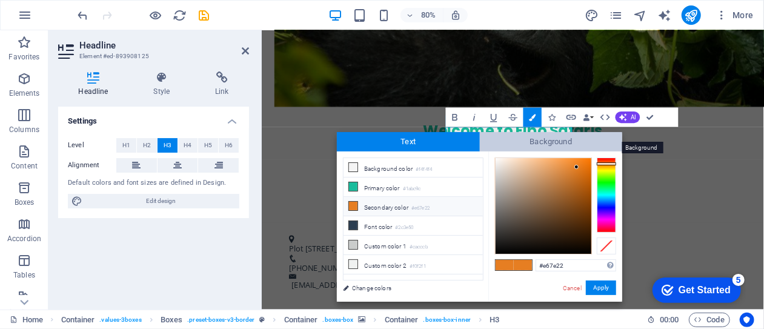
click at [544, 138] on span "Background" at bounding box center [551, 141] width 143 height 19
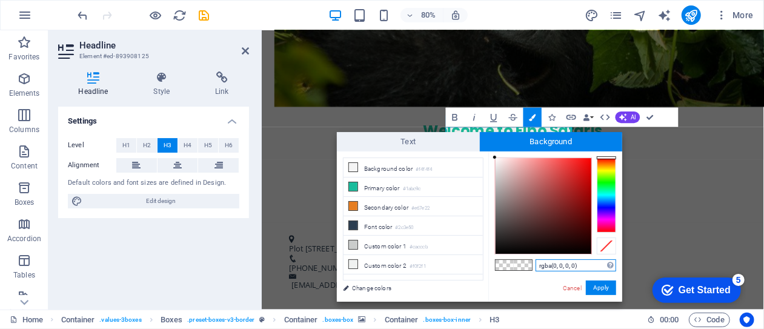
drag, startPoint x: 579, startPoint y: 266, endPoint x: 535, endPoint y: 265, distance: 44.3
click at [535, 265] on div "rgba(0, 0, 0, 0) Supported formats #0852ed rgb(8, 82, 237) rgba(8, 82, 237, 90%…" at bounding box center [556, 315] width 134 height 326
paste input "#2c3e50"
type input "#2c3e50"
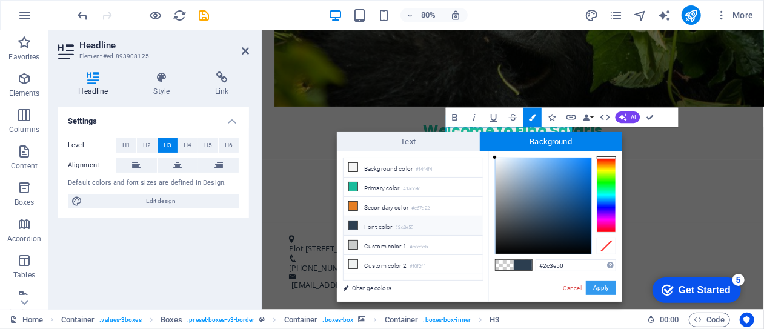
click at [601, 289] on button "Apply" at bounding box center [601, 288] width 30 height 15
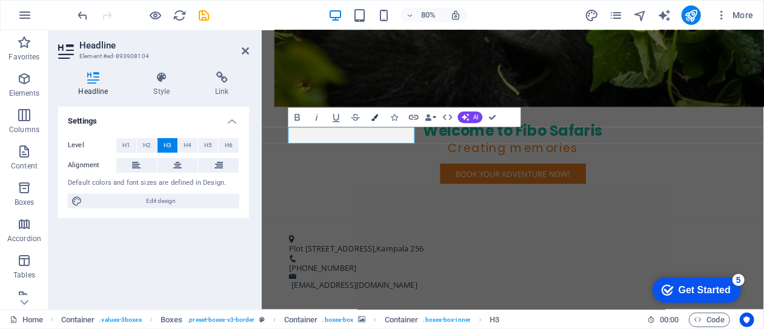
click at [374, 117] on icon "button" at bounding box center [375, 118] width 7 height 7
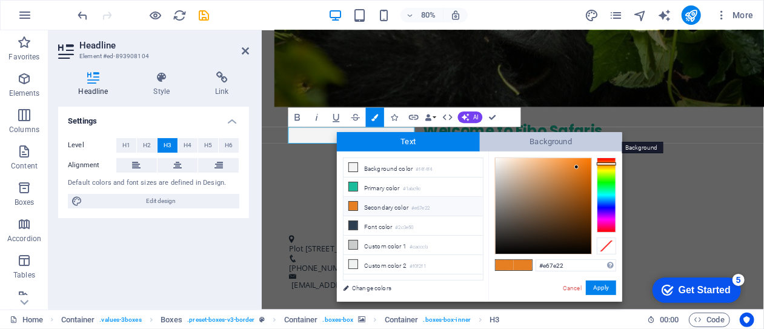
click at [523, 142] on span "Background" at bounding box center [551, 141] width 143 height 19
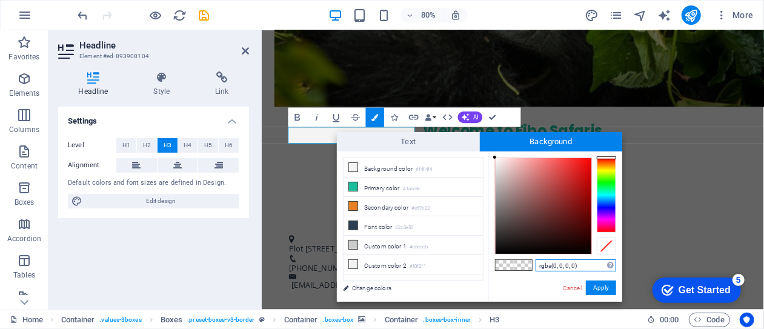
drag, startPoint x: 581, startPoint y: 266, endPoint x: 535, endPoint y: 266, distance: 46.1
click at [535, 266] on div "rgba(0, 0, 0, 0) Supported formats #0852ed rgb(8, 82, 237) rgba(8, 82, 237, 90%…" at bounding box center [556, 315] width 134 height 326
paste input "#2c3e50"
type input "#2c3e50"
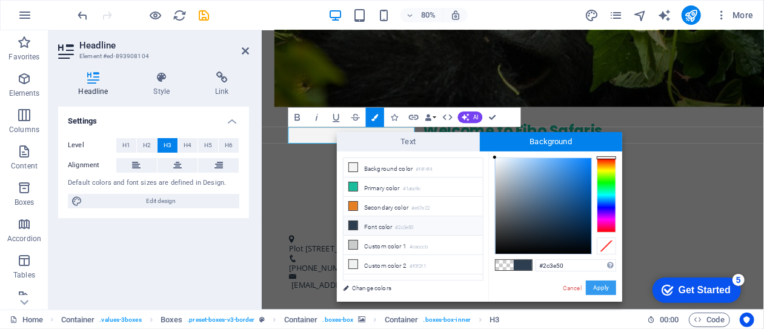
click at [606, 289] on button "Apply" at bounding box center [601, 288] width 30 height 15
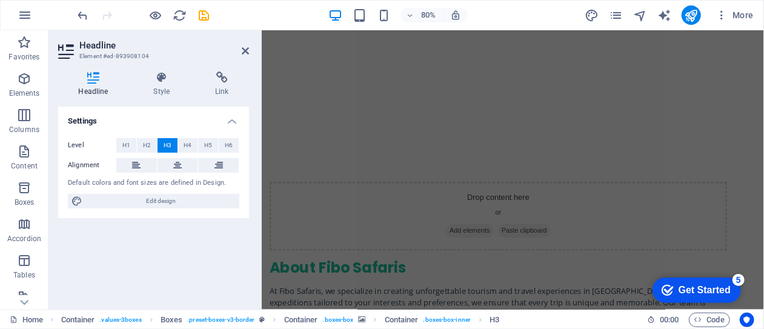
scroll to position [1043, 0]
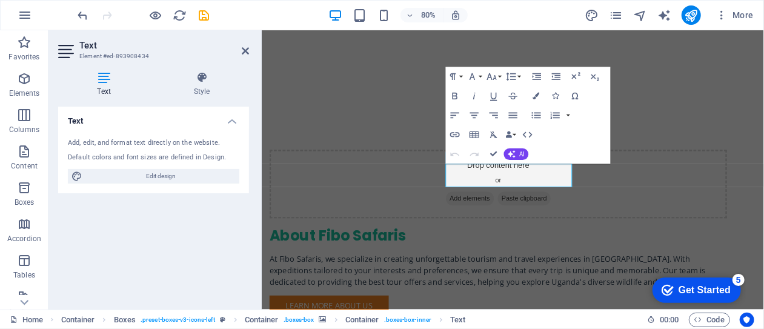
scroll to position [1073, 0]
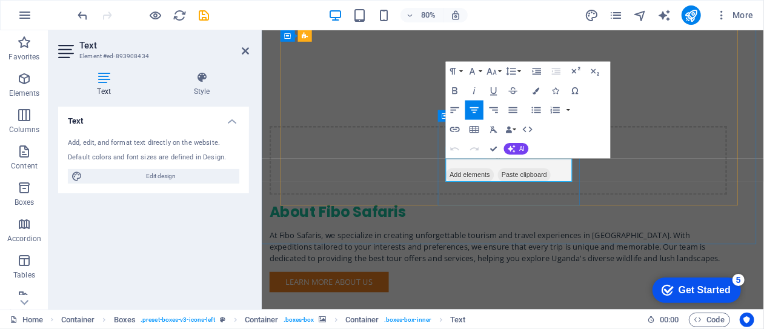
drag, startPoint x: 493, startPoint y: 197, endPoint x: 630, endPoint y: 210, distance: 137.0
click at [538, 93] on icon "button" at bounding box center [536, 90] width 7 height 7
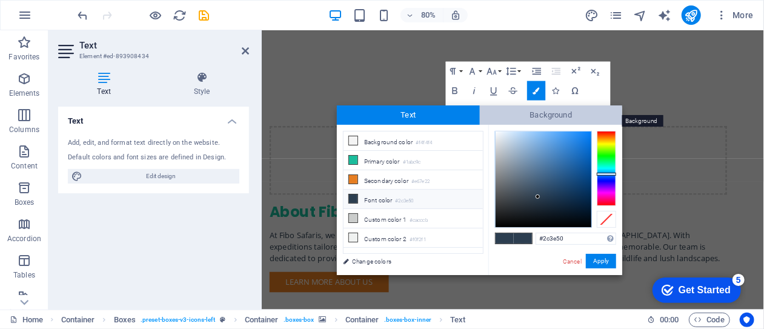
click at [515, 115] on span "Background" at bounding box center [551, 114] width 143 height 19
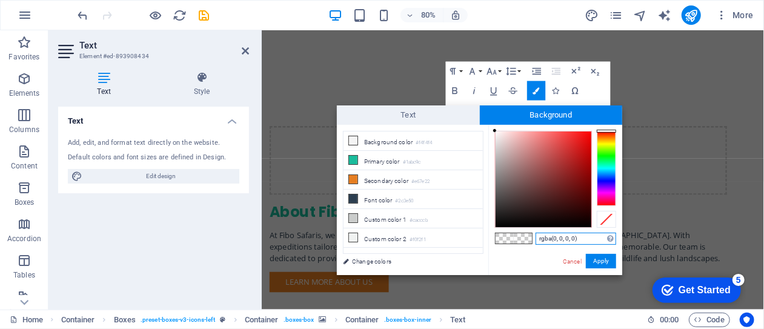
drag, startPoint x: 583, startPoint y: 242, endPoint x: 533, endPoint y: 239, distance: 49.2
click at [533, 239] on div "rgba(0, 0, 0, 0) Supported formats #0852ed rgb(8, 82, 237) rgba(8, 82, 237, 90%…" at bounding box center [556, 288] width 134 height 326
type input "ffffff"
click at [603, 259] on button "Apply" at bounding box center [601, 261] width 30 height 15
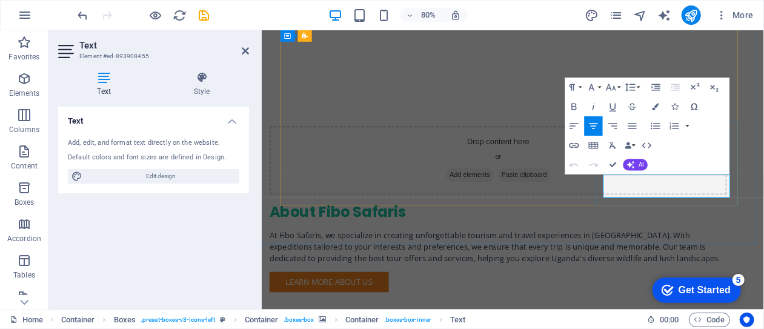
drag, startPoint x: 691, startPoint y: 213, endPoint x: 841, endPoint y: 239, distance: 152.7
click at [660, 105] on icon "button" at bounding box center [656, 107] width 7 height 7
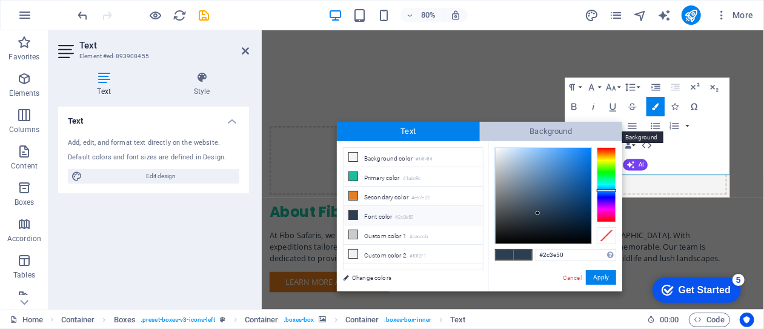
click at [532, 137] on span "Background" at bounding box center [551, 131] width 143 height 19
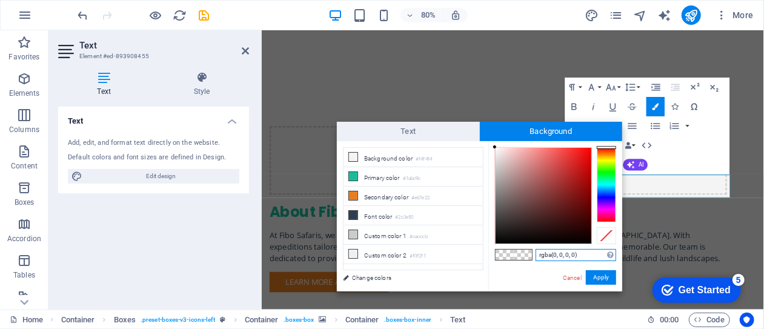
drag, startPoint x: 580, startPoint y: 258, endPoint x: 535, endPoint y: 259, distance: 44.9
click at [535, 259] on div "rgba(0, 0, 0, 0) Supported formats #0852ed rgb(8, 82, 237) rgba(8, 82, 237, 90%…" at bounding box center [556, 304] width 134 height 326
type input "ffffff"
click at [599, 275] on button "Apply" at bounding box center [601, 277] width 30 height 15
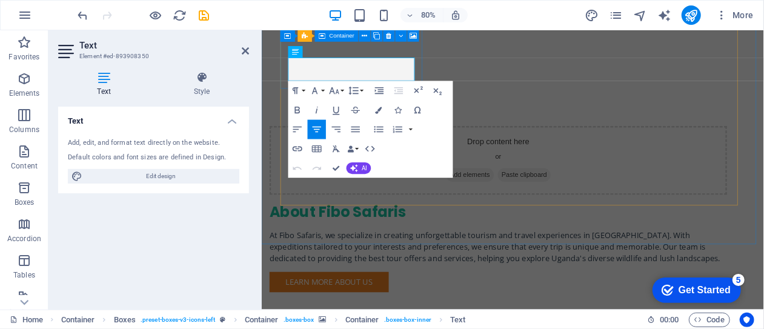
drag, startPoint x: 298, startPoint y: 73, endPoint x: 657, endPoint y: 112, distance: 360.3
click at [380, 113] on icon "button" at bounding box center [379, 110] width 7 height 7
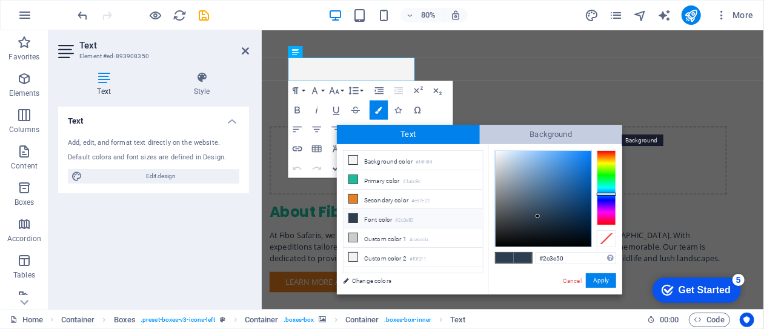
click at [510, 133] on span "Background" at bounding box center [551, 134] width 143 height 19
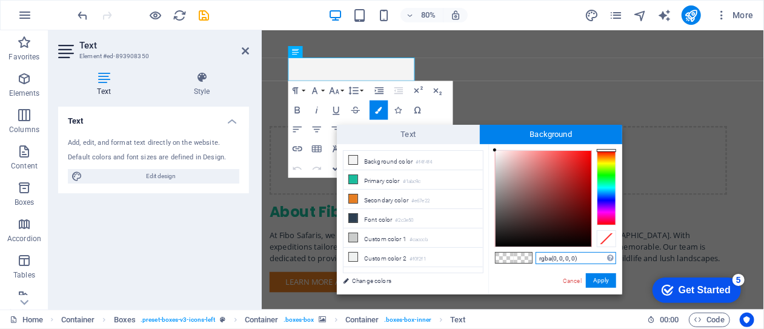
drag, startPoint x: 580, startPoint y: 259, endPoint x: 529, endPoint y: 260, distance: 51.5
click at [529, 260] on div "rgba(0, 0, 0, 0) Supported formats #0852ed rgb(8, 82, 237) rgba(8, 82, 237, 90%…" at bounding box center [556, 307] width 134 height 326
type input "ffffff"
click at [597, 282] on button "Apply" at bounding box center [601, 280] width 30 height 15
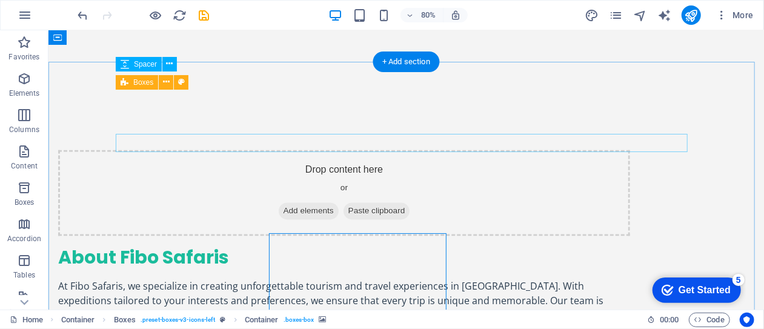
scroll to position [889, 0]
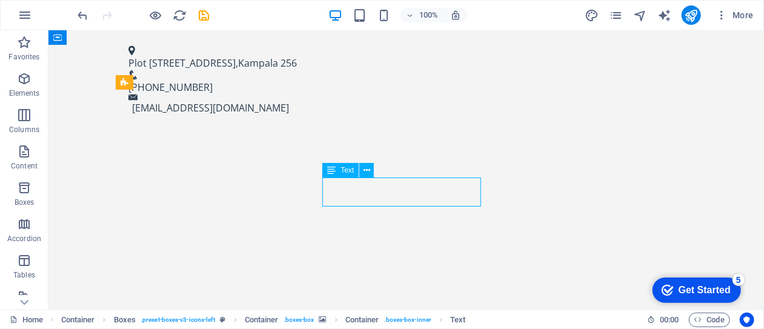
scroll to position [949, 0]
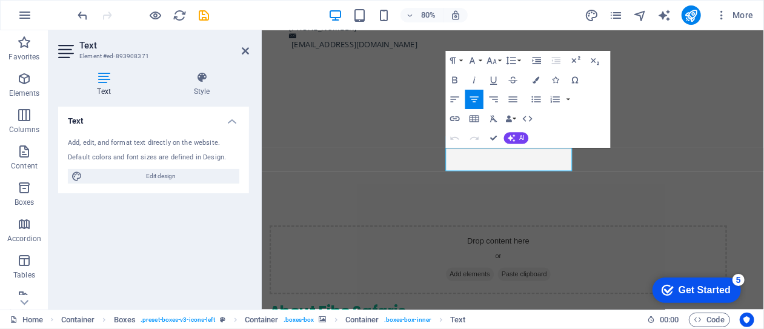
drag, startPoint x: 498, startPoint y: 184, endPoint x: 652, endPoint y: 196, distance: 155.1
click at [540, 81] on icon "button" at bounding box center [536, 79] width 7 height 7
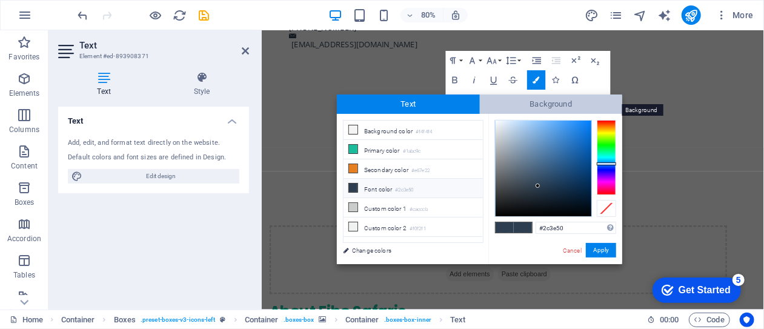
click at [546, 105] on span "Background" at bounding box center [551, 104] width 143 height 19
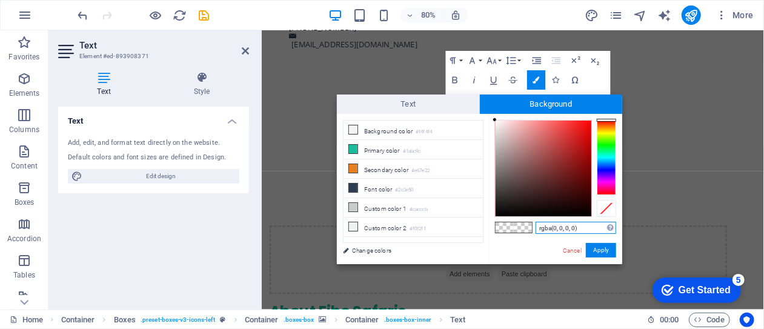
drag, startPoint x: 578, startPoint y: 229, endPoint x: 536, endPoint y: 227, distance: 42.5
click at [536, 227] on input "rgba(0, 0, 0, 0)" at bounding box center [576, 228] width 81 height 12
type input "ffffff"
click at [602, 252] on button "Apply" at bounding box center [601, 250] width 30 height 15
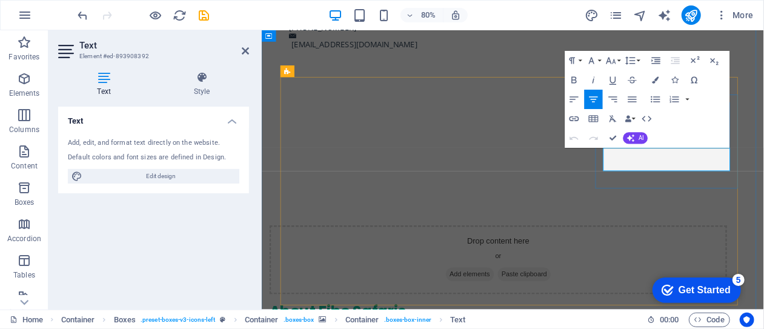
drag, startPoint x: 700, startPoint y: 184, endPoint x: 819, endPoint y: 194, distance: 119.8
click at [657, 81] on icon "button" at bounding box center [656, 79] width 7 height 7
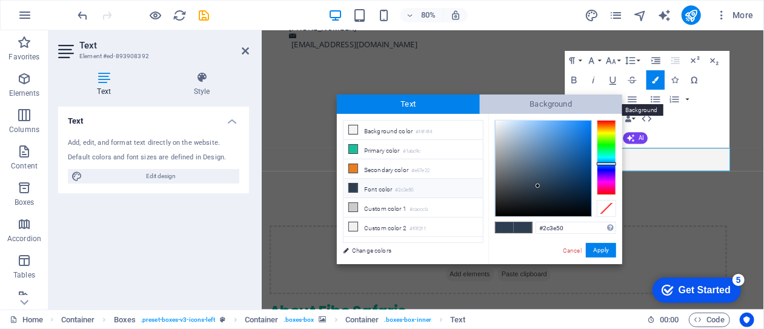
click at [541, 109] on span "Background" at bounding box center [551, 104] width 143 height 19
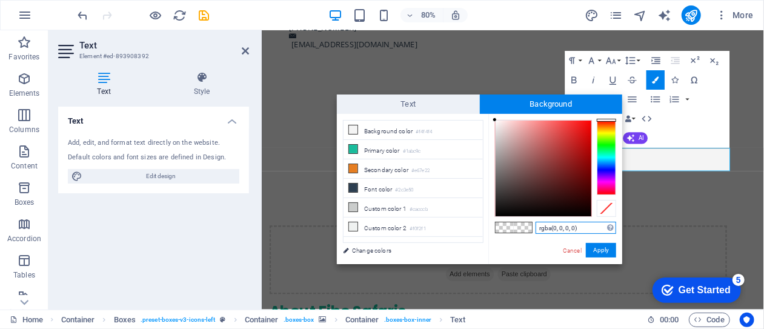
drag, startPoint x: 583, startPoint y: 229, endPoint x: 531, endPoint y: 232, distance: 52.3
click at [531, 232] on div "rgba(0, 0, 0, 0) Supported formats #0852ed rgb(8, 82, 237) rgba(8, 82, 237, 90%…" at bounding box center [556, 277] width 134 height 326
type input "ffffff"
click at [600, 250] on button "Apply" at bounding box center [601, 250] width 30 height 15
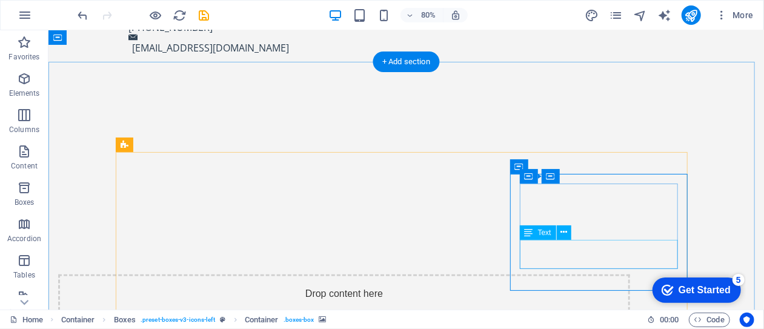
scroll to position [889, 0]
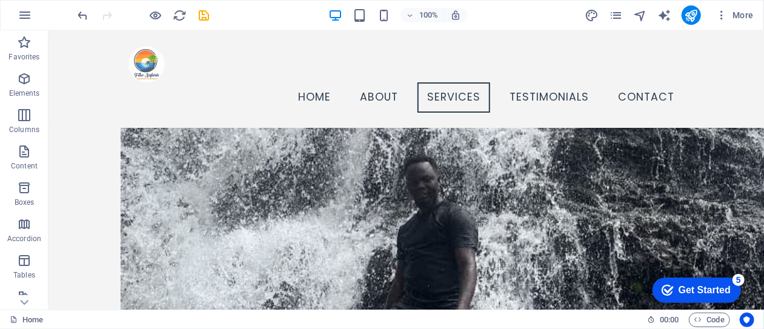
scroll to position [1249, 0]
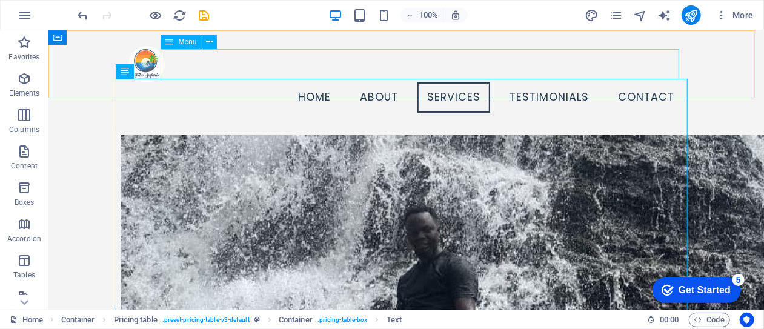
click at [544, 82] on nav "Home About Services Testimonials Contact" at bounding box center [406, 97] width 556 height 30
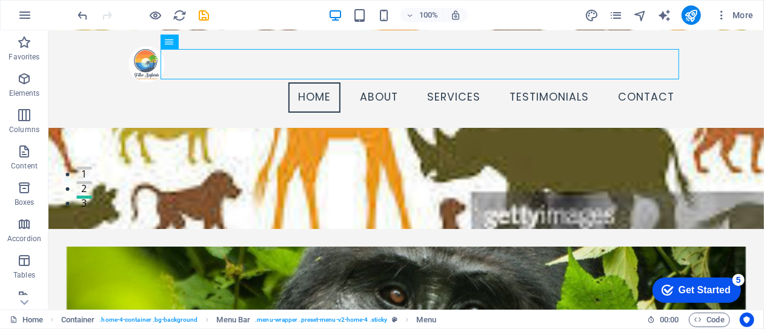
scroll to position [87, 0]
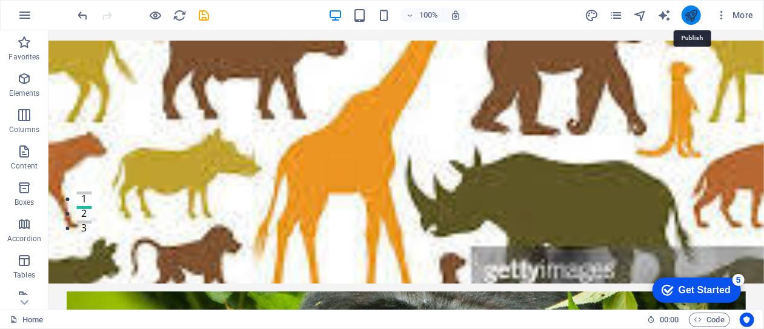
click at [687, 19] on icon "publish" at bounding box center [691, 15] width 14 height 14
